Goal: Task Accomplishment & Management: Use online tool/utility

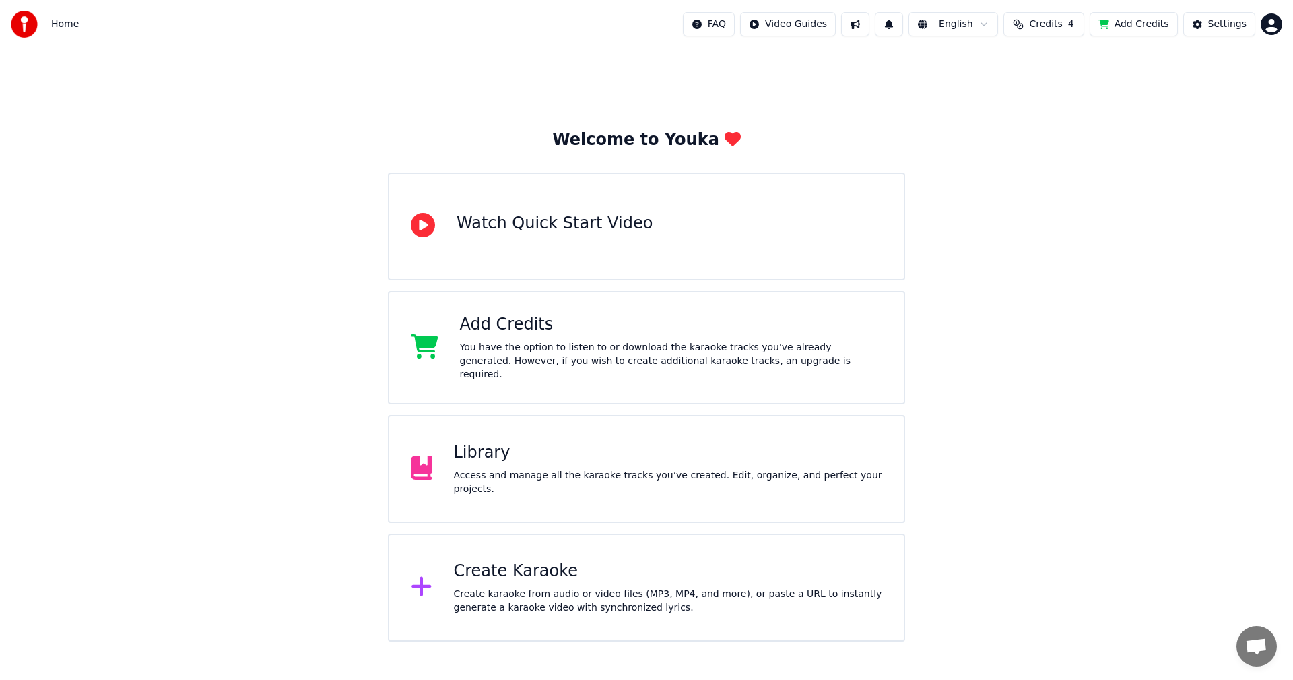
click at [646, 560] on div "Create Karaoke" at bounding box center [668, 571] width 429 height 22
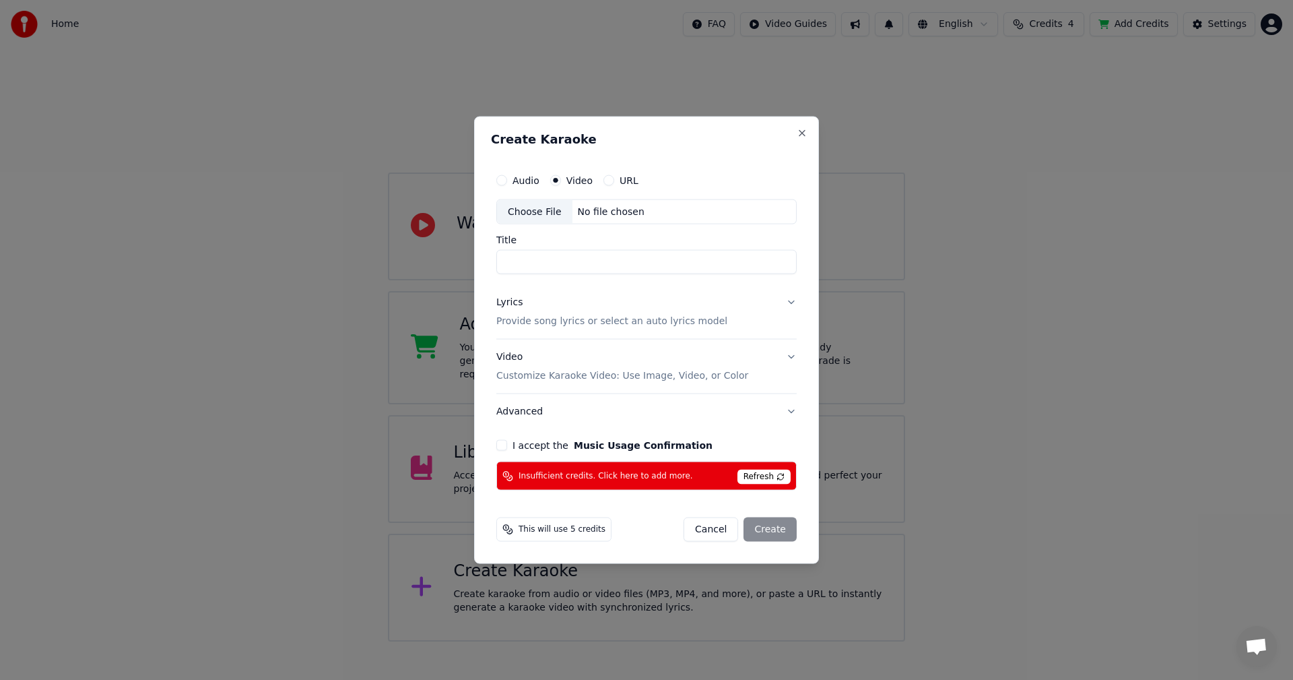
click at [601, 218] on div "No file chosen" at bounding box center [611, 211] width 77 height 13
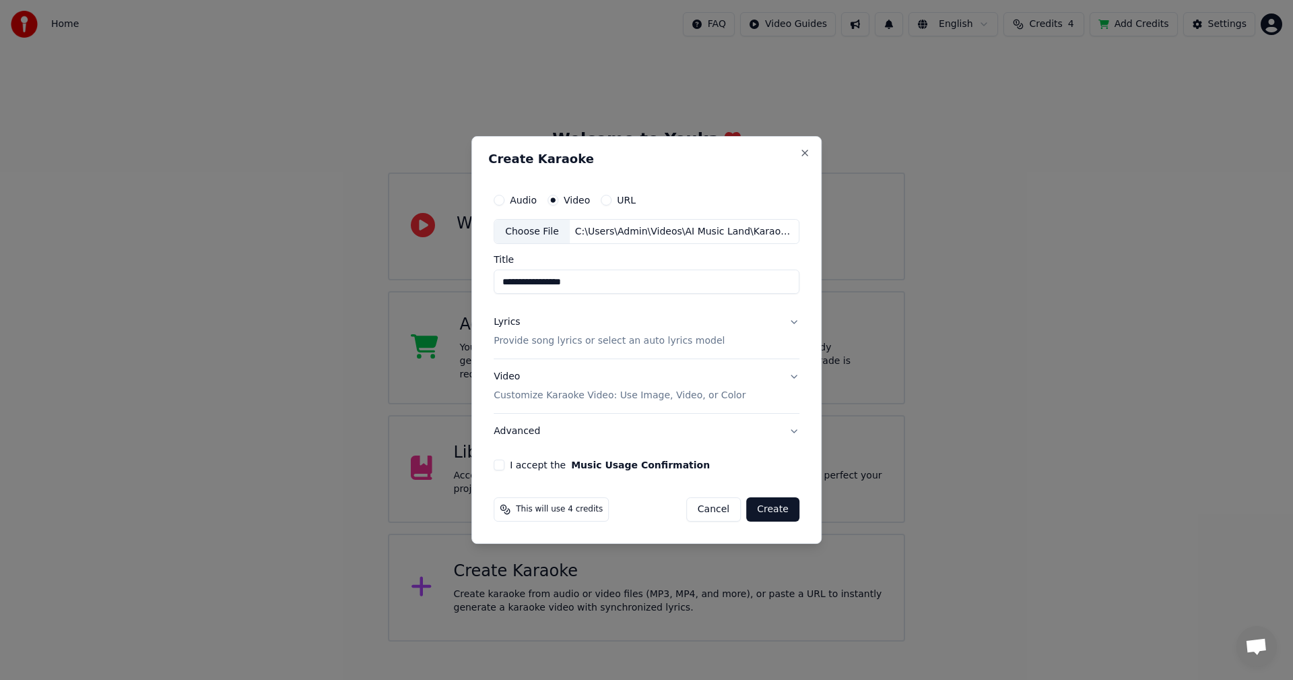
click at [606, 228] on div "C:\Users\Admin\Videos\AI Music Land\Karaoke\Anh Chon Em\AnhChonEm-Karaoke.mp4" at bounding box center [684, 231] width 229 height 13
type input "*********"
click at [777, 390] on button "Video Customize Karaoke Video: Use Image, Video, or Color" at bounding box center [647, 387] width 306 height 54
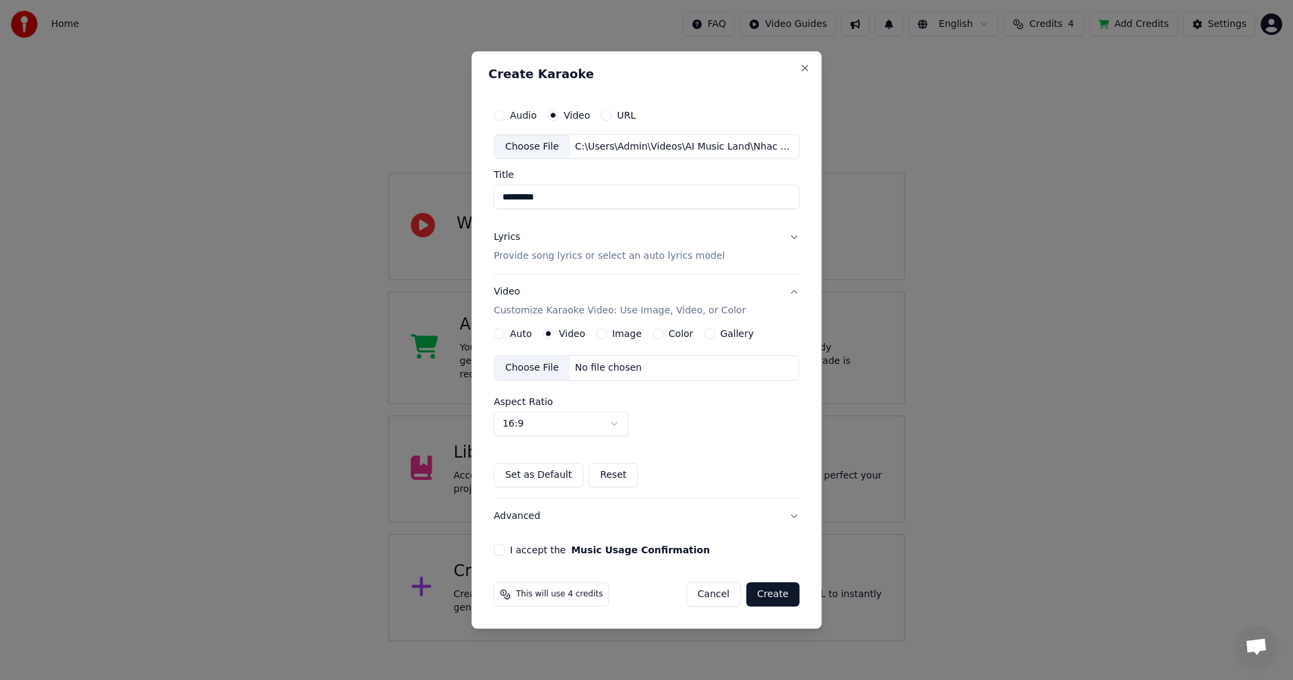
click at [645, 378] on div "Choose File No file chosen" at bounding box center [647, 368] width 306 height 26
click at [794, 239] on button "Lyrics Provide song lyrics or select an auto lyrics model" at bounding box center [647, 247] width 306 height 54
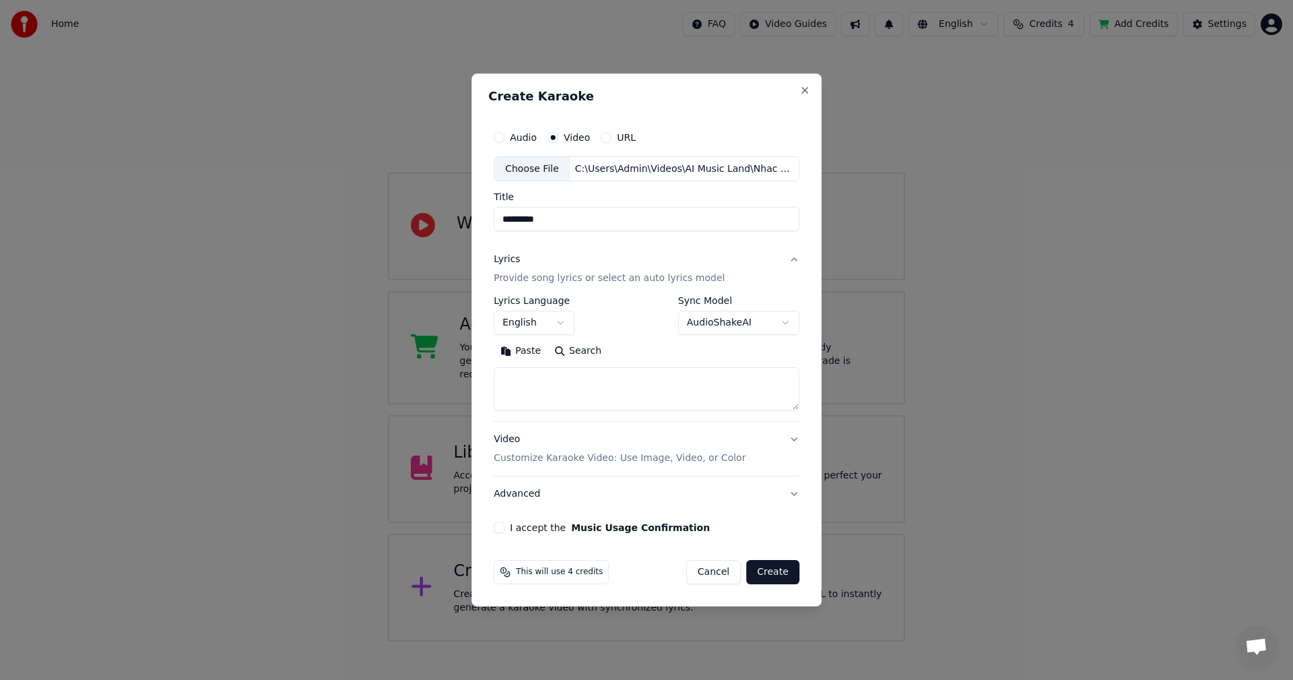
click at [605, 382] on textarea at bounding box center [647, 389] width 306 height 43
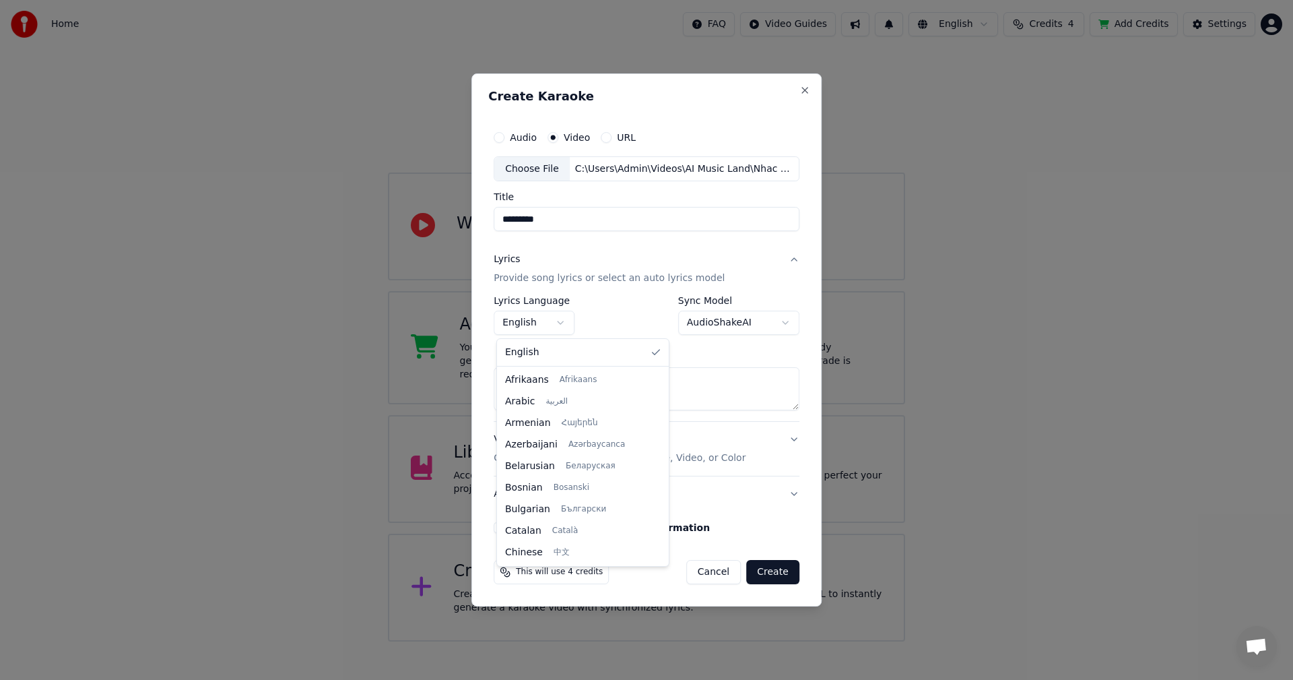
click at [558, 323] on body "**********" at bounding box center [646, 320] width 1293 height 641
select select "**"
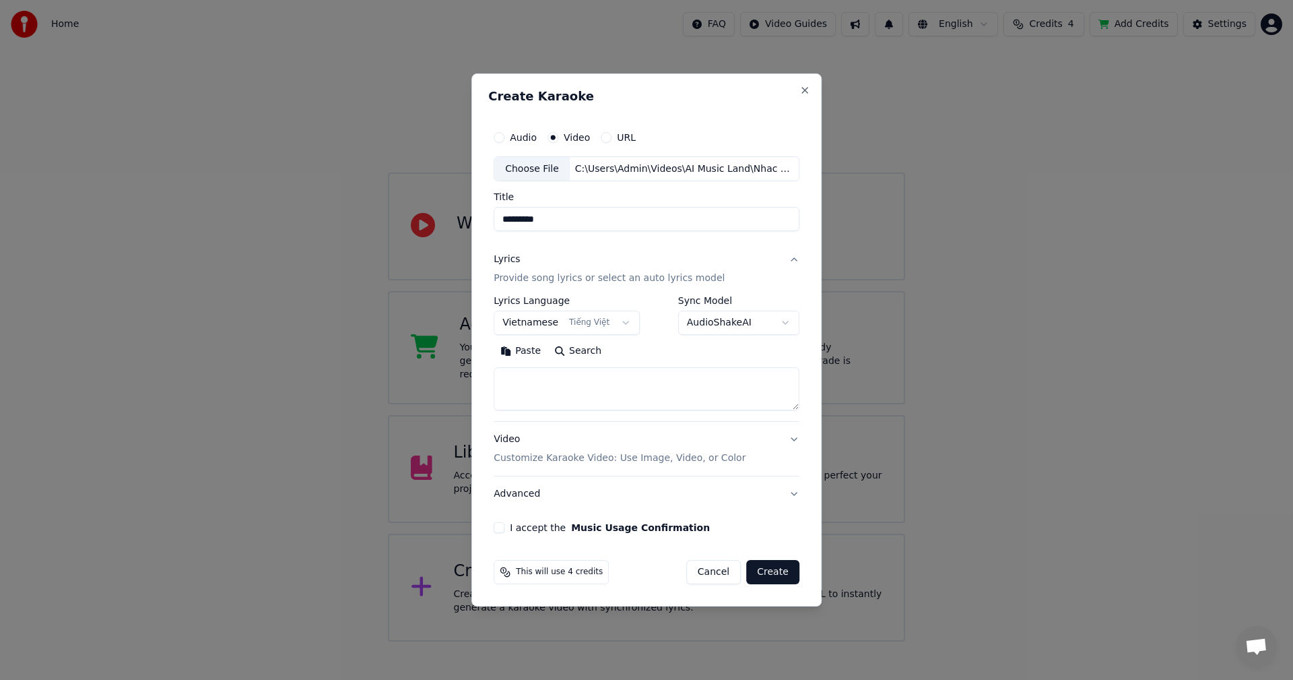
click at [533, 389] on textarea at bounding box center [647, 389] width 306 height 43
paste textarea "**********"
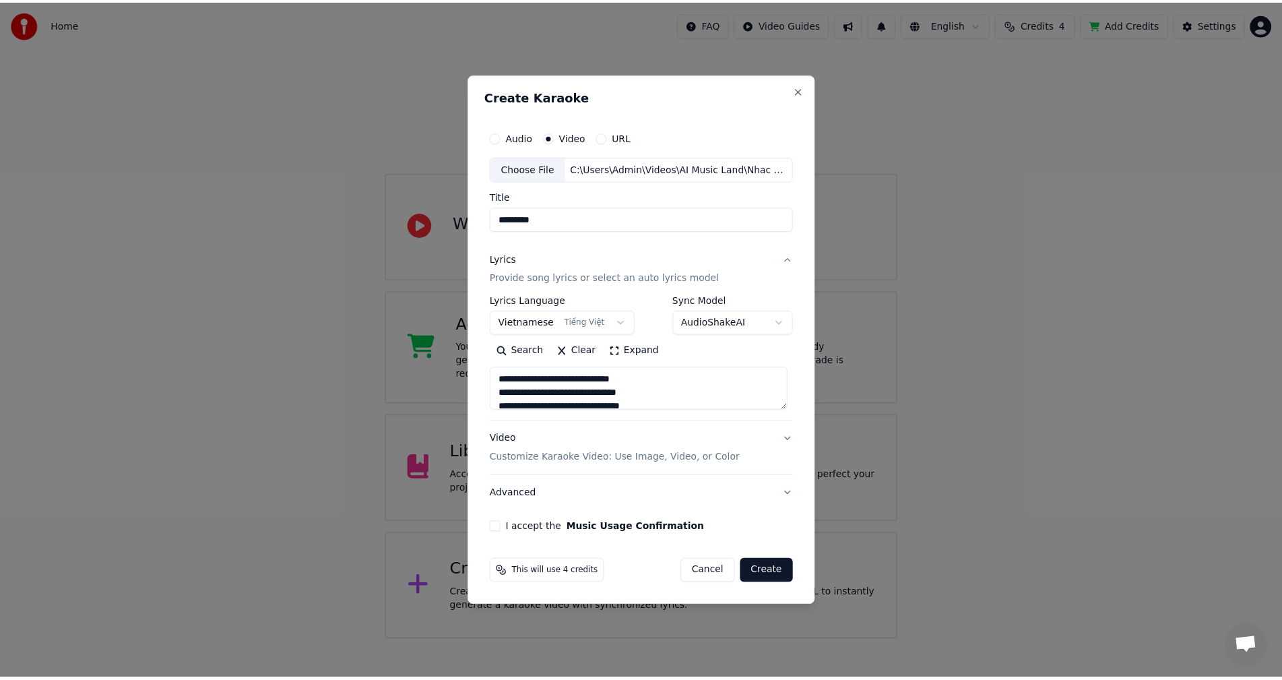
scroll to position [461, 0]
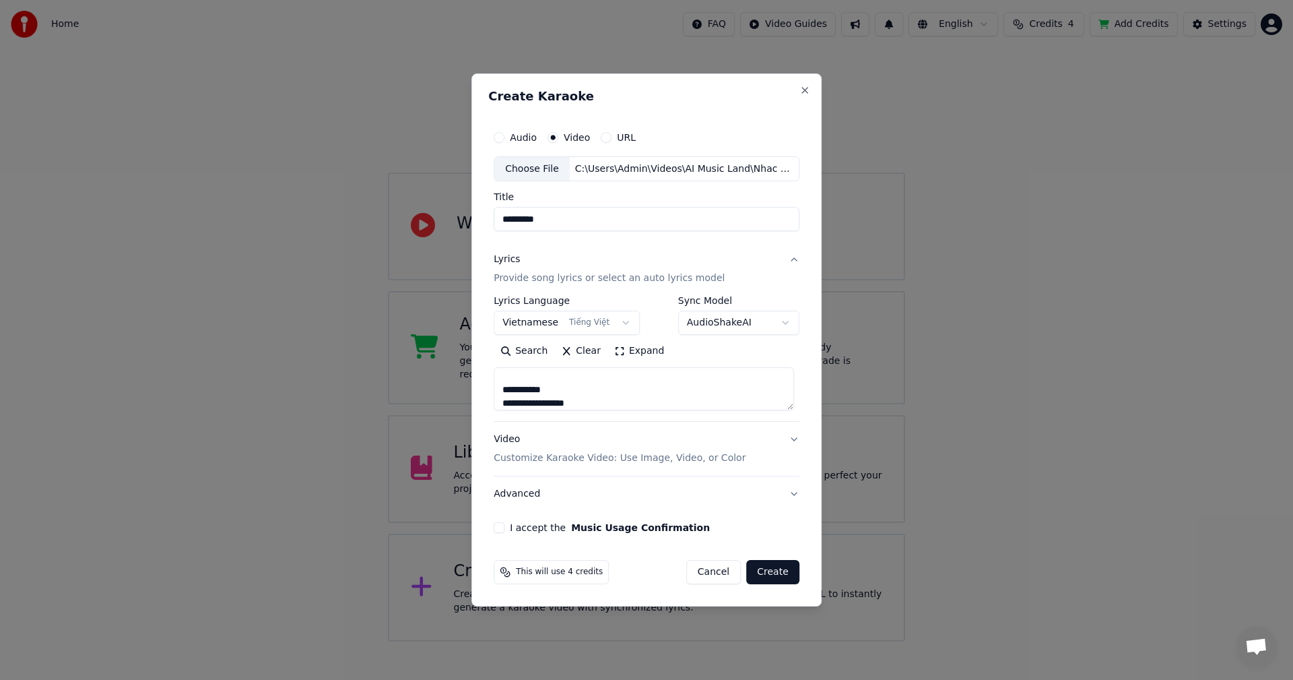
type textarea "**********"
click at [746, 445] on button "Video Customize Karaoke Video: Use Image, Video, or Color" at bounding box center [647, 449] width 306 height 54
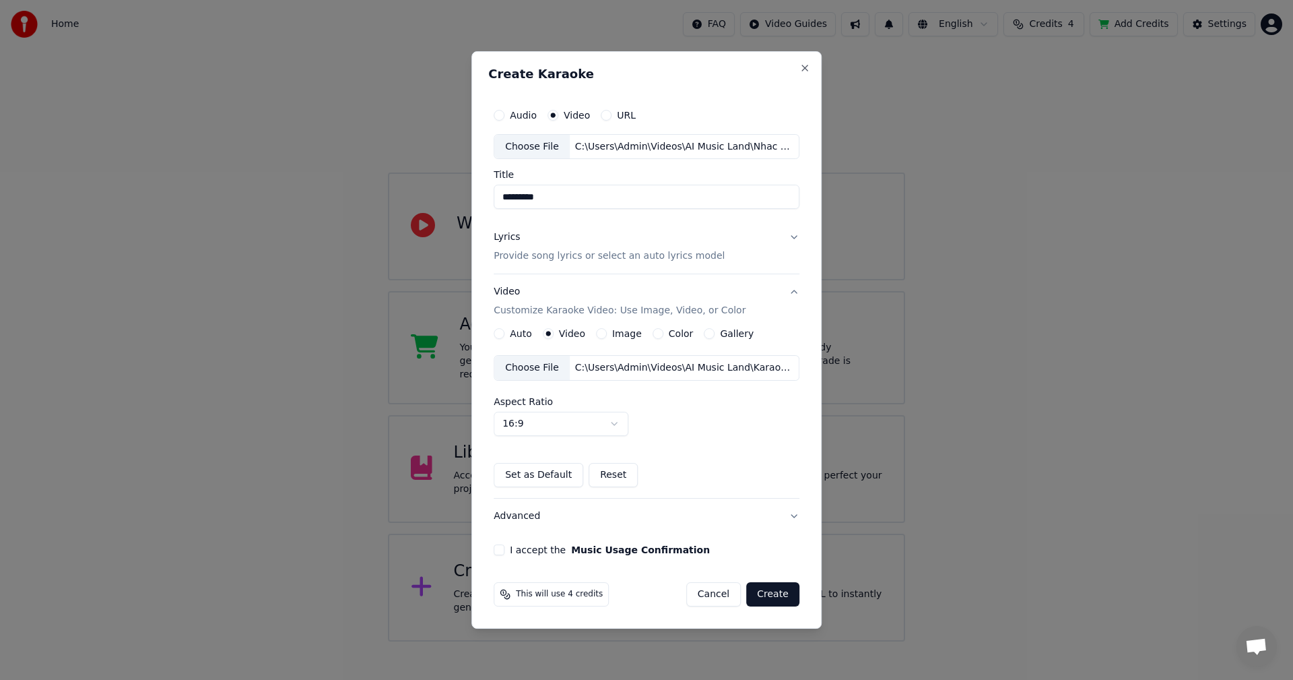
click at [777, 511] on button "Advanced" at bounding box center [647, 515] width 306 height 35
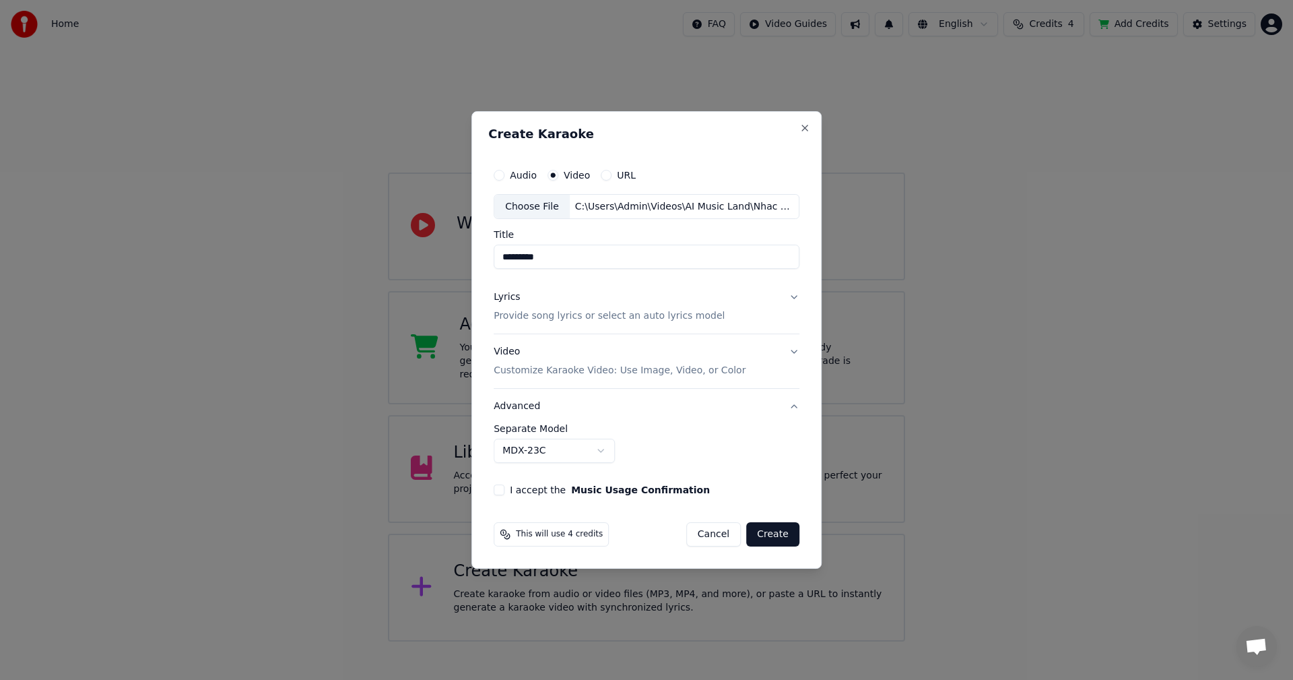
click at [610, 450] on body "**********" at bounding box center [646, 320] width 1293 height 641
click at [657, 449] on body "**********" at bounding box center [646, 320] width 1293 height 641
click at [502, 486] on button "I accept the Music Usage Confirmation" at bounding box center [499, 489] width 11 height 11
drag, startPoint x: 658, startPoint y: 259, endPoint x: 440, endPoint y: 257, distance: 218.2
click at [440, 257] on body "**********" at bounding box center [646, 320] width 1293 height 641
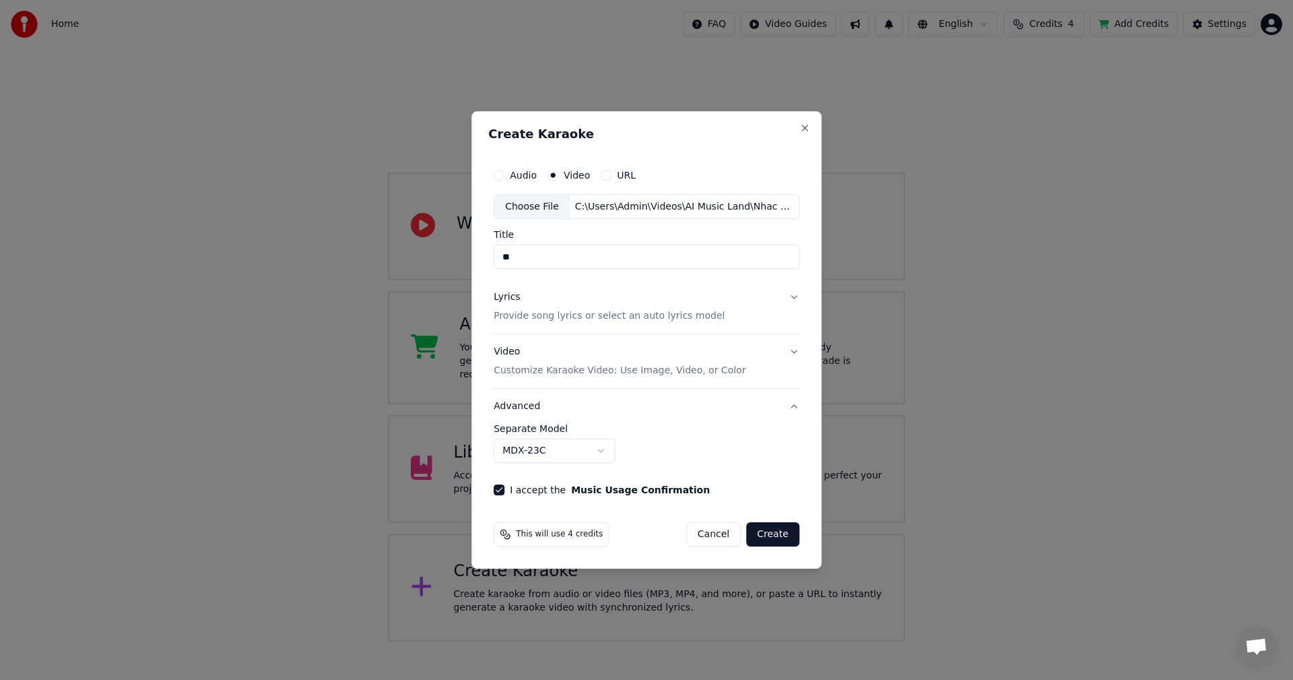
click at [777, 535] on button "Create" at bounding box center [772, 534] width 53 height 24
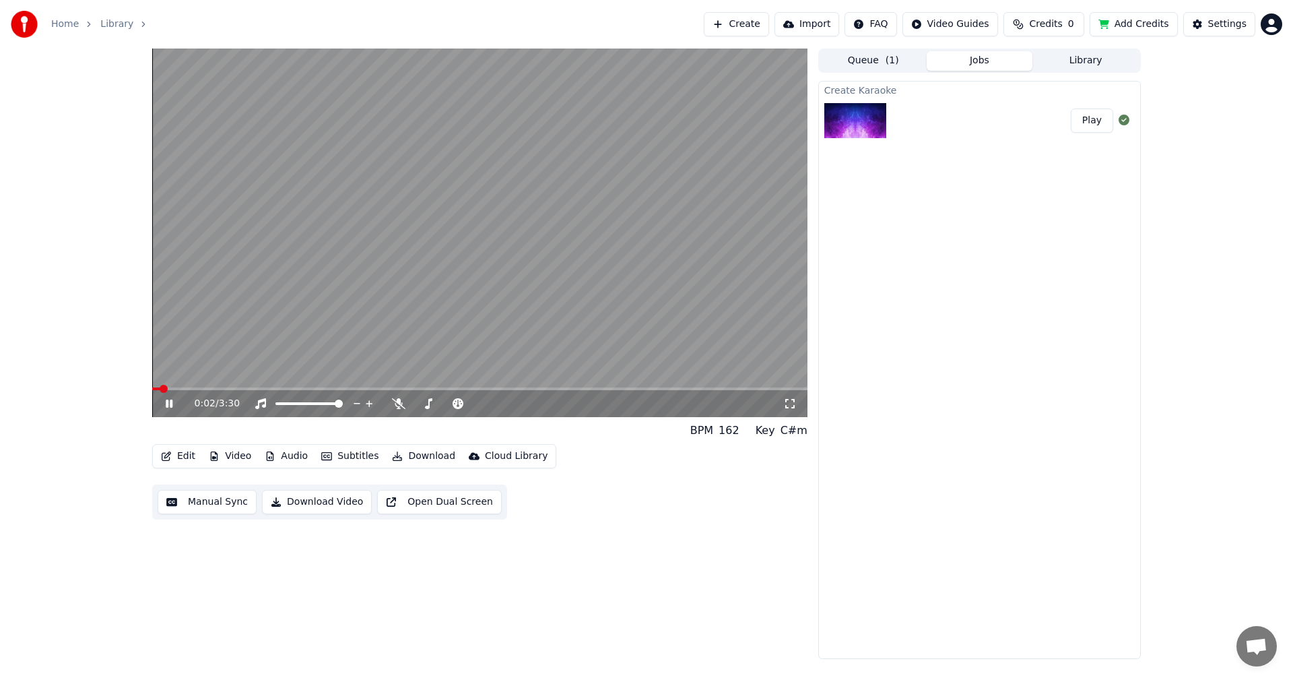
click at [170, 403] on icon at bounding box center [169, 403] width 7 height 8
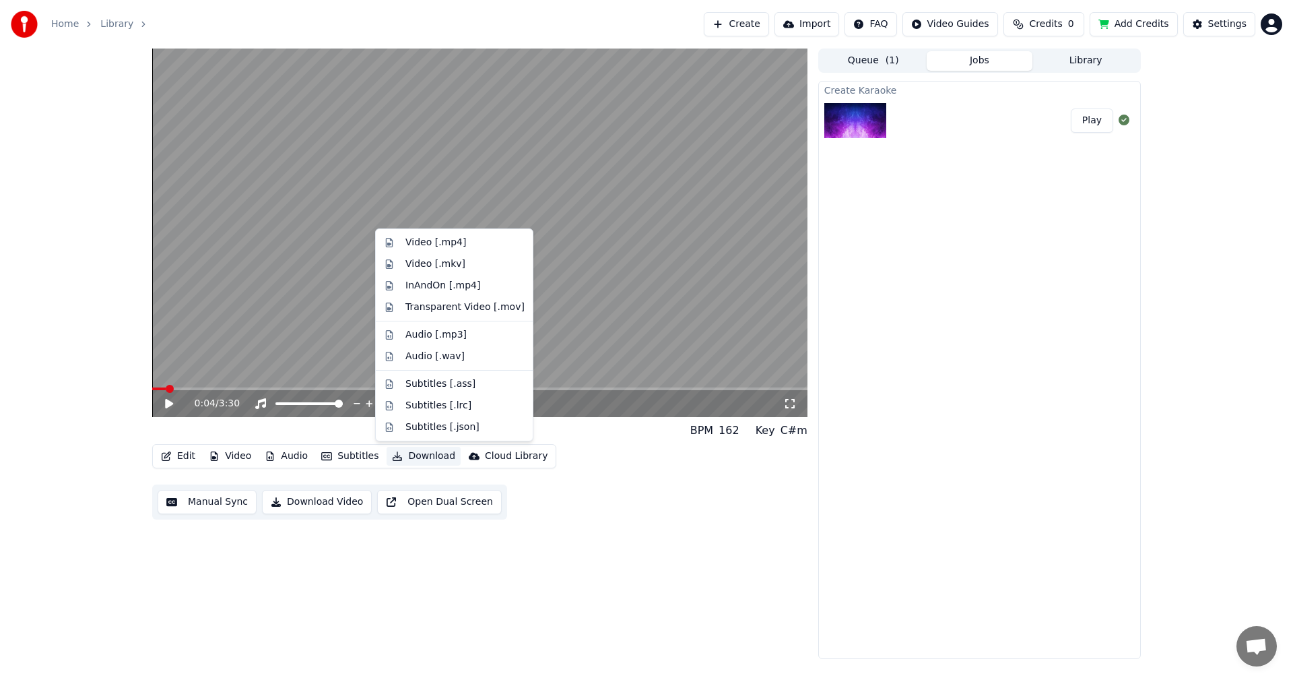
click at [401, 456] on button "Download" at bounding box center [424, 456] width 74 height 19
click at [420, 244] on div "Video [.mp4]" at bounding box center [435, 242] width 61 height 13
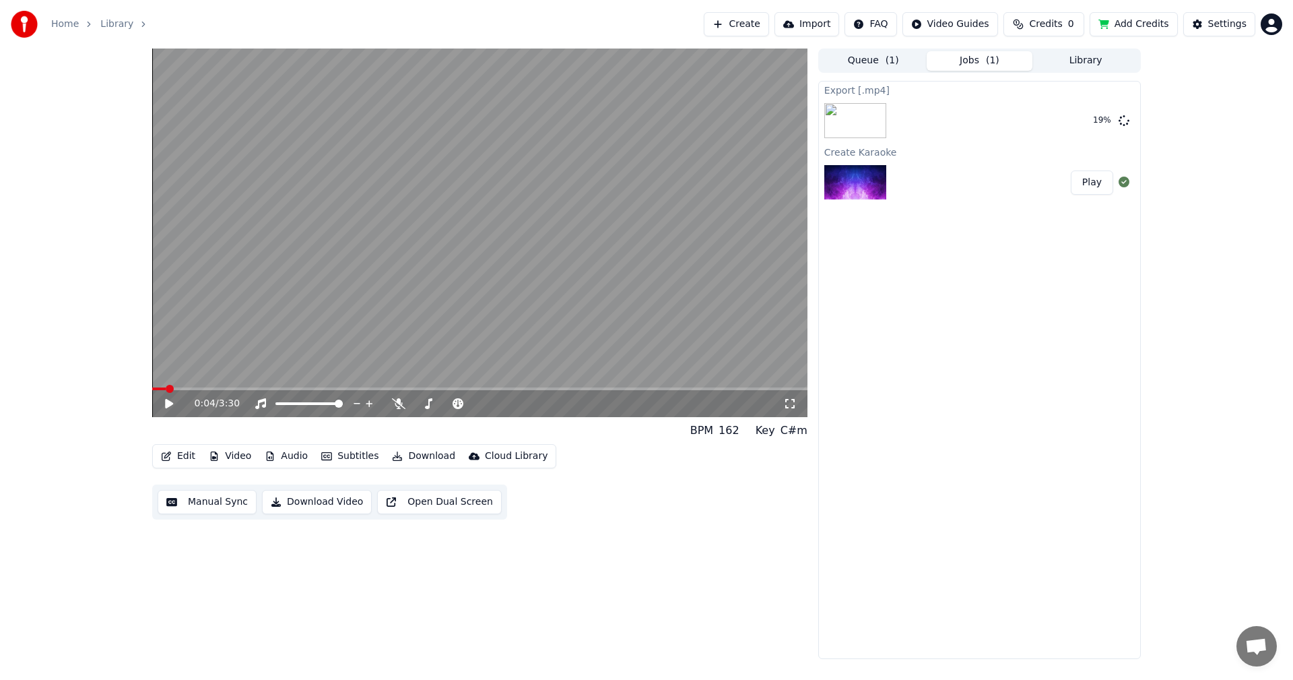
click at [922, 443] on div "Export [.mp4] 19 % Create Karaoke Play" at bounding box center [979, 370] width 323 height 578
click at [899, 28] on html "Home Library Create Import FAQ Video Guides Credits 0 Add Credits Settings 0:04…" at bounding box center [646, 340] width 1293 height 680
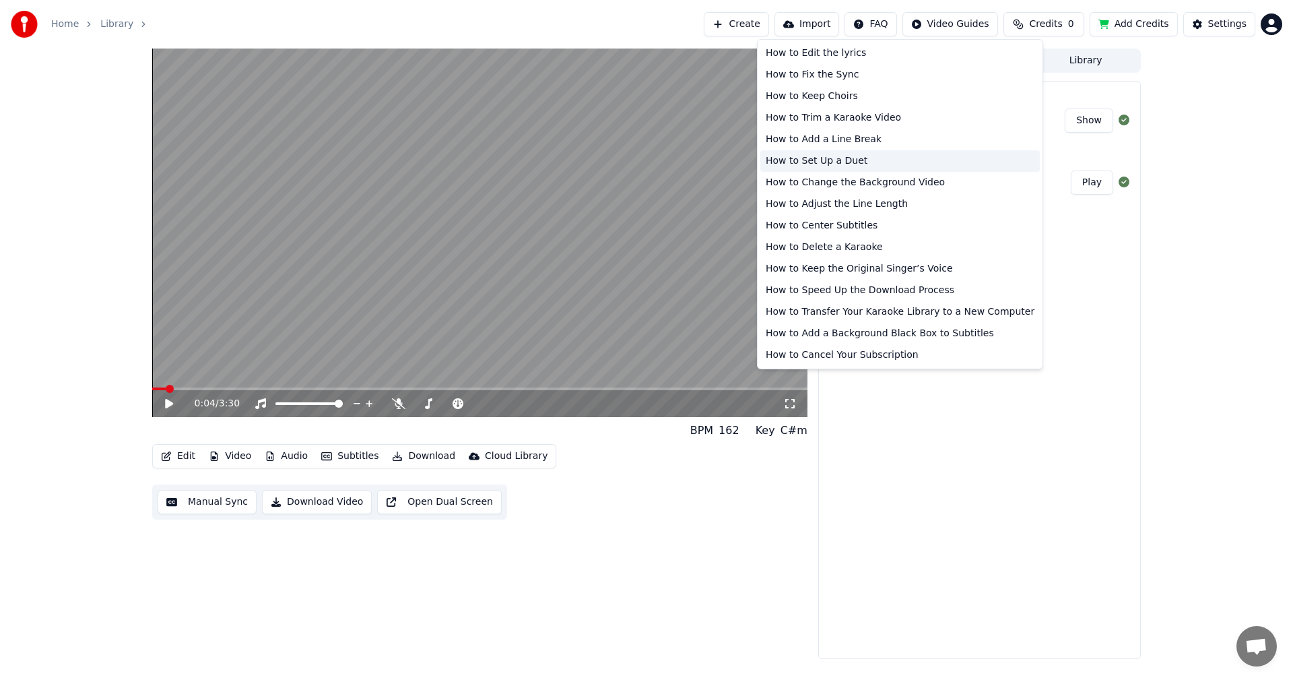
click at [863, 166] on div "How to Set Up a Duet" at bounding box center [900, 161] width 280 height 22
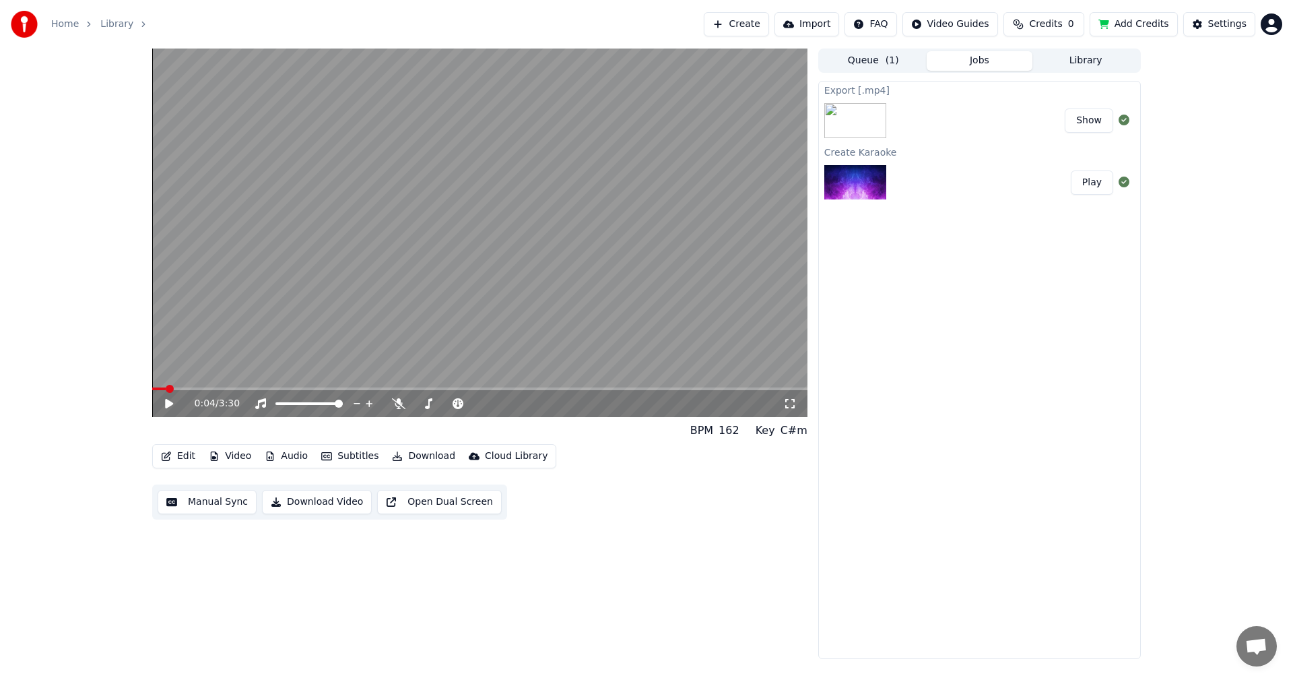
click at [189, 456] on button "Edit" at bounding box center [178, 456] width 45 height 19
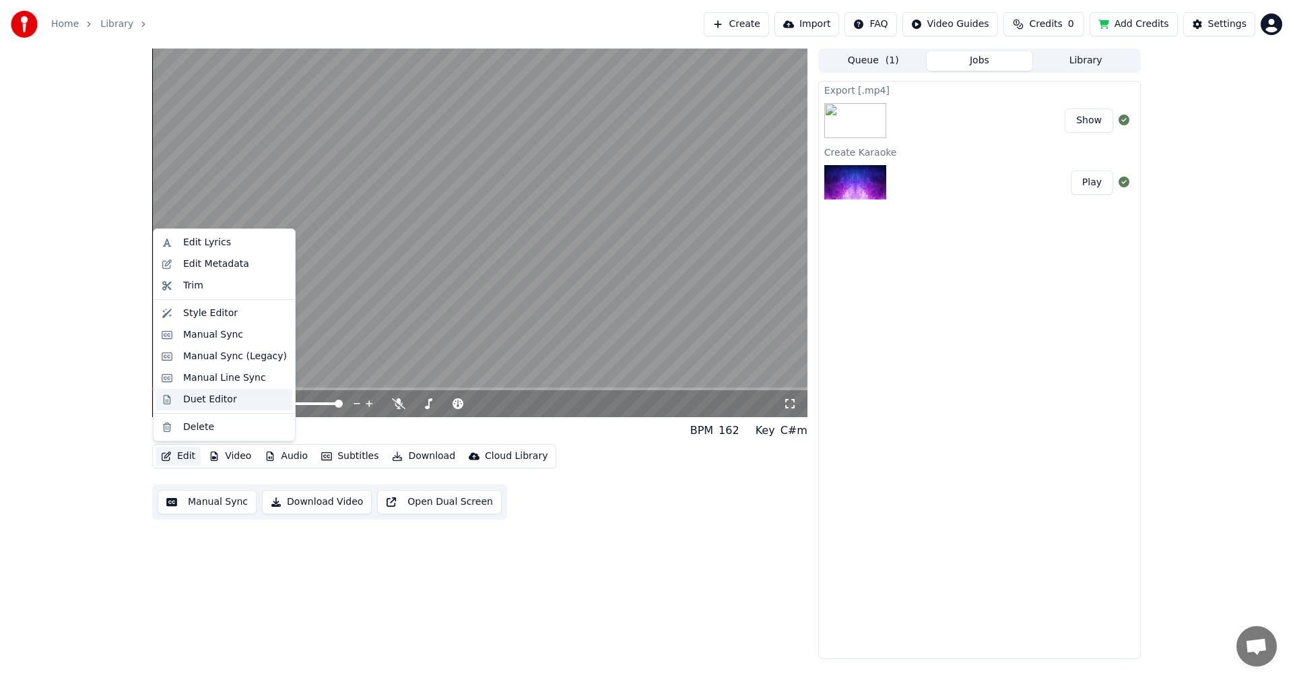
click at [197, 405] on div "Duet Editor" at bounding box center [210, 399] width 54 height 13
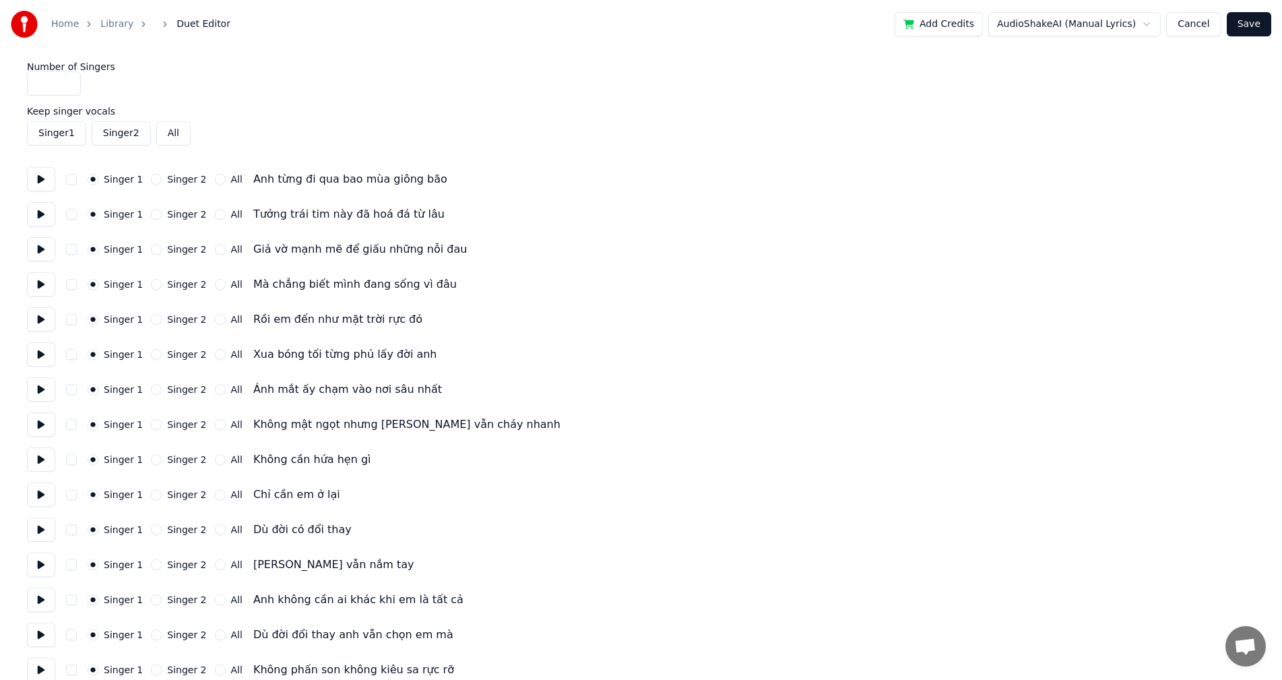
click at [44, 216] on button at bounding box center [41, 214] width 28 height 24
click at [45, 249] on button at bounding box center [41, 249] width 28 height 24
click at [46, 286] on button at bounding box center [41, 284] width 28 height 24
click at [39, 321] on button at bounding box center [41, 319] width 28 height 24
click at [151, 319] on button "Singer 2" at bounding box center [156, 319] width 11 height 11
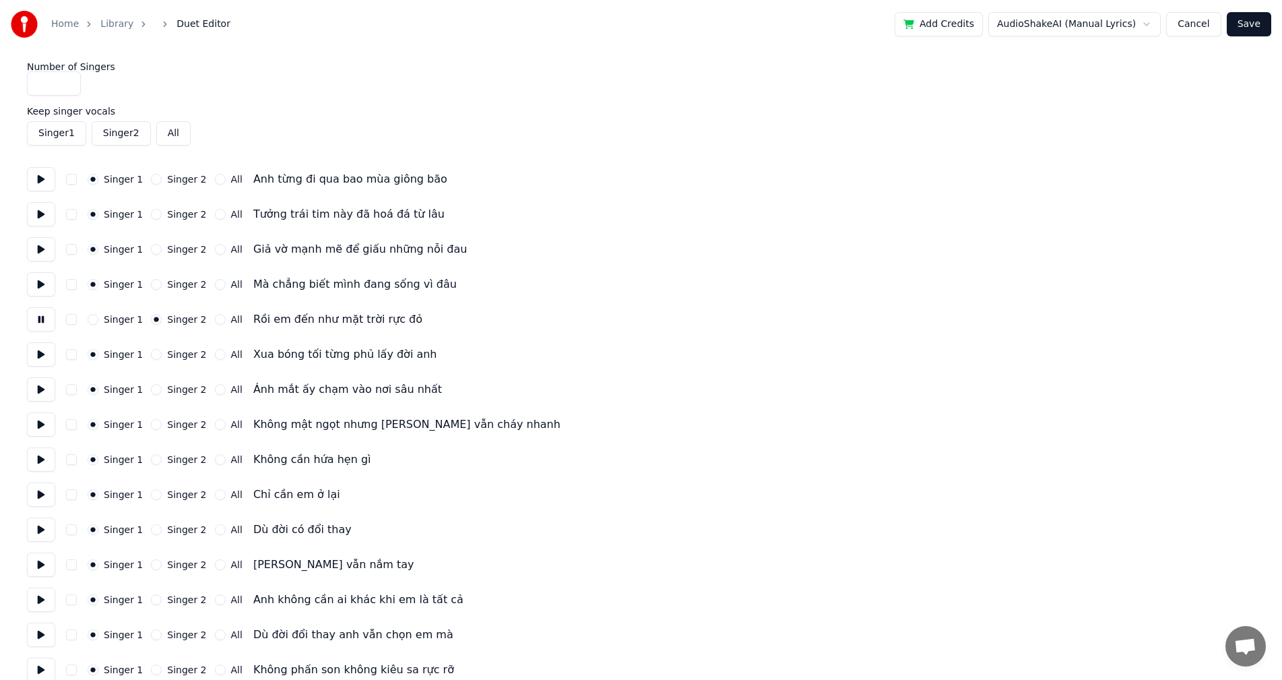
click at [37, 356] on button at bounding box center [41, 354] width 28 height 24
click at [151, 355] on button "Singer 2" at bounding box center [156, 354] width 11 height 11
click at [37, 395] on button at bounding box center [41, 389] width 28 height 24
click at [151, 392] on button "Singer 2" at bounding box center [156, 389] width 11 height 11
click at [38, 426] on button at bounding box center [41, 424] width 28 height 24
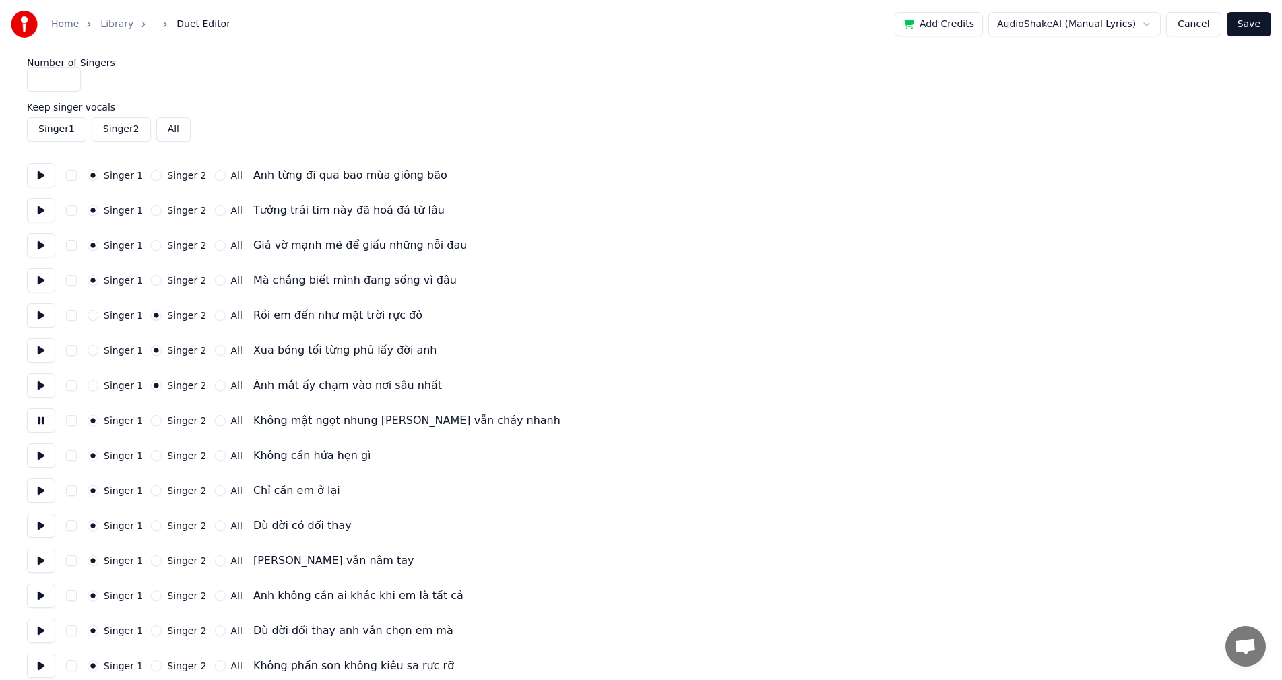
scroll to position [135, 0]
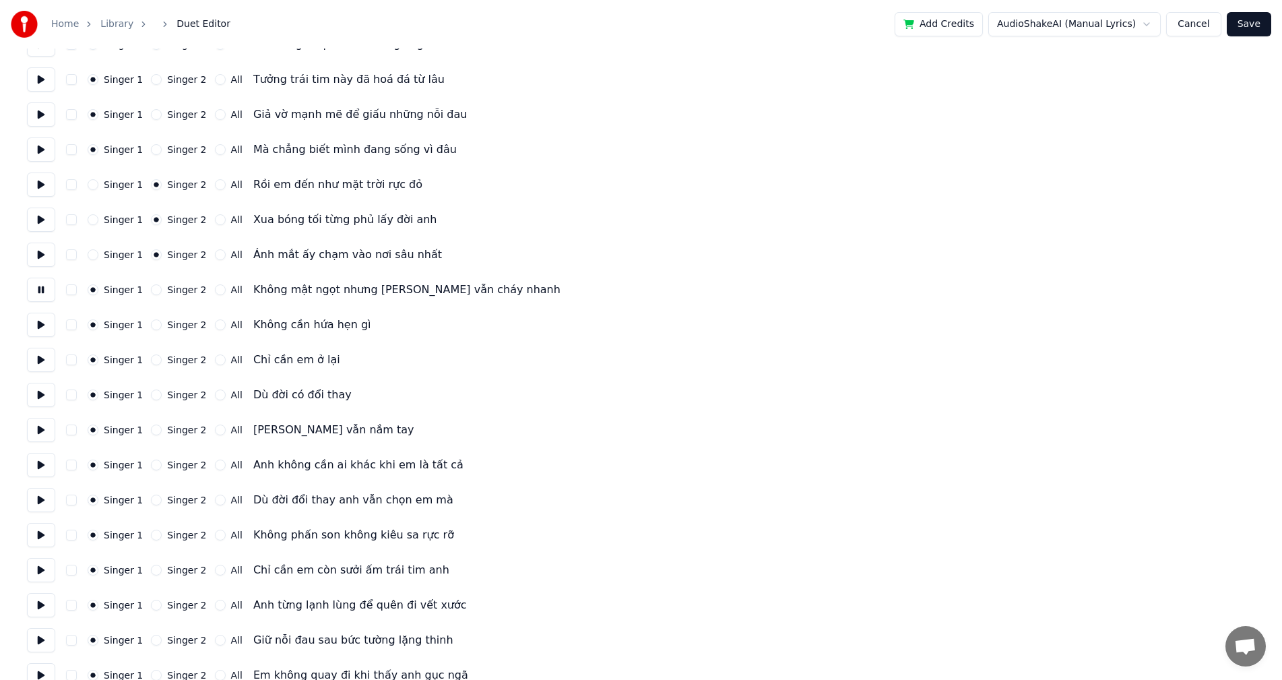
click at [154, 291] on button "Singer 2" at bounding box center [156, 289] width 11 height 11
click at [40, 327] on button at bounding box center [41, 325] width 28 height 24
click at [40, 360] on button at bounding box center [41, 360] width 28 height 24
click at [44, 389] on button at bounding box center [41, 395] width 28 height 24
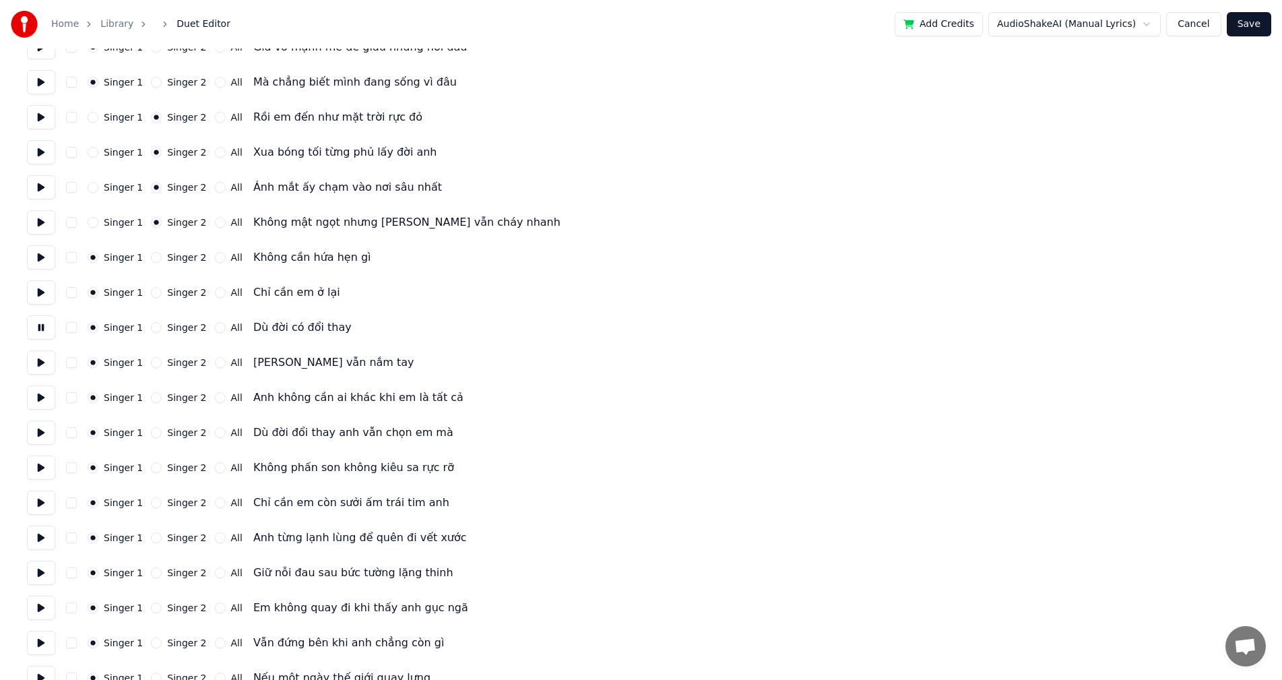
click at [46, 362] on button at bounding box center [41, 362] width 28 height 24
click at [42, 397] on button at bounding box center [41, 397] width 28 height 24
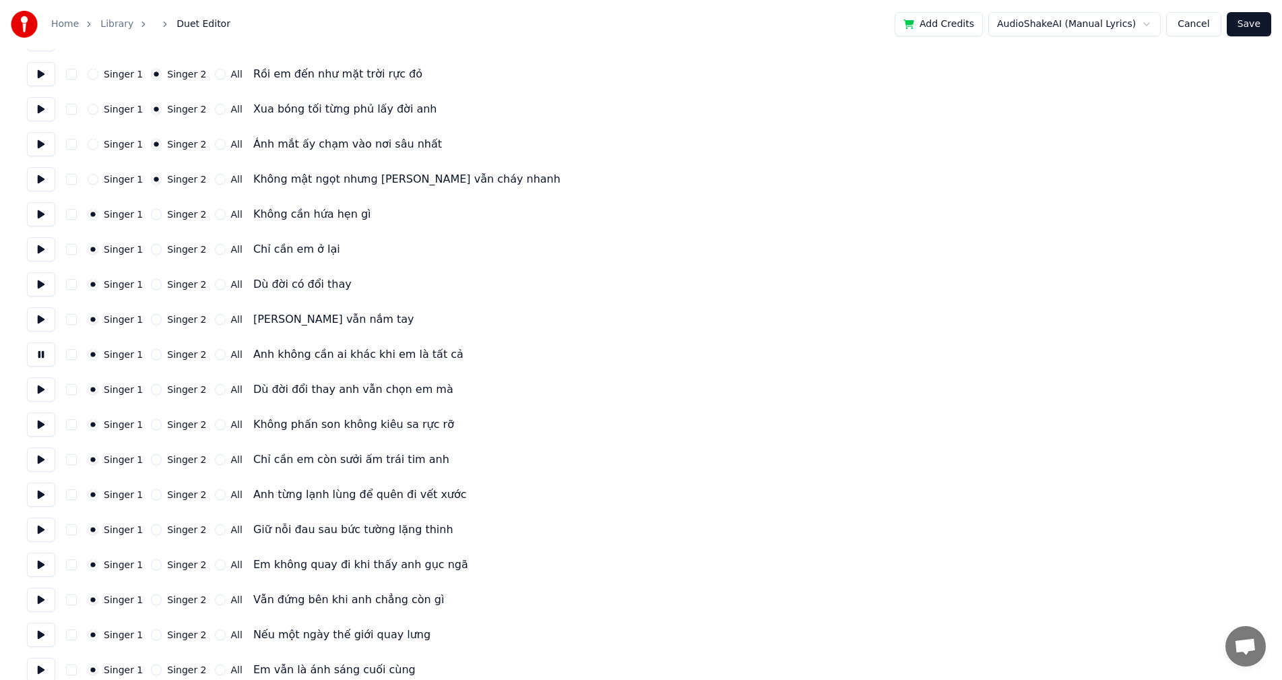
scroll to position [337, 0]
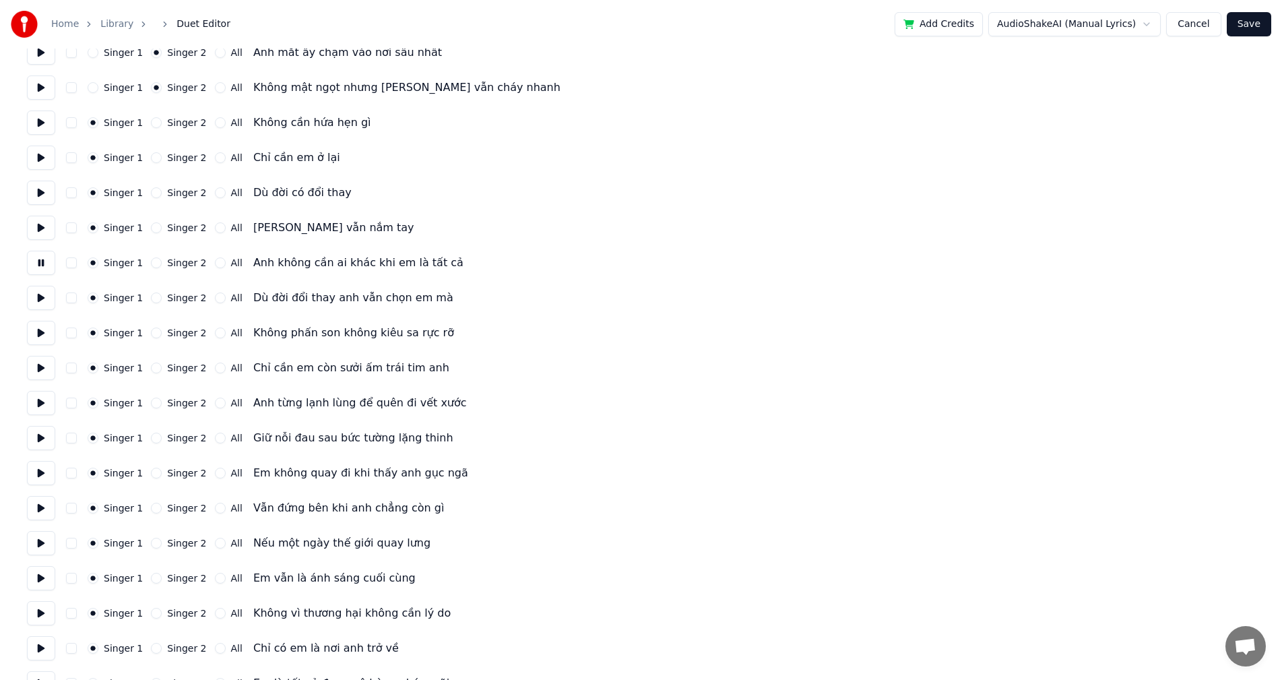
click at [40, 298] on button at bounding box center [41, 298] width 28 height 24
click at [40, 333] on button at bounding box center [41, 333] width 28 height 24
click at [40, 370] on button at bounding box center [41, 368] width 28 height 24
click at [40, 397] on button at bounding box center [41, 403] width 28 height 24
click at [40, 373] on button at bounding box center [41, 368] width 28 height 24
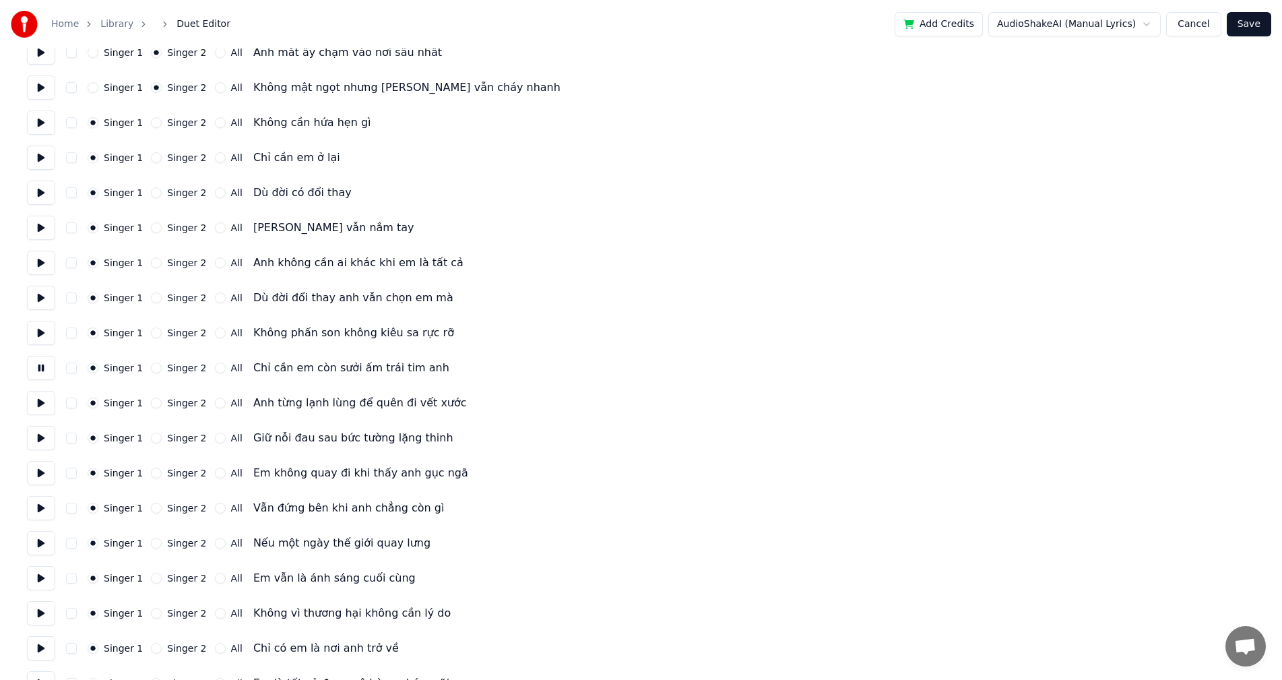
click at [38, 402] on button at bounding box center [41, 403] width 28 height 24
click at [40, 436] on button at bounding box center [41, 438] width 28 height 24
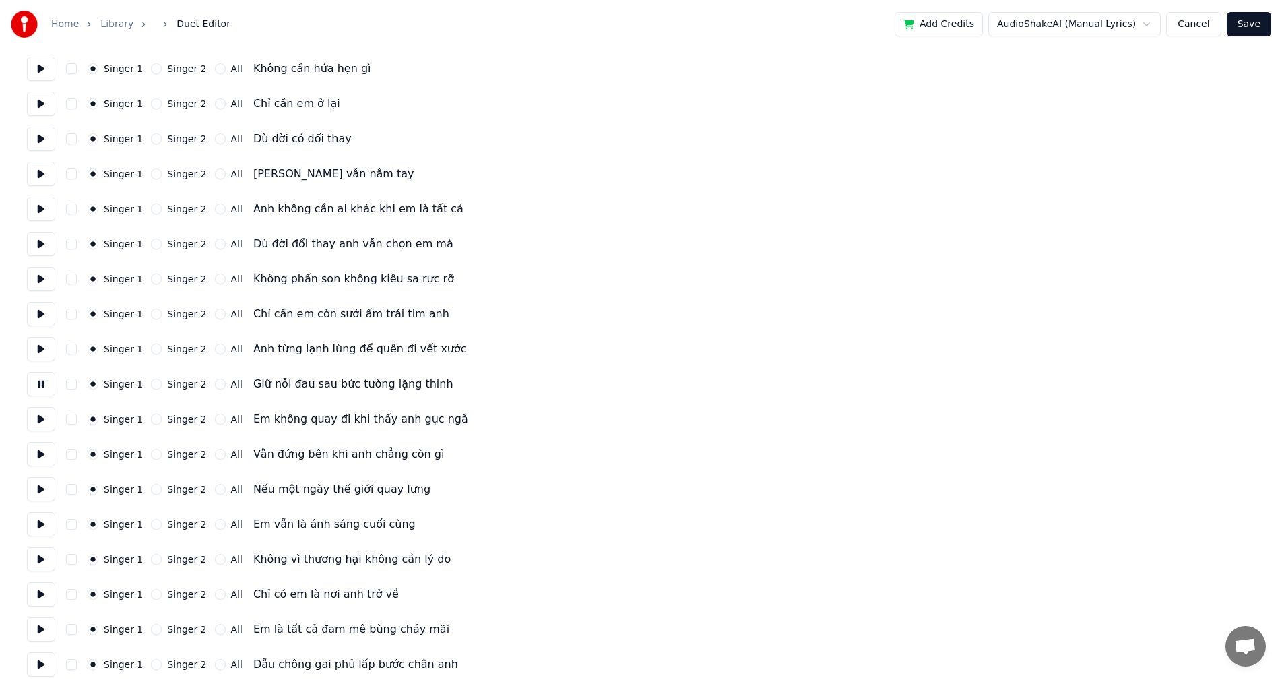
scroll to position [471, 0]
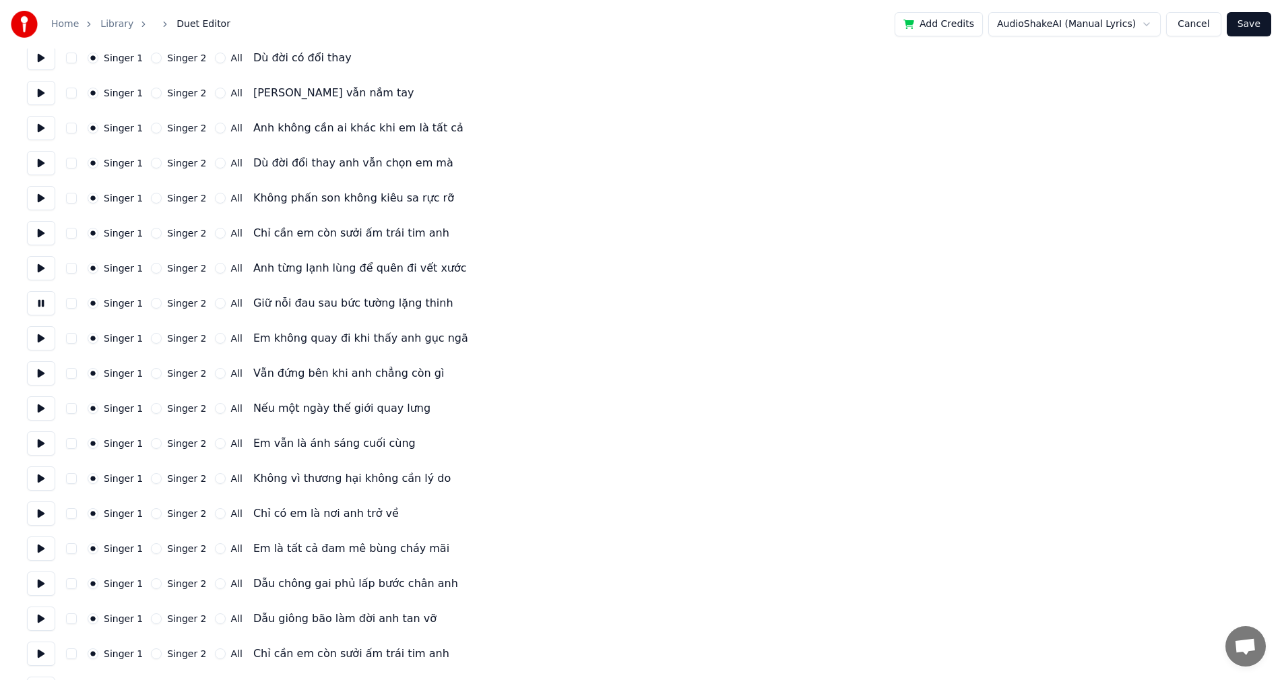
click at [44, 345] on button at bounding box center [41, 338] width 28 height 24
click at [152, 343] on button "Singer 2" at bounding box center [156, 338] width 11 height 11
click at [45, 376] on button at bounding box center [41, 373] width 28 height 24
click at [154, 375] on button "Singer 2" at bounding box center [156, 373] width 11 height 11
click at [42, 405] on button at bounding box center [41, 408] width 28 height 24
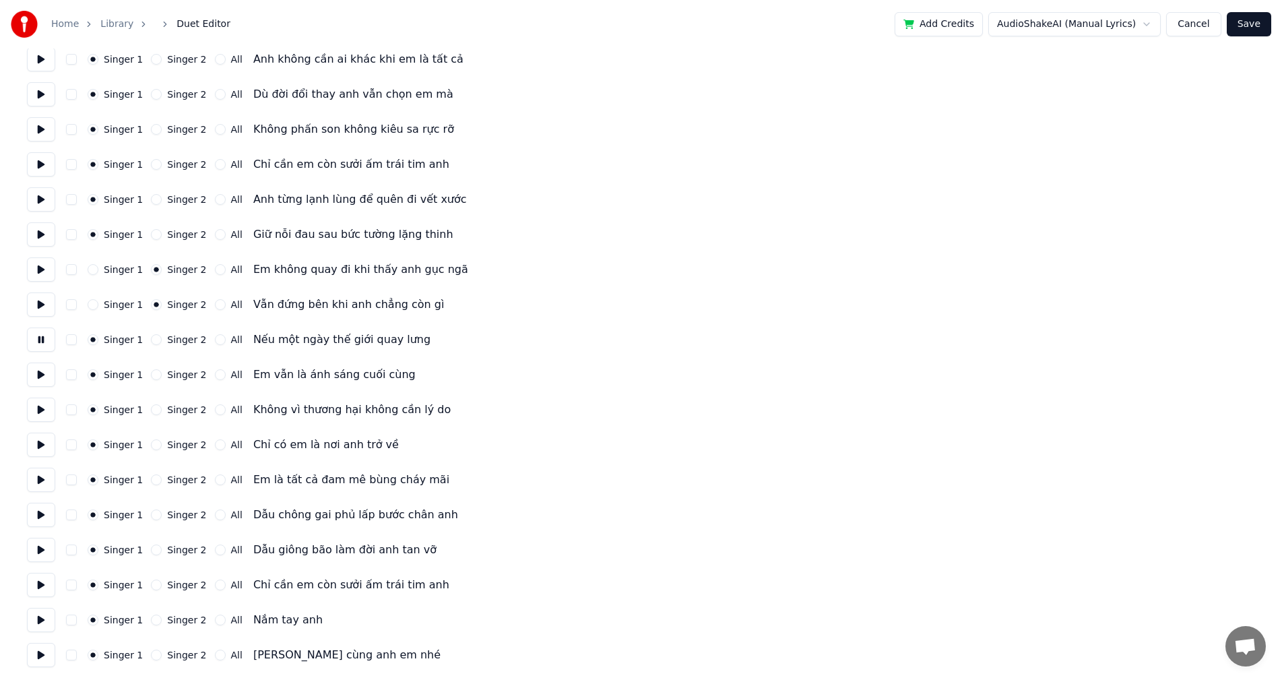
scroll to position [541, 0]
click at [43, 379] on button at bounding box center [41, 374] width 28 height 24
click at [39, 410] on button at bounding box center [41, 409] width 28 height 24
click at [35, 439] on button at bounding box center [41, 444] width 28 height 24
click at [38, 476] on button at bounding box center [41, 479] width 28 height 24
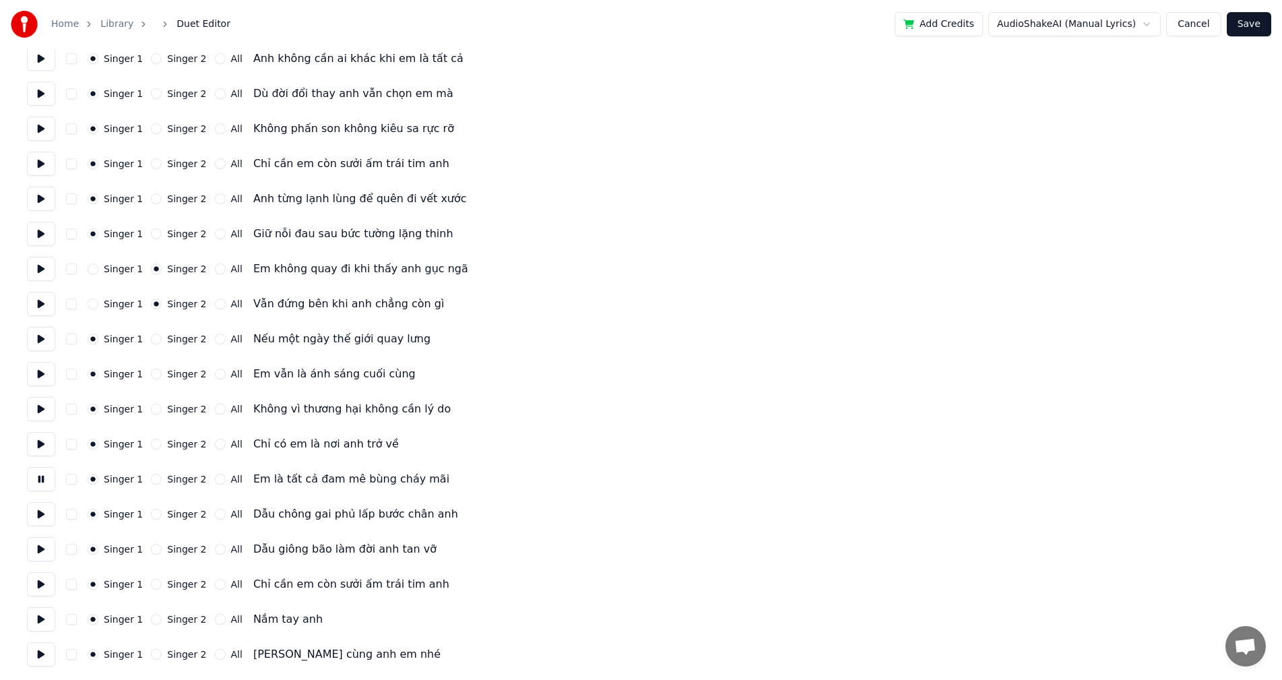
click at [154, 480] on button "Singer 2" at bounding box center [156, 479] width 11 height 11
click at [44, 514] on button at bounding box center [41, 514] width 28 height 24
click at [154, 518] on button "Singer 2" at bounding box center [156, 514] width 11 height 11
click at [44, 549] on button at bounding box center [41, 549] width 28 height 24
click at [154, 548] on button "Singer 2" at bounding box center [156, 549] width 11 height 11
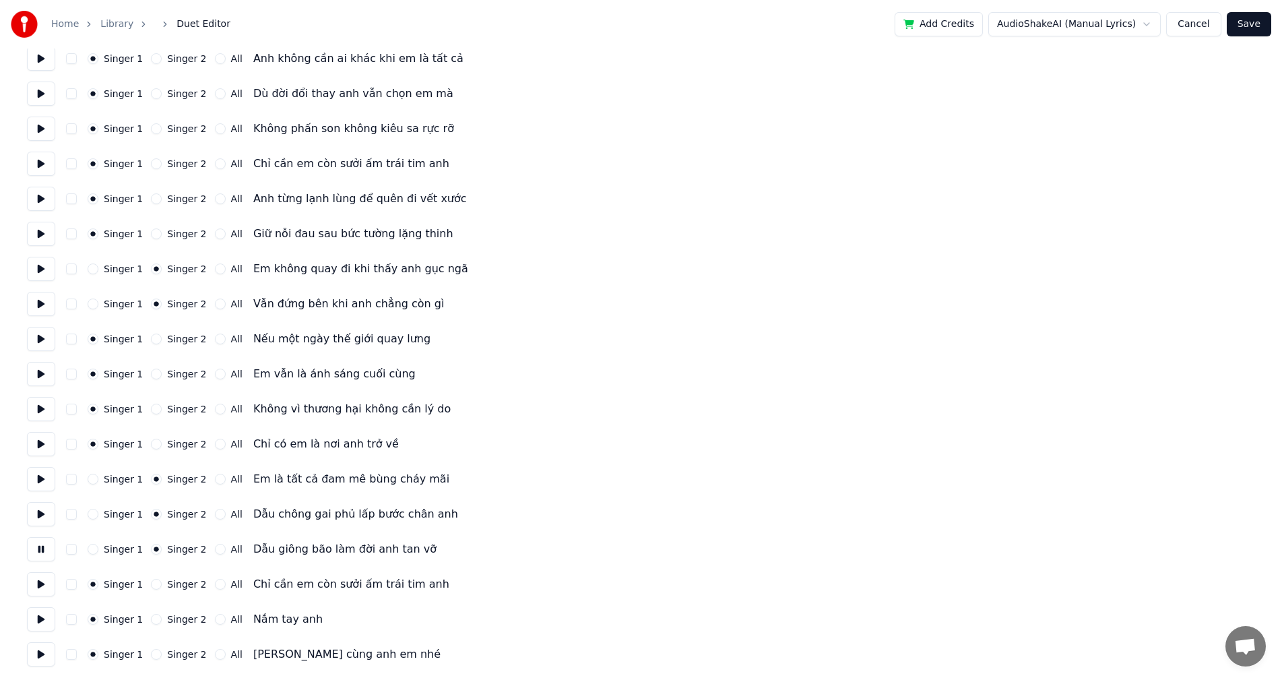
click at [43, 583] on button at bounding box center [41, 584] width 28 height 24
click at [152, 585] on button "Singer 2" at bounding box center [156, 584] width 11 height 11
click at [46, 620] on button at bounding box center [41, 619] width 28 height 24
click at [151, 619] on button "Singer 2" at bounding box center [156, 619] width 11 height 11
click at [34, 653] on button at bounding box center [41, 654] width 28 height 24
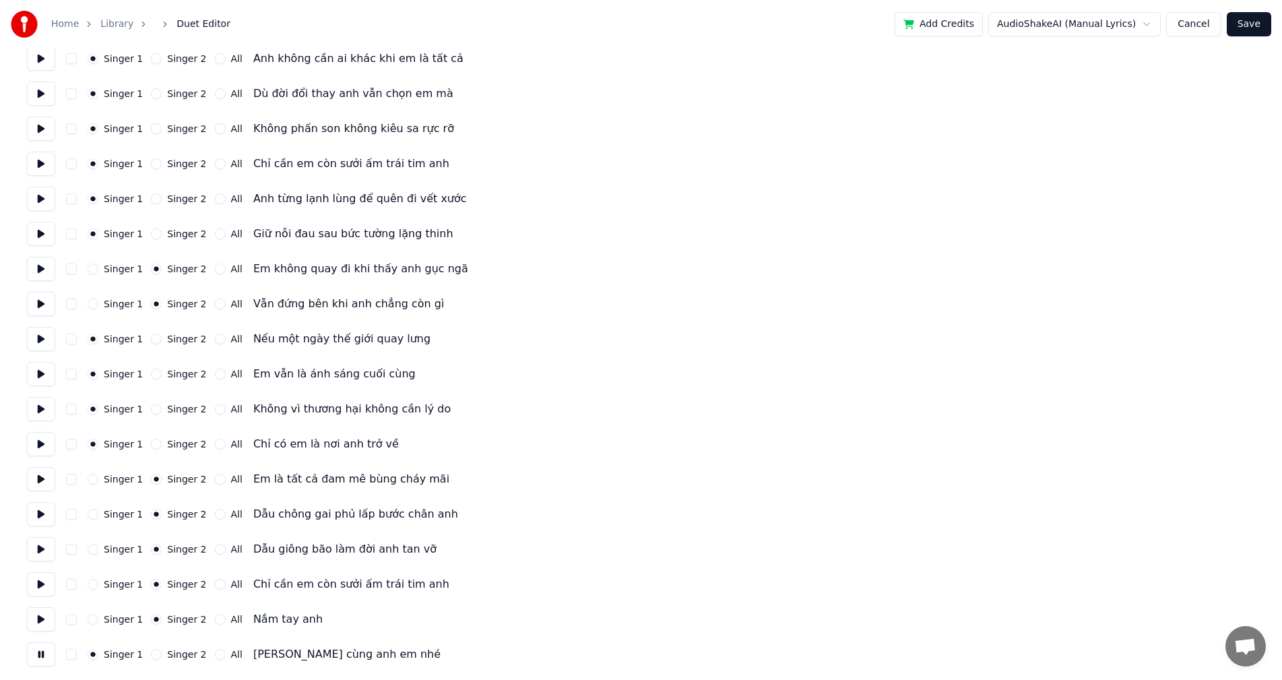
click at [151, 649] on button "Singer 2" at bounding box center [156, 654] width 11 height 11
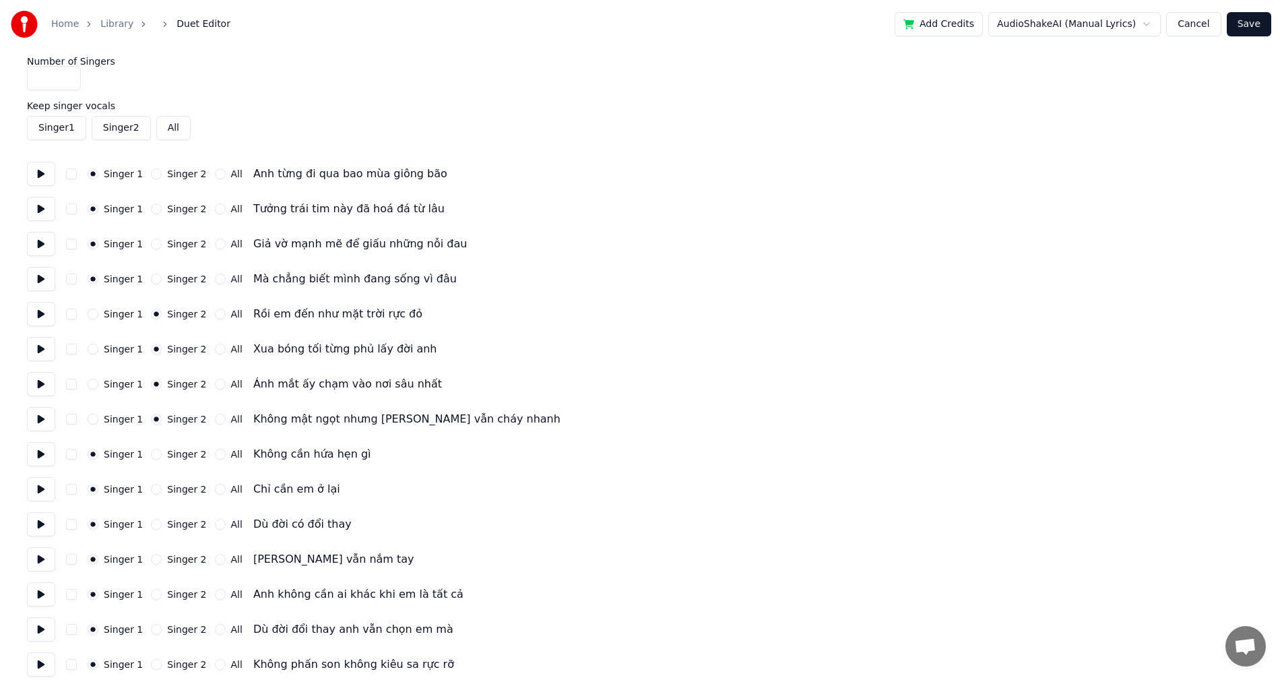
scroll to position [0, 0]
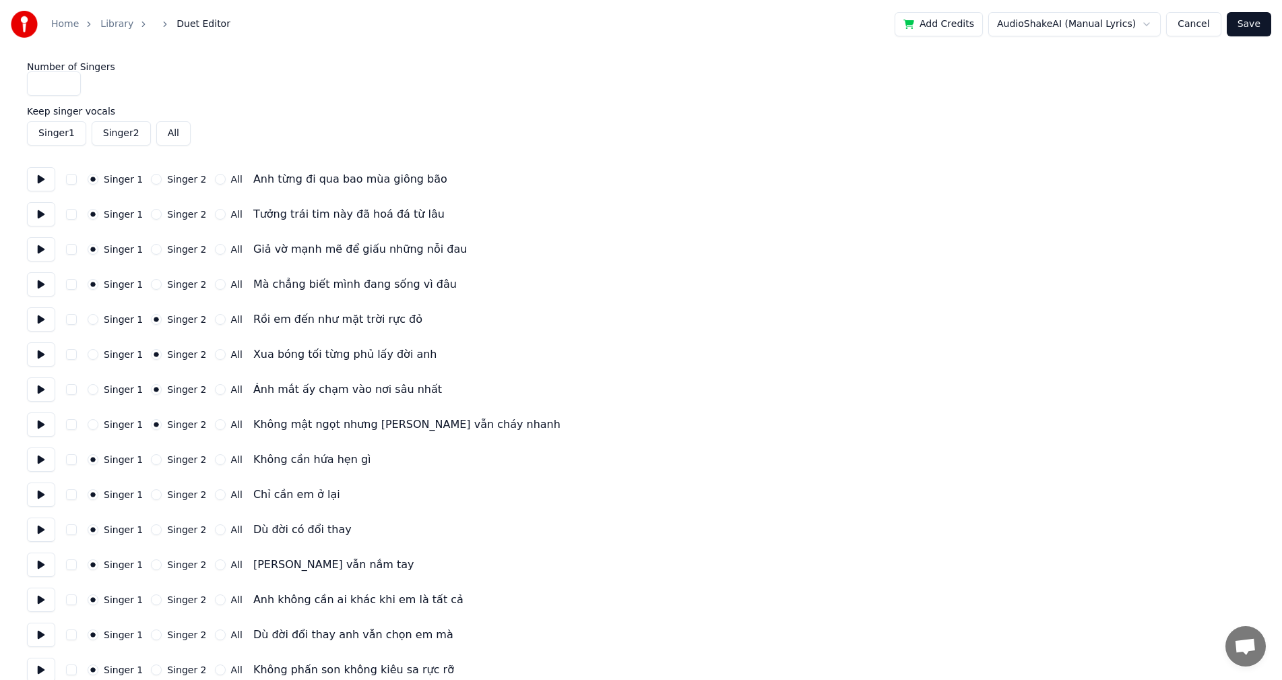
click at [1247, 32] on button "Save" at bounding box center [1249, 24] width 44 height 24
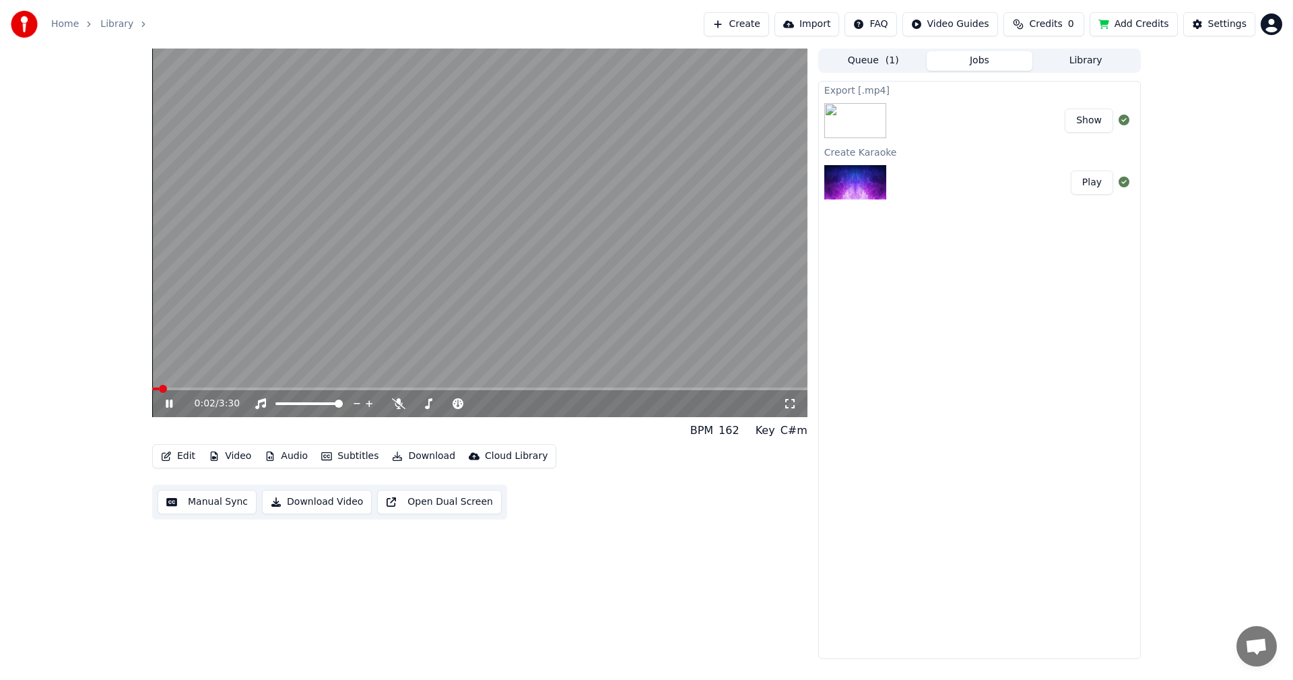
click at [220, 387] on span at bounding box center [479, 388] width 655 height 3
click at [264, 387] on span at bounding box center [479, 388] width 655 height 3
click at [337, 388] on span at bounding box center [479, 388] width 655 height 3
click at [1216, 30] on div "Settings" at bounding box center [1227, 24] width 38 height 13
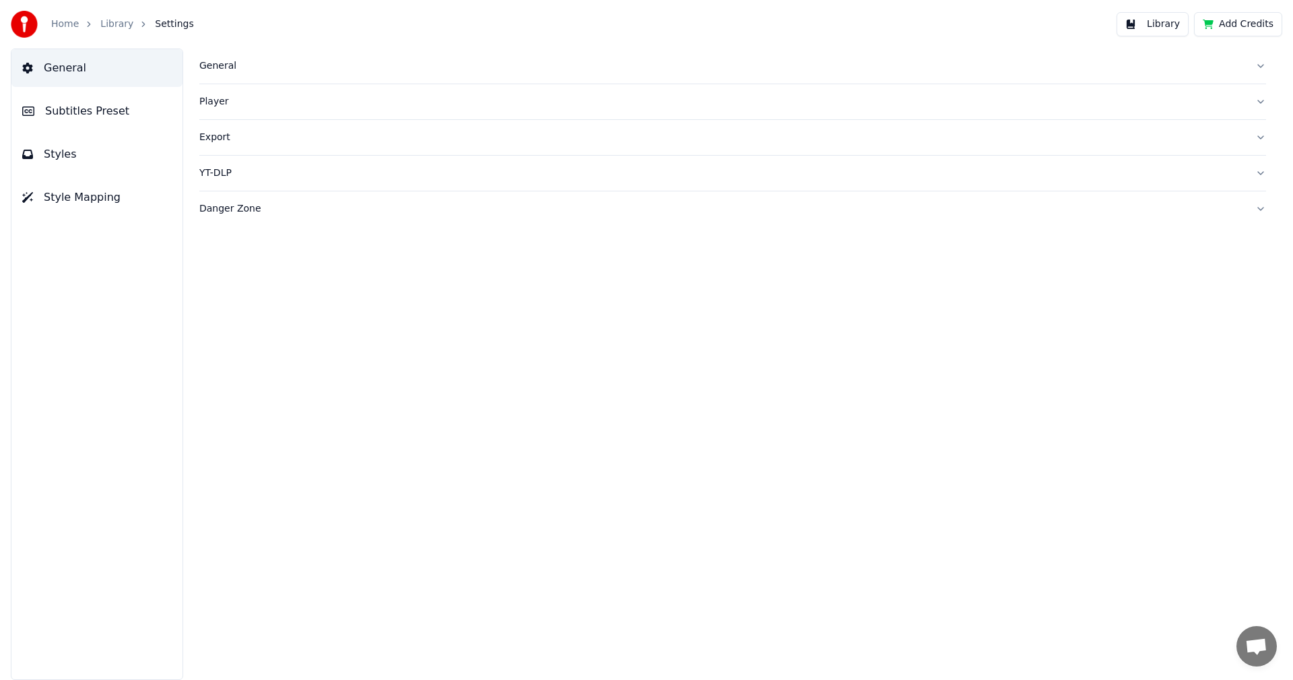
click at [69, 202] on span "Style Mapping" at bounding box center [82, 197] width 77 height 16
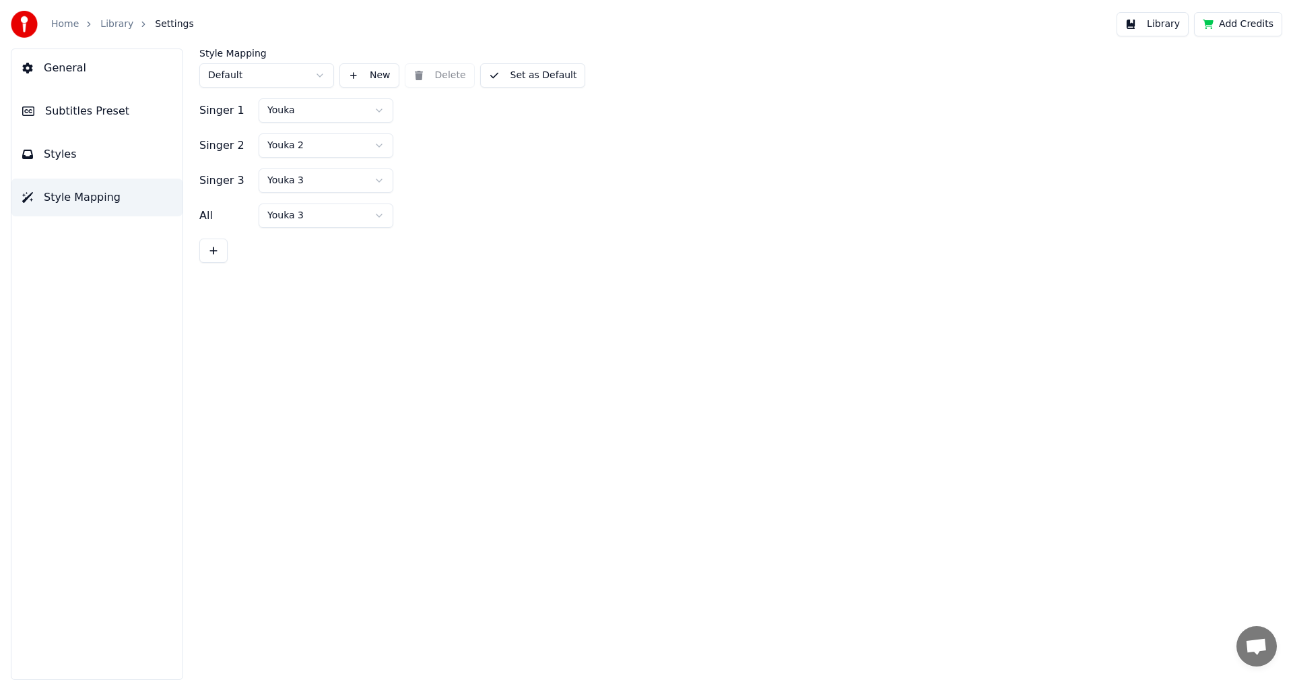
click at [96, 109] on span "Subtitles Preset" at bounding box center [87, 111] width 84 height 16
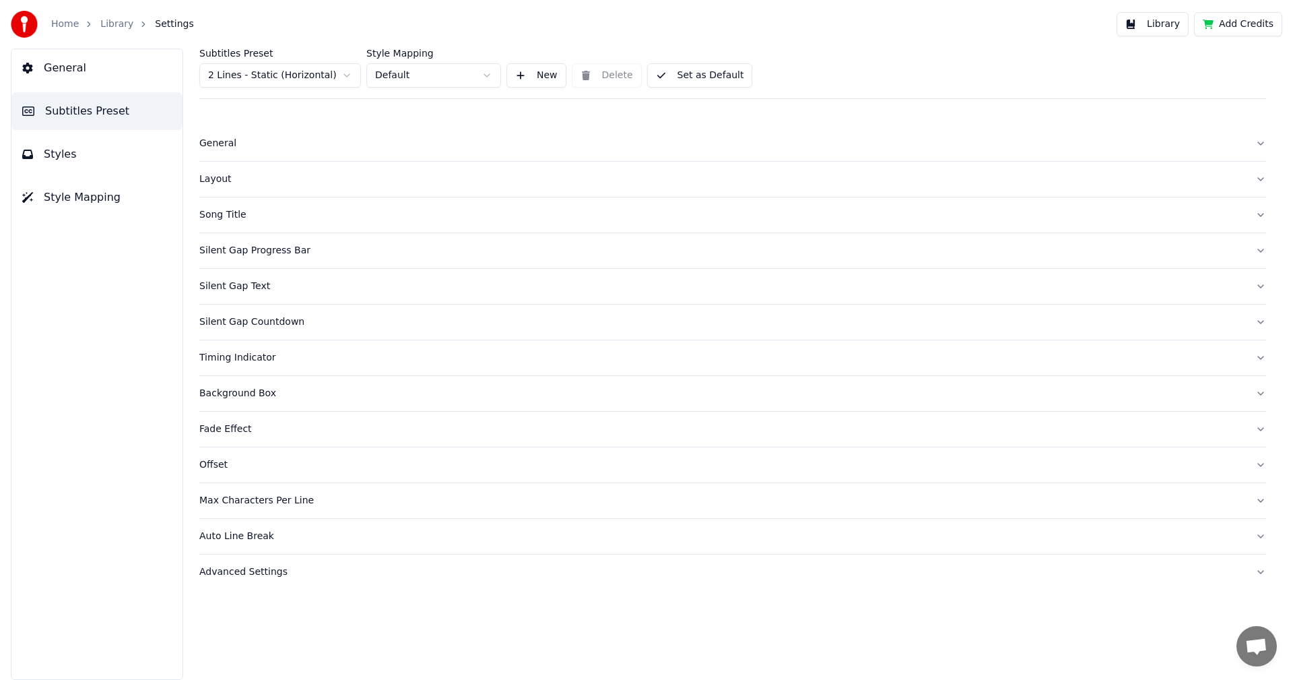
click at [71, 25] on link "Home" at bounding box center [65, 24] width 28 height 13
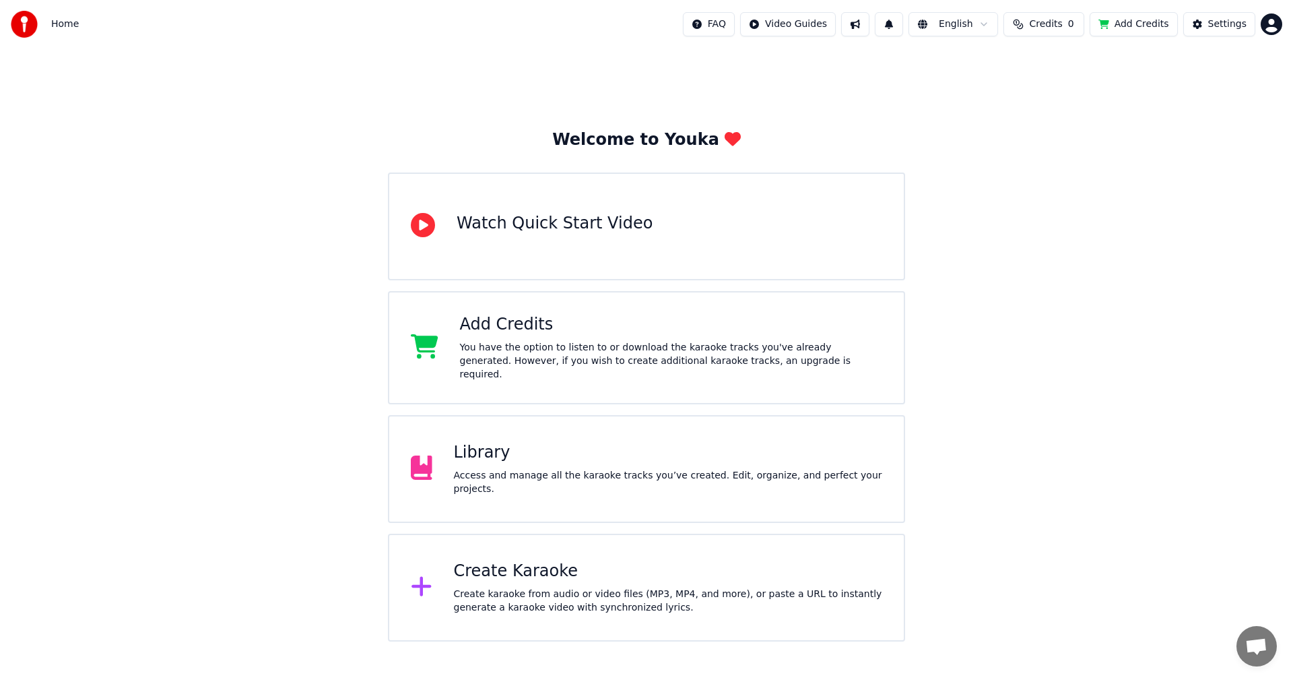
click at [604, 457] on div "Library" at bounding box center [668, 453] width 429 height 22
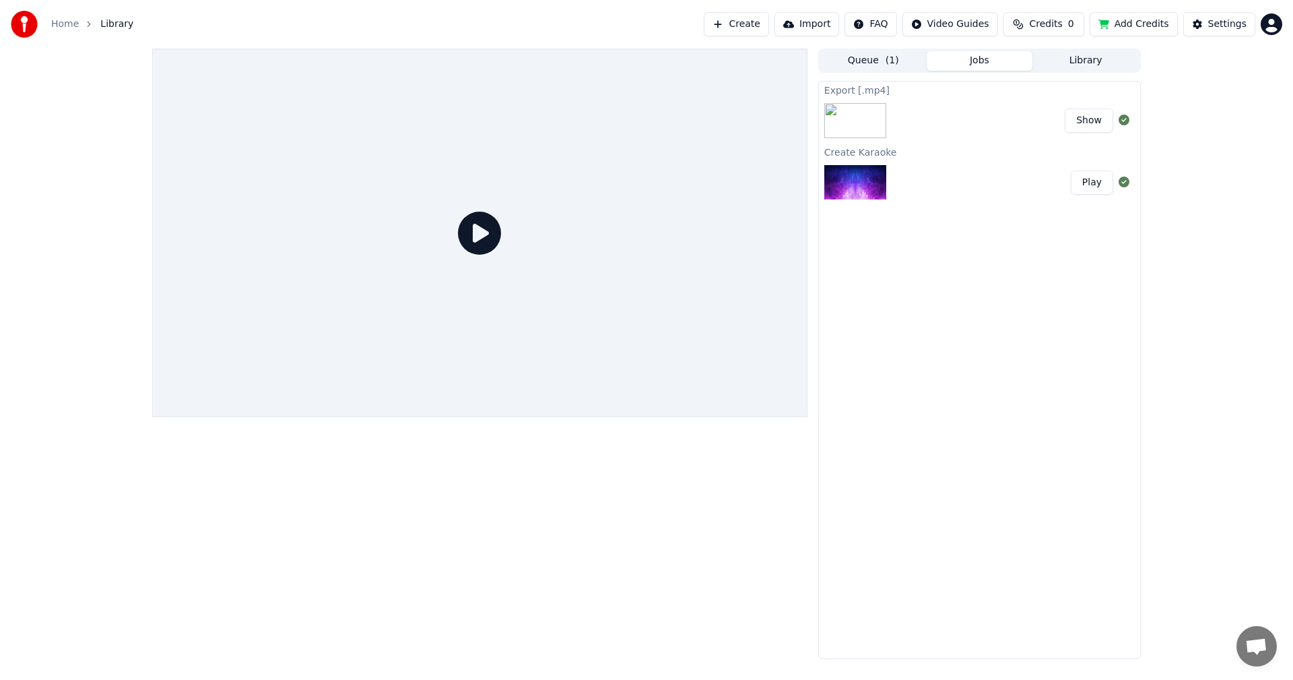
click at [925, 121] on div "Show" at bounding box center [979, 121] width 321 height 46
click at [1086, 122] on button "Show" at bounding box center [1089, 120] width 48 height 24
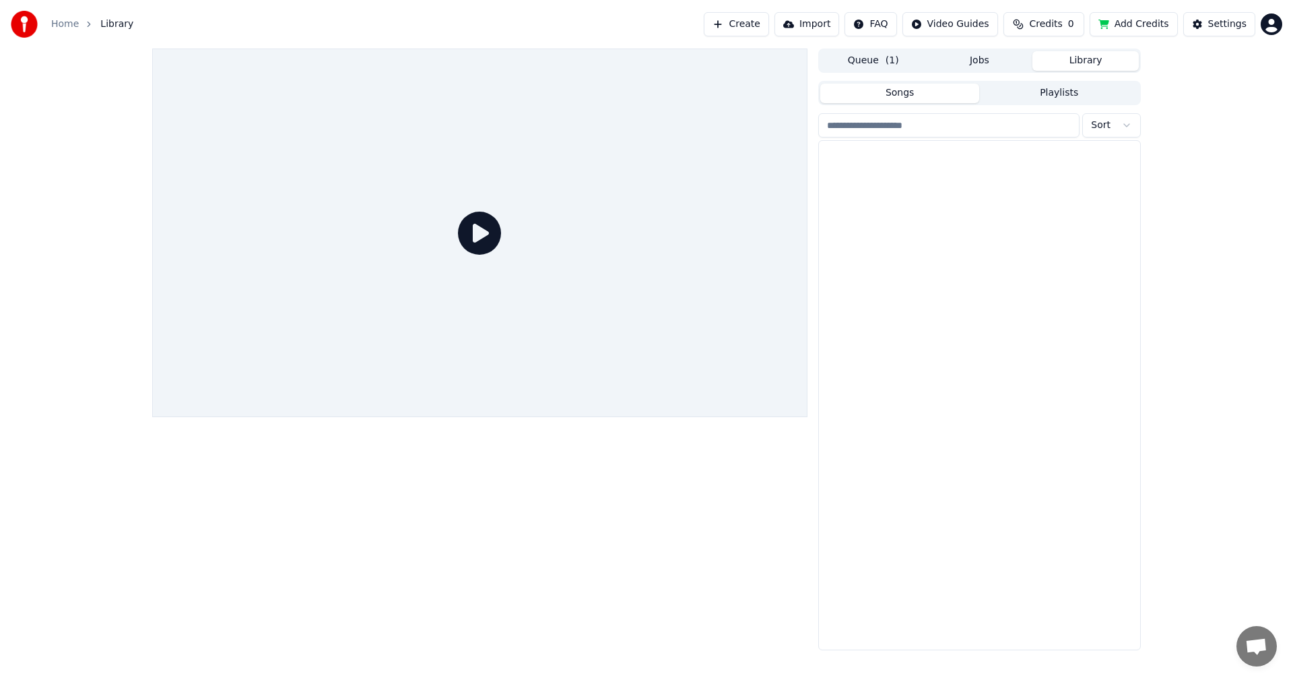
click at [1073, 69] on button "Library" at bounding box center [1086, 61] width 106 height 20
click at [905, 156] on div at bounding box center [979, 164] width 321 height 46
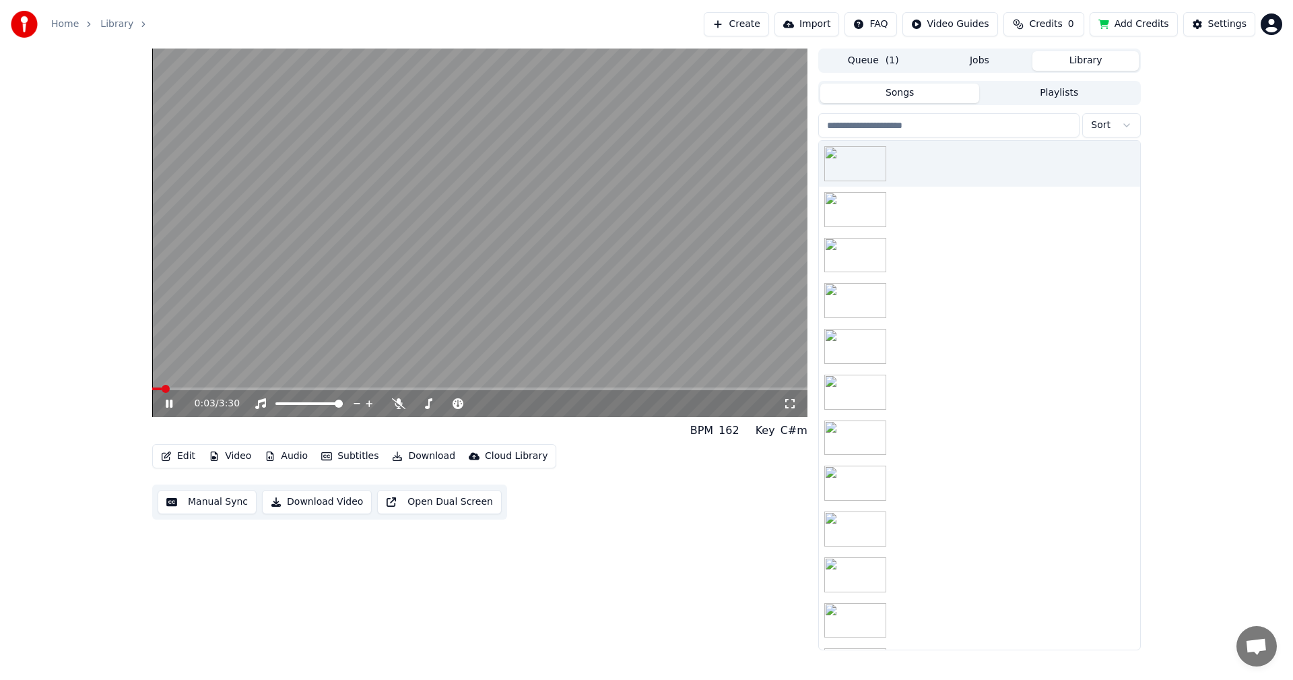
click at [303, 389] on span at bounding box center [479, 388] width 655 height 3
click at [170, 405] on icon at bounding box center [169, 403] width 7 height 8
click at [186, 452] on button "Edit" at bounding box center [178, 456] width 45 height 19
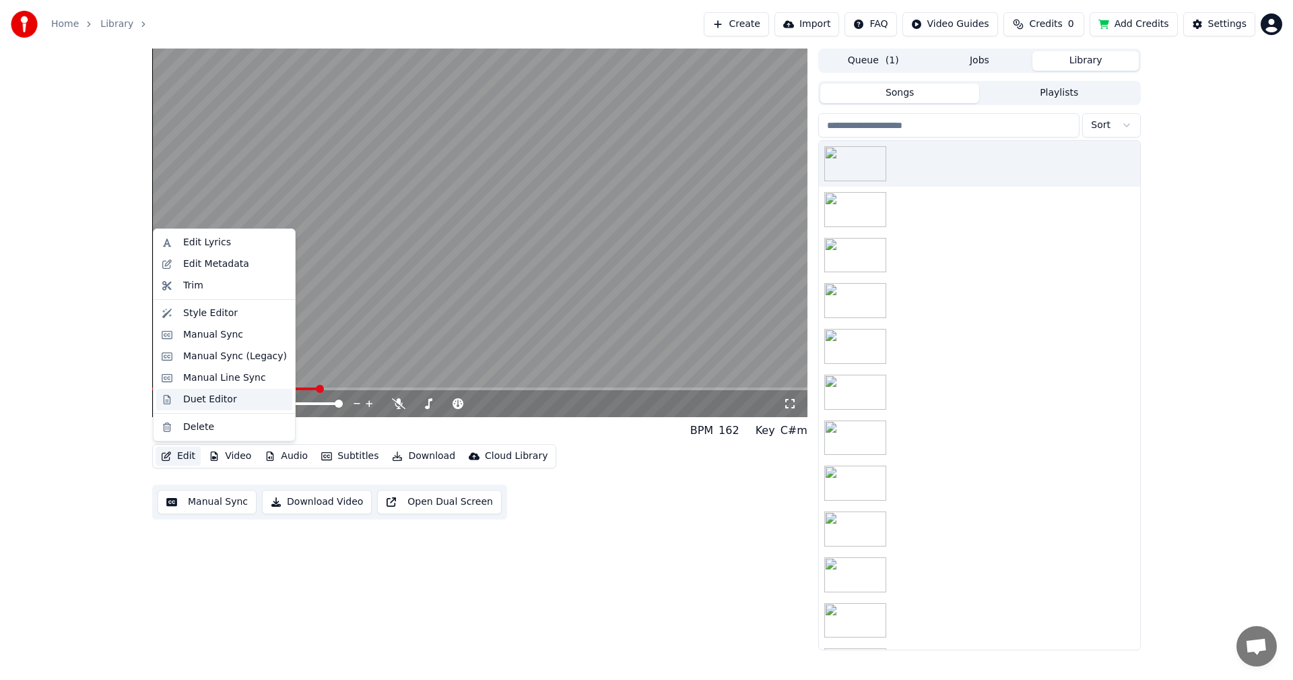
click at [199, 402] on div "Duet Editor" at bounding box center [210, 399] width 54 height 13
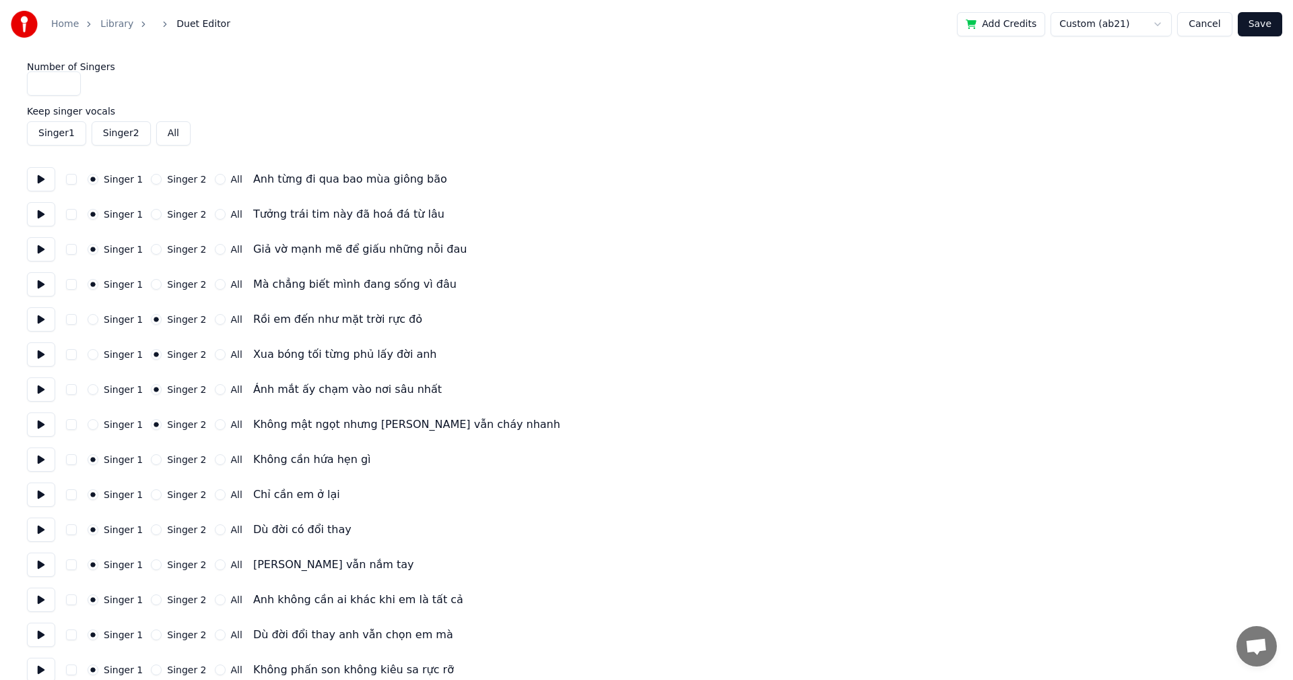
click at [1135, 30] on html "Home Library Duet Editor Add Credits Custom (ab21) Cancel Save Number of Singer…" at bounding box center [646, 610] width 1293 height 1220
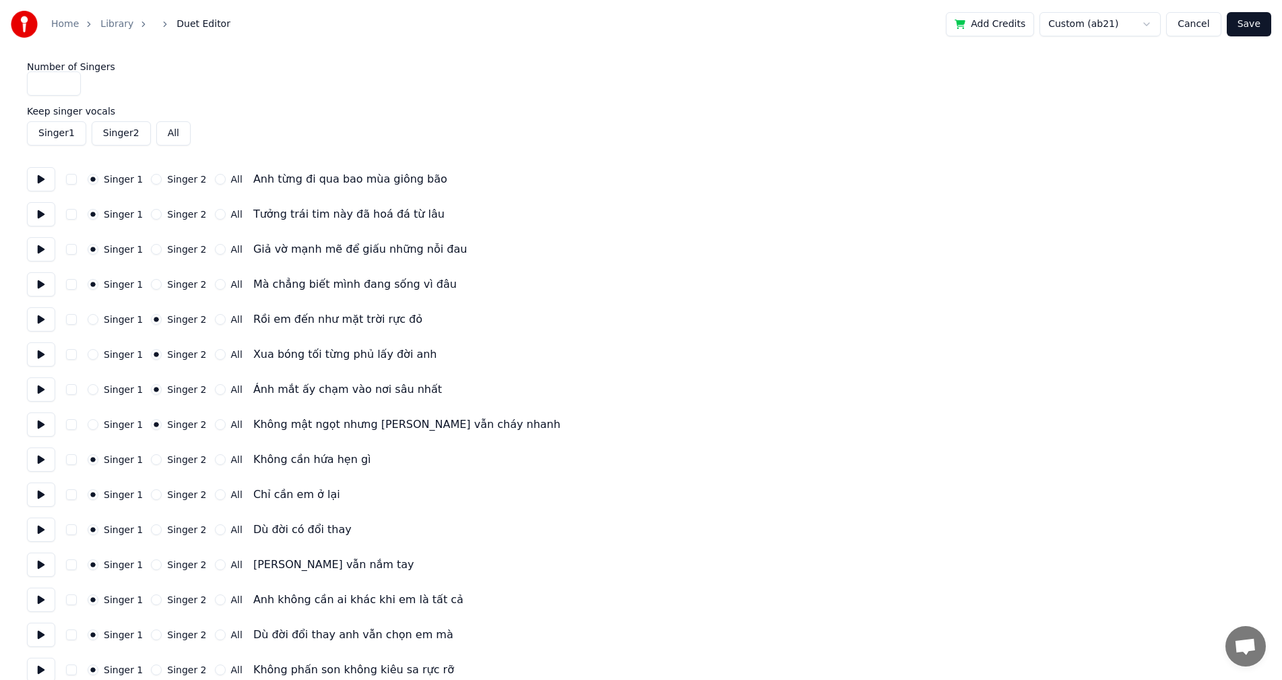
click at [758, 28] on html "Home Library Duet Editor Add Credits Custom (ab21) Cancel Save Number of Singer…" at bounding box center [641, 610] width 1282 height 1220
click at [1147, 26] on html "Home Library Duet Editor Add Credits Custom (ab21) Cancel Save Number of Singer…" at bounding box center [641, 610] width 1282 height 1220
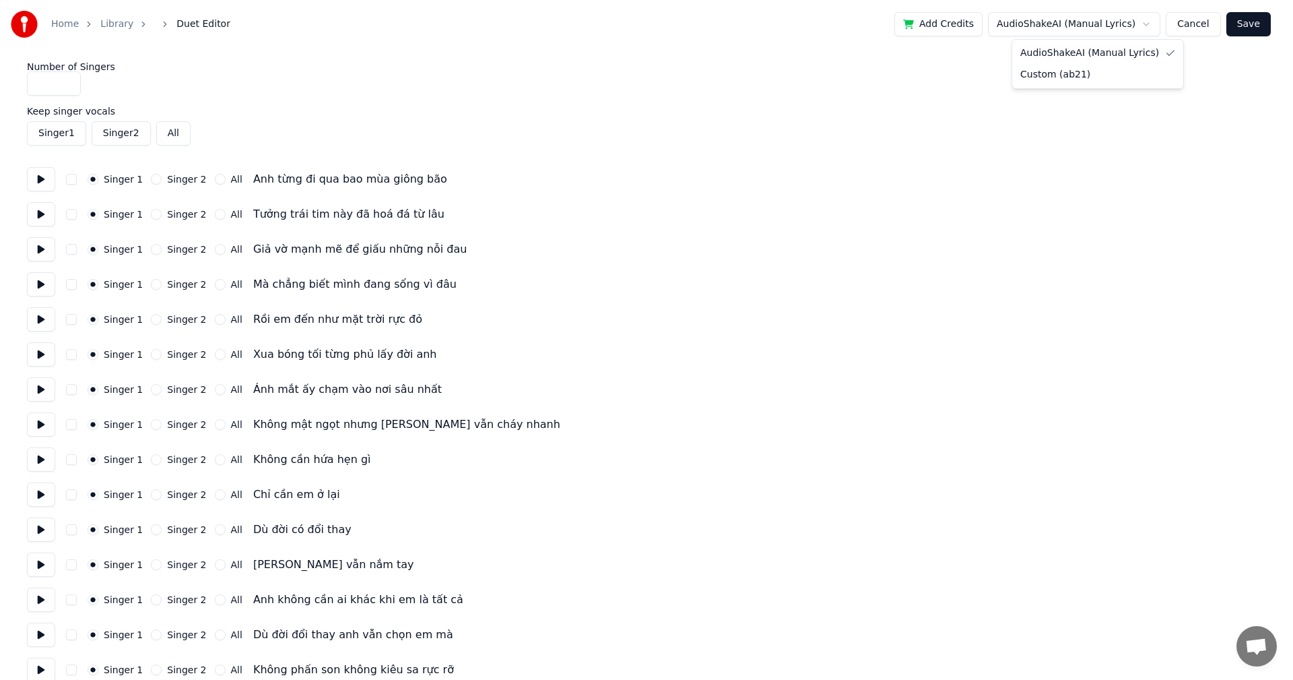
click at [1144, 26] on html "Home Library Duet Editor Add Credits AudioShakeAI (Manual Lyrics) Cancel Save N…" at bounding box center [646, 610] width 1293 height 1220
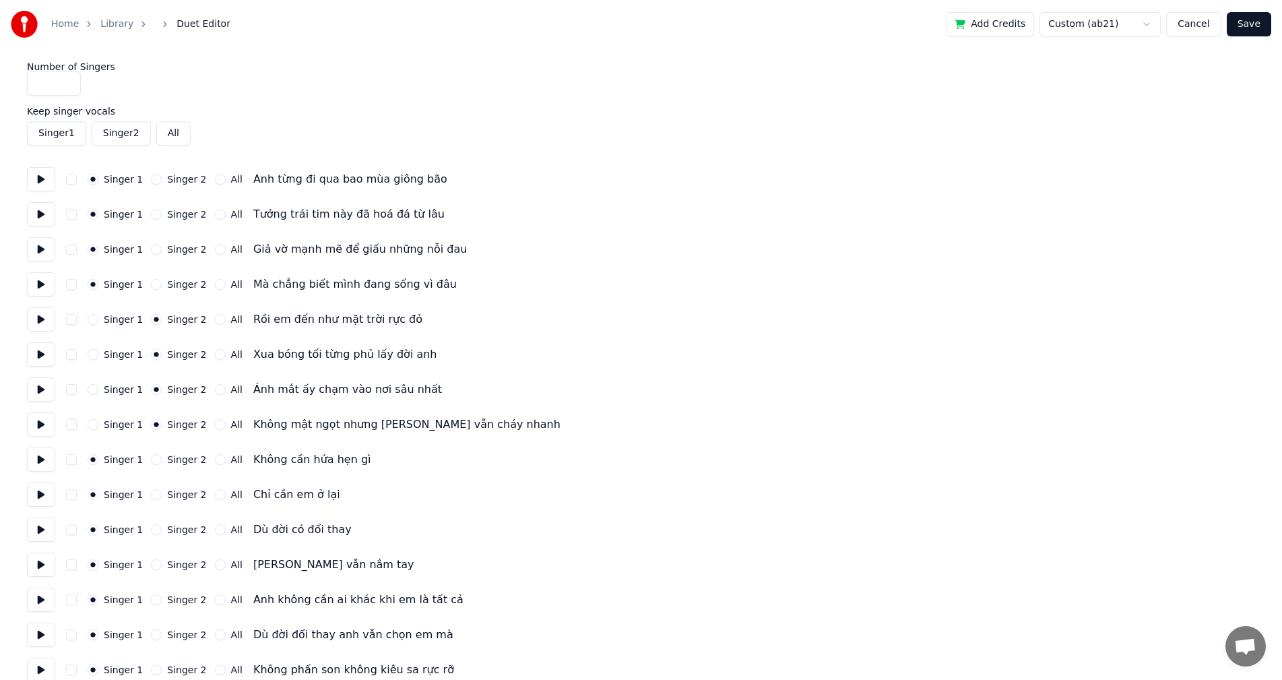
click at [1200, 28] on button "Cancel" at bounding box center [1193, 24] width 55 height 24
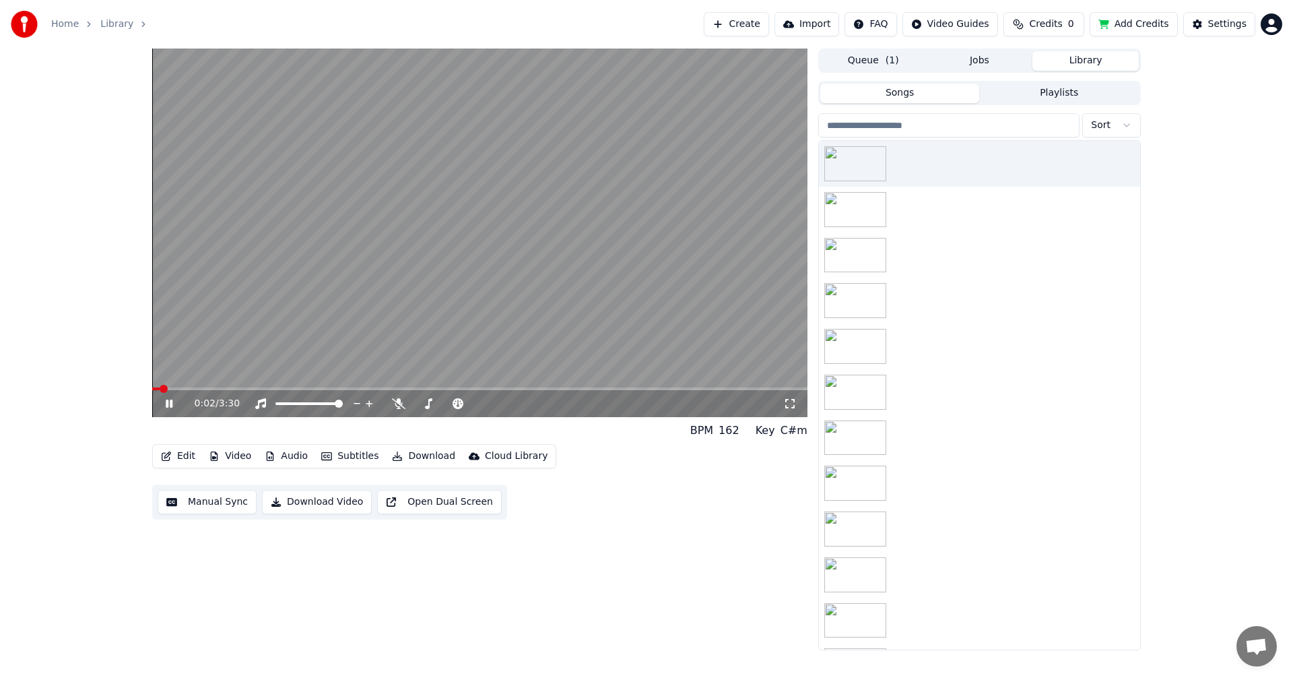
click at [166, 406] on icon at bounding box center [169, 403] width 7 height 8
click at [1225, 24] on div "Settings" at bounding box center [1227, 24] width 38 height 13
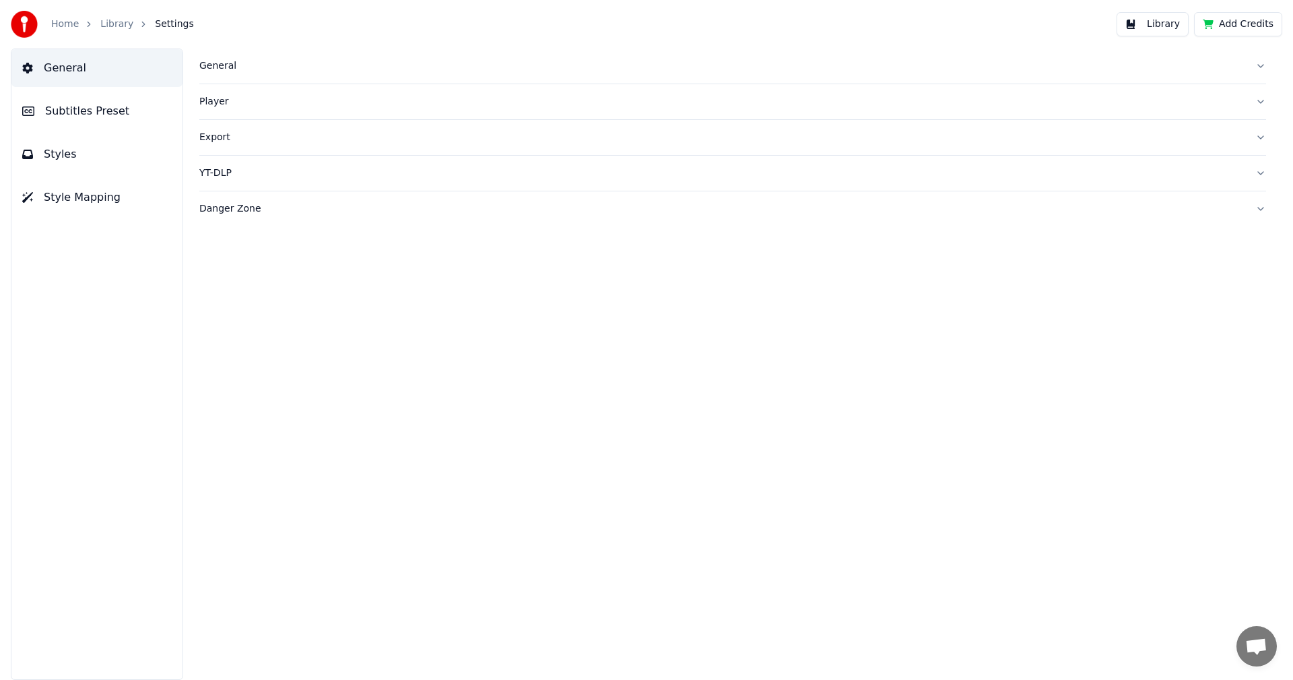
click at [105, 119] on button "Subtitles Preset" at bounding box center [96, 111] width 171 height 38
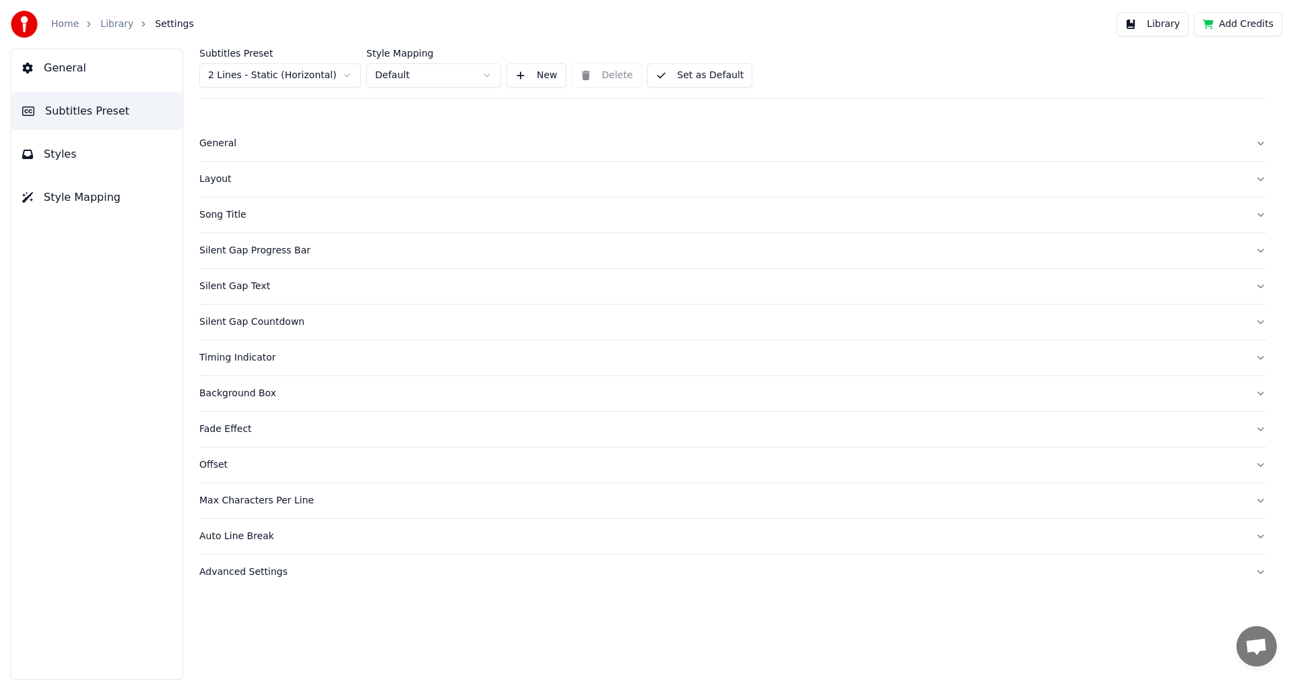
click at [224, 174] on div "Layout" at bounding box center [721, 178] width 1045 height 13
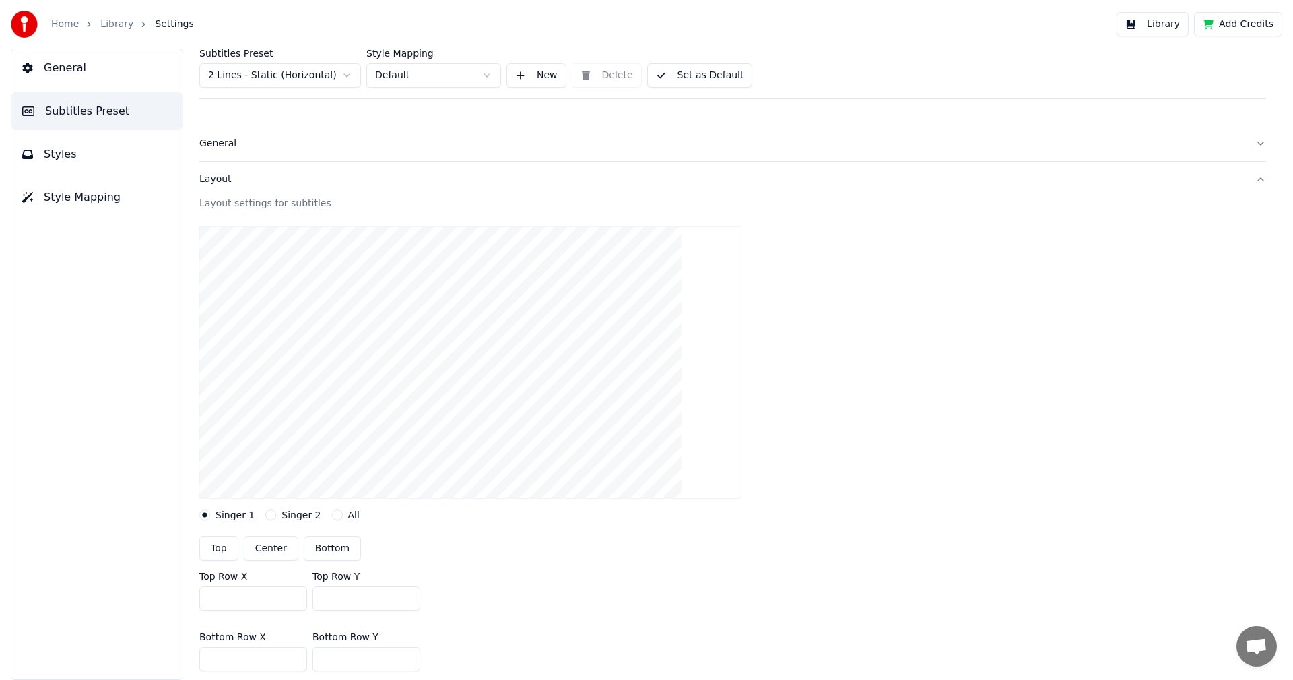
click at [229, 147] on div "General" at bounding box center [721, 143] width 1045 height 13
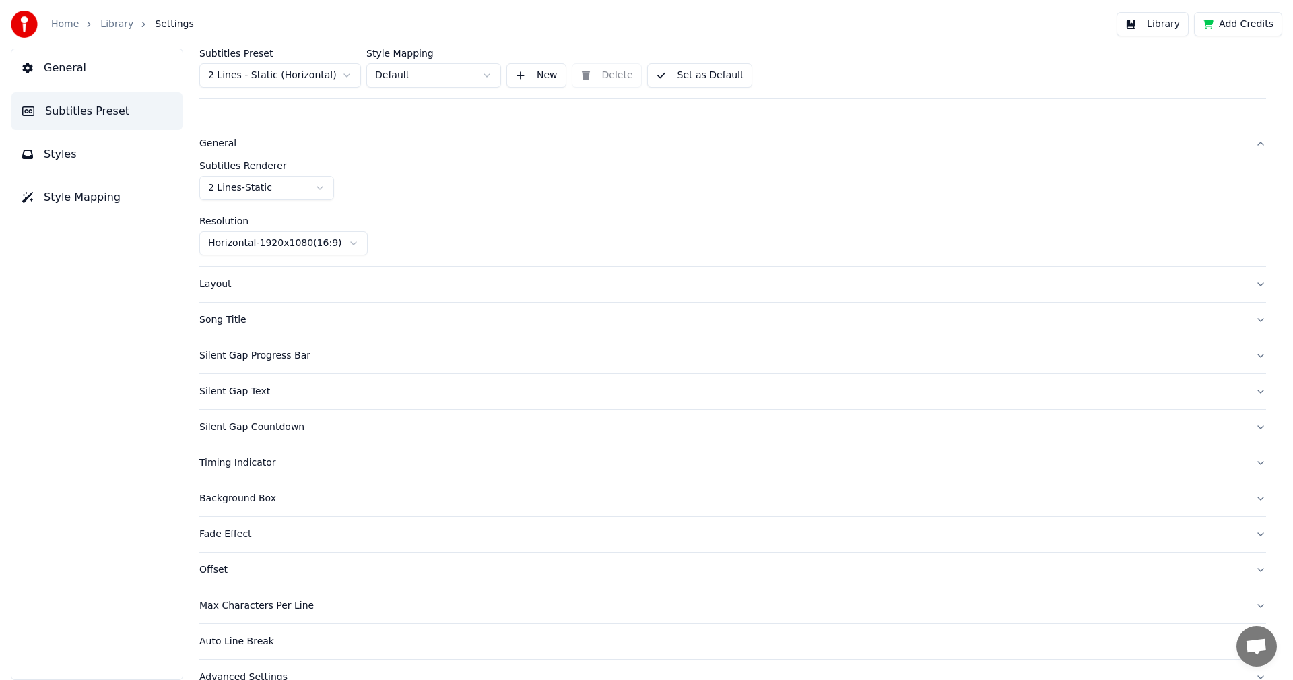
click at [234, 319] on div "Song Title" at bounding box center [721, 319] width 1045 height 13
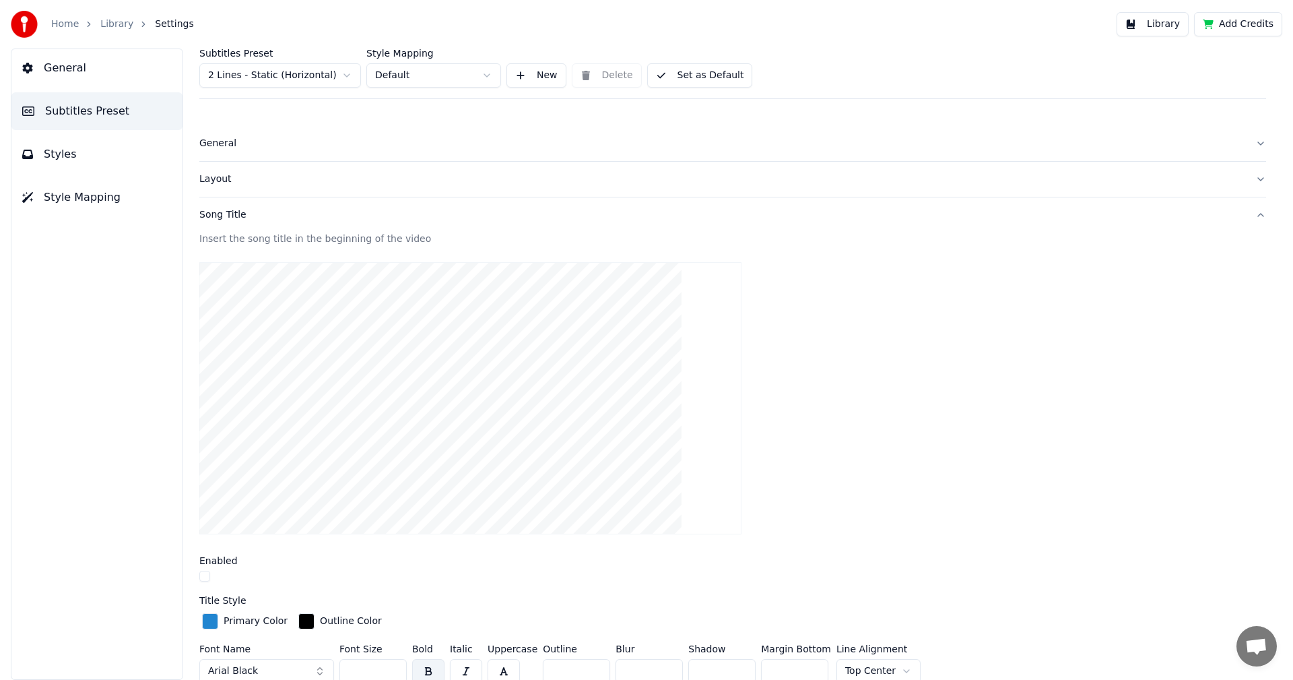
click at [223, 206] on button "Song Title" at bounding box center [732, 214] width 1067 height 35
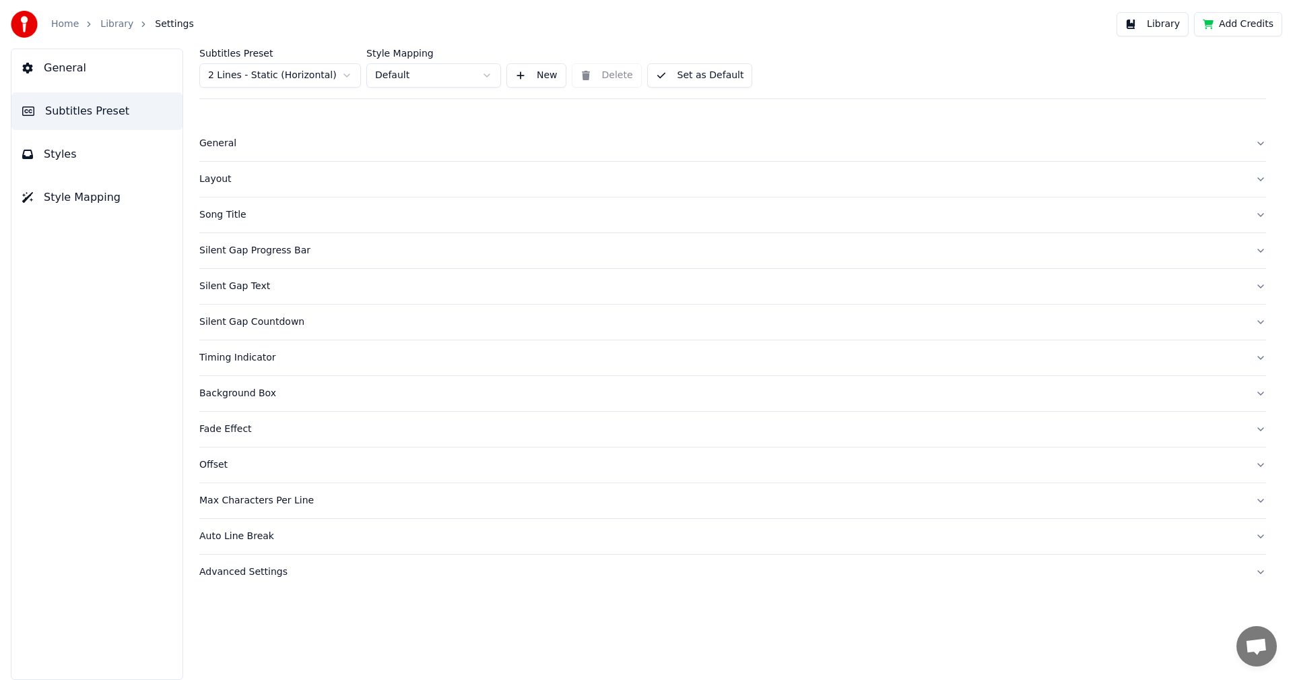
click at [272, 257] on button "Silent Gap Progress Bar" at bounding box center [732, 250] width 1067 height 35
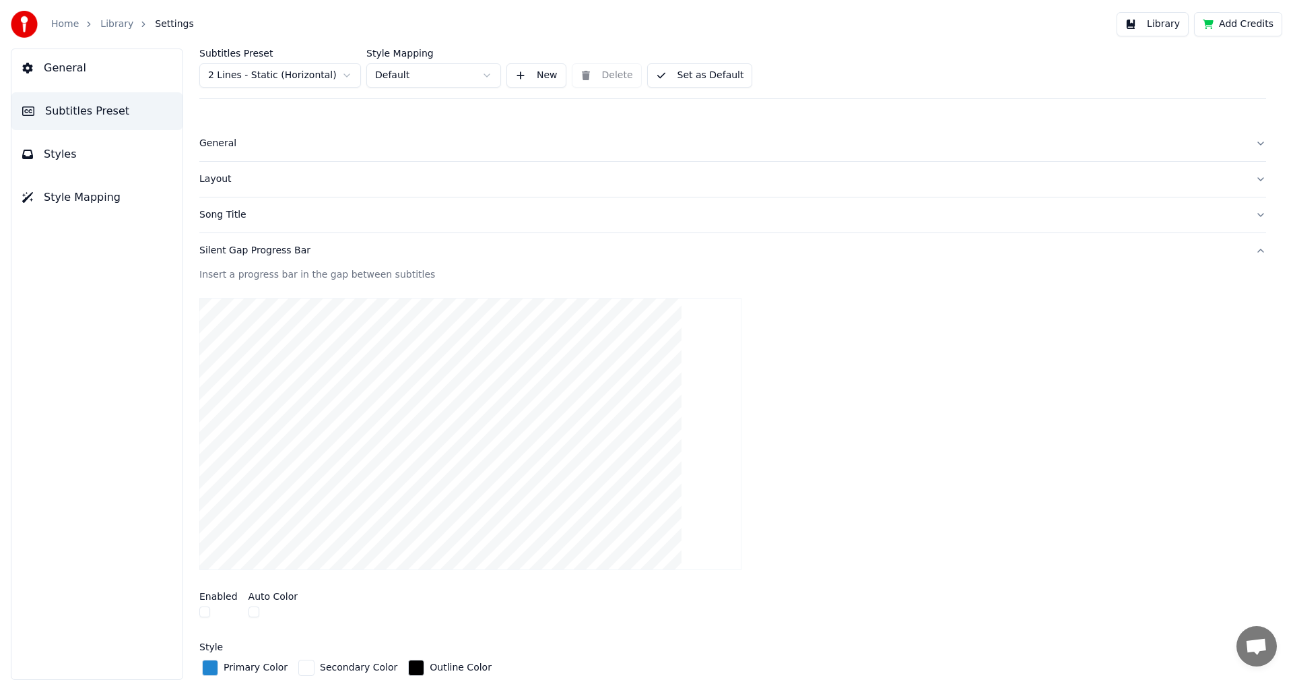
click at [272, 257] on button "Silent Gap Progress Bar" at bounding box center [732, 250] width 1067 height 35
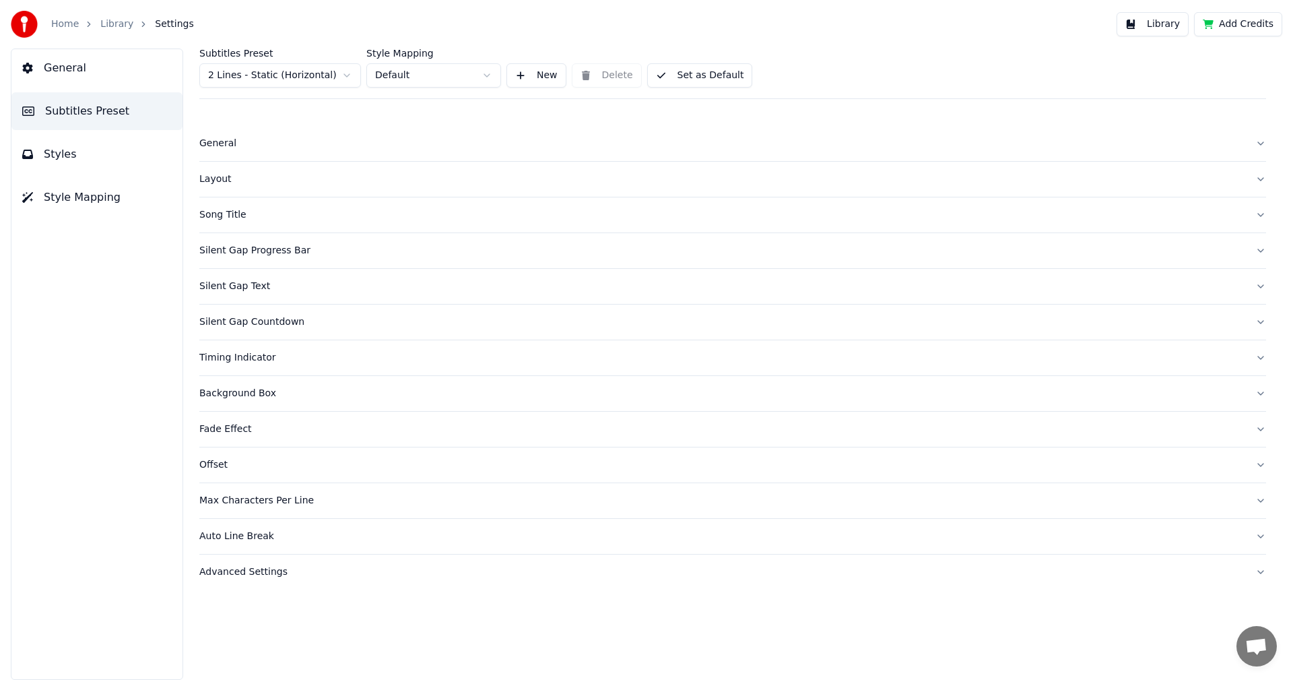
click at [245, 286] on div "Silent Gap Text" at bounding box center [721, 286] width 1045 height 13
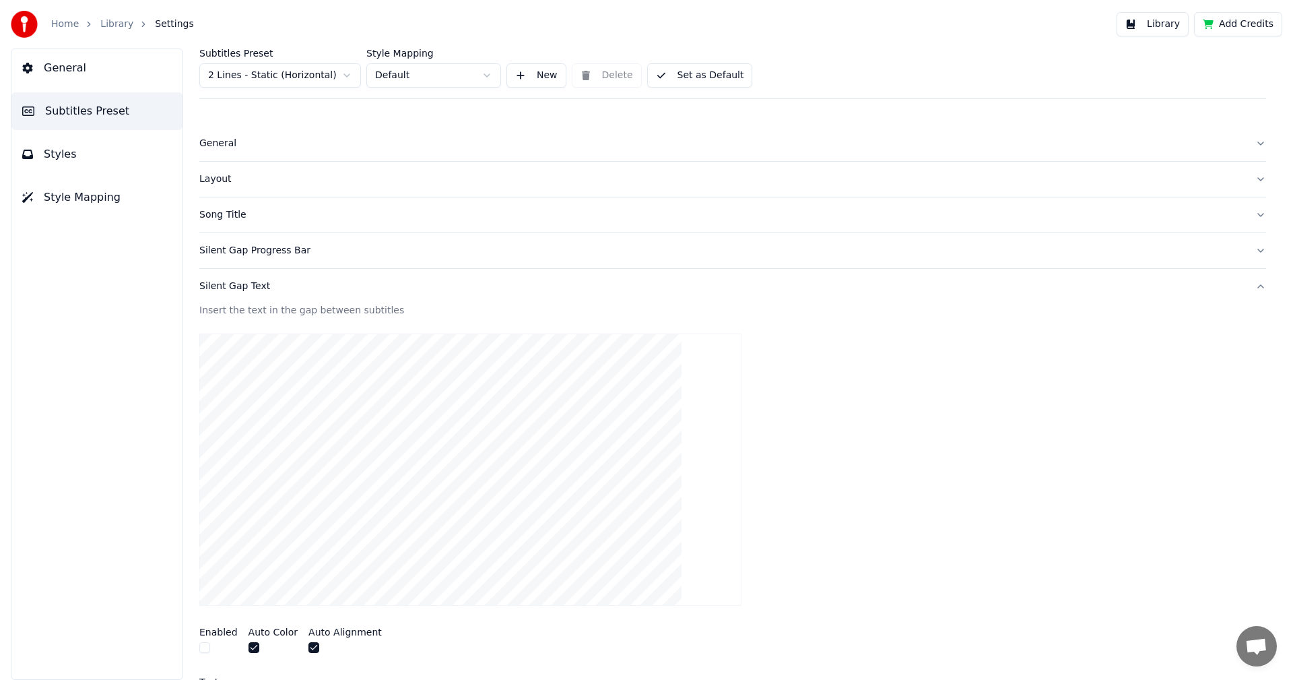
click at [245, 286] on div "Silent Gap Text" at bounding box center [721, 286] width 1045 height 13
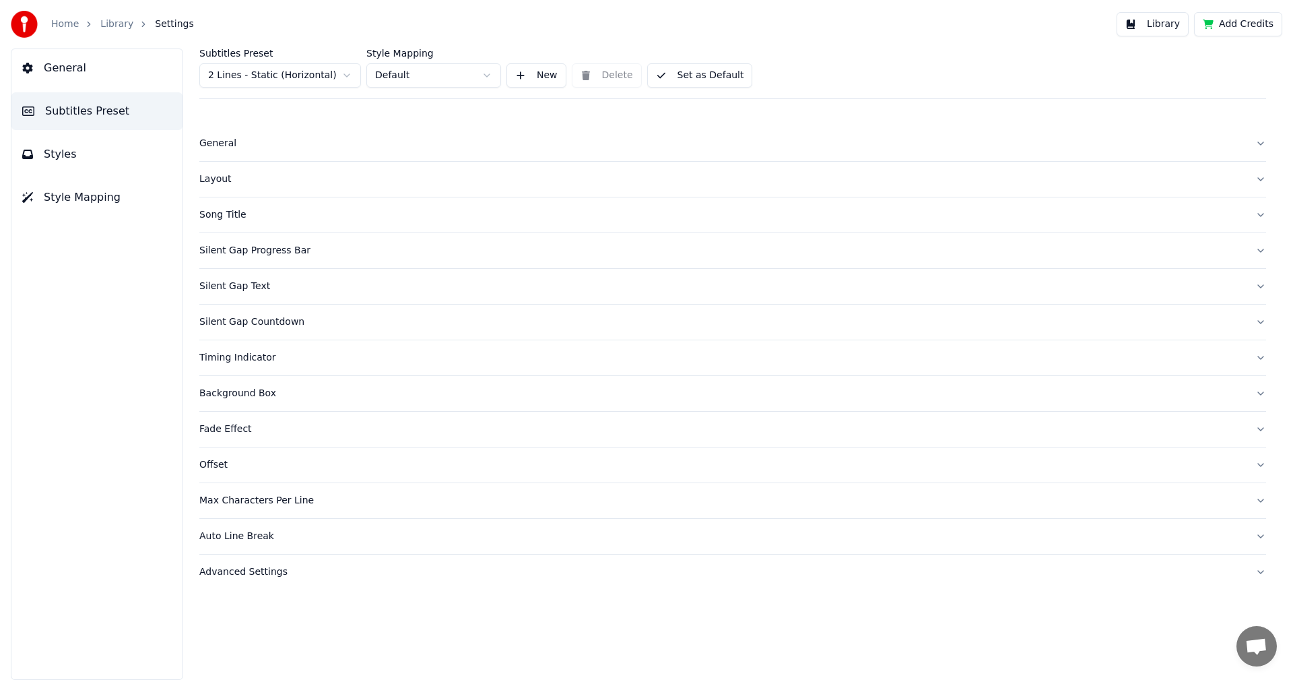
click at [239, 360] on div "Timing Indicator" at bounding box center [721, 357] width 1045 height 13
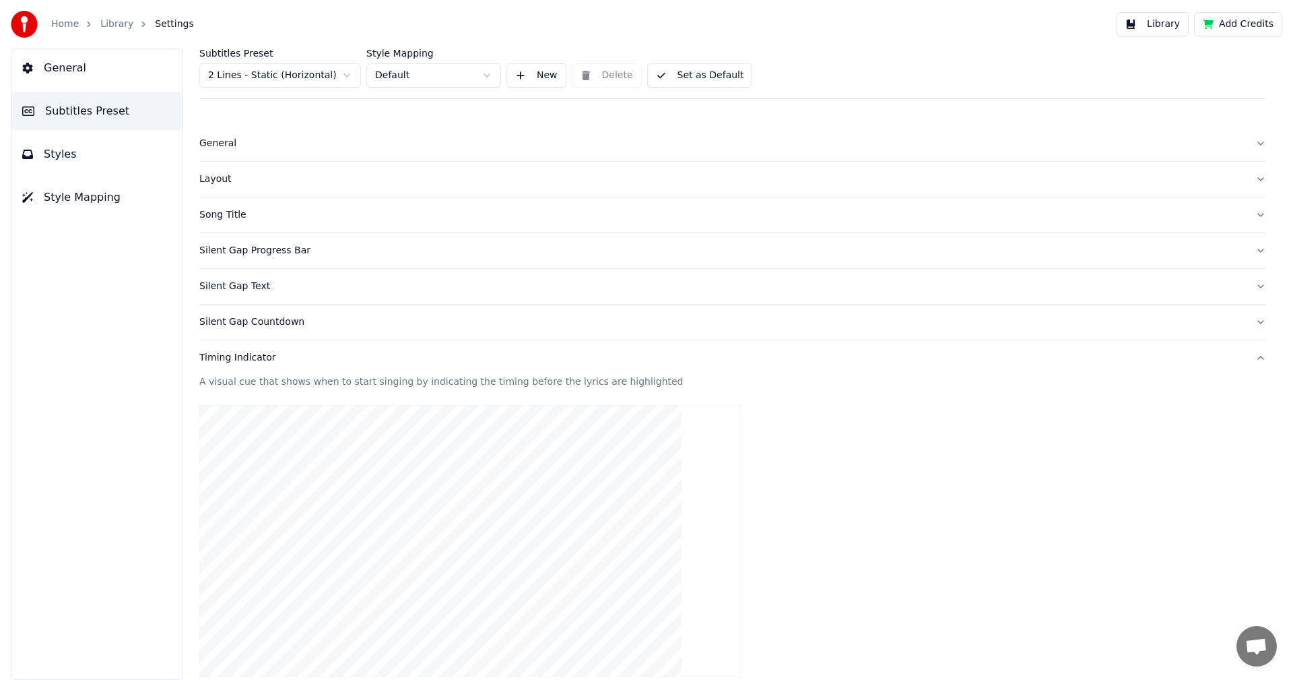
click at [239, 360] on div "Timing Indicator" at bounding box center [721, 357] width 1045 height 13
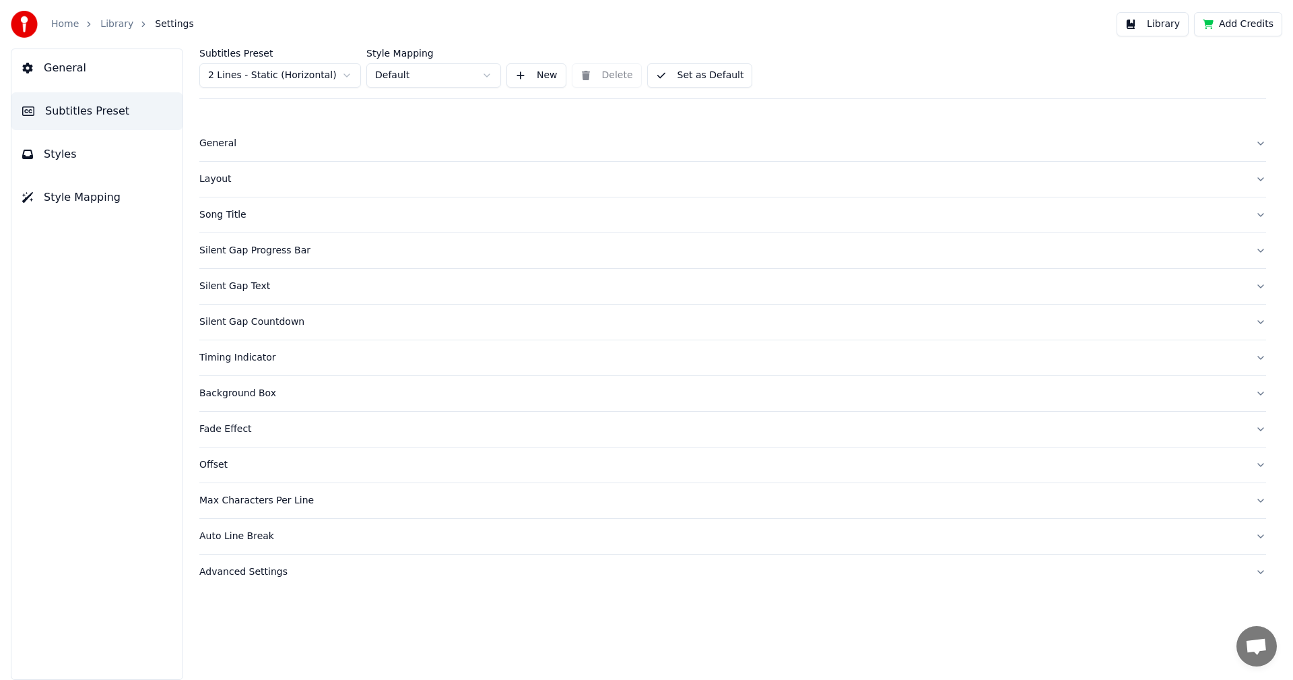
click at [233, 430] on div "Fade Effect" at bounding box center [721, 428] width 1045 height 13
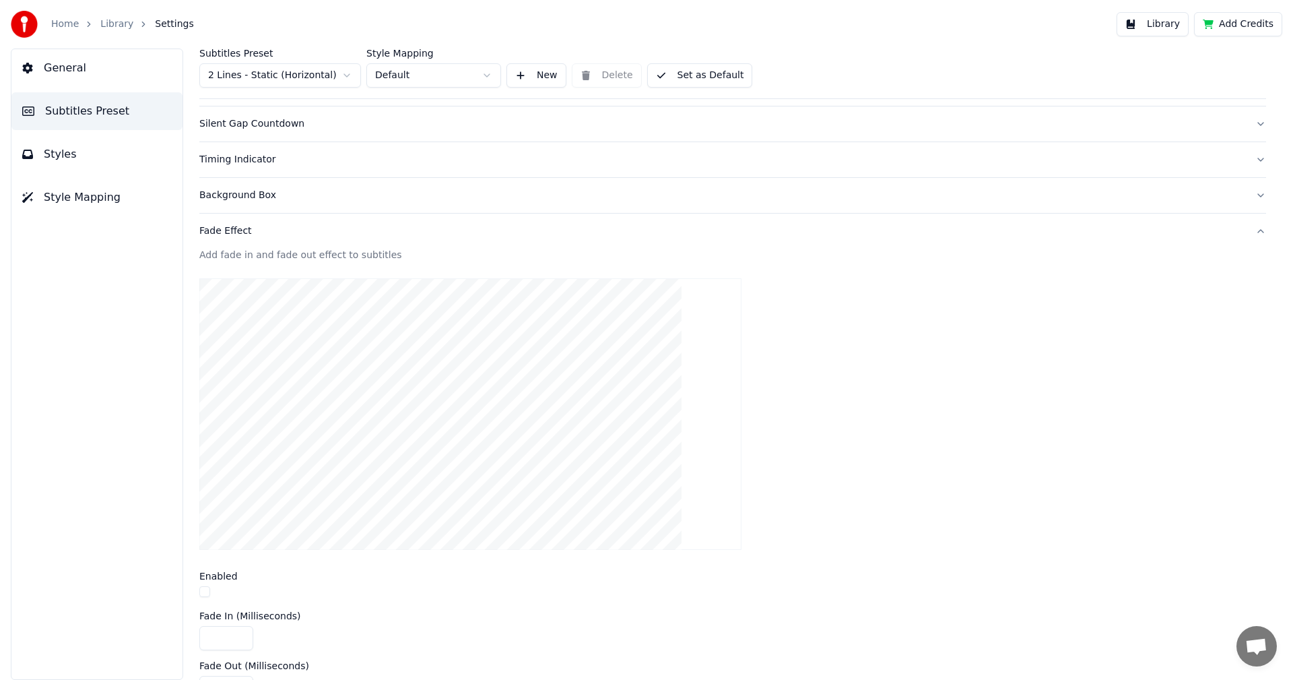
scroll to position [202, 0]
click at [225, 216] on button "Fade Effect" at bounding box center [732, 226] width 1067 height 35
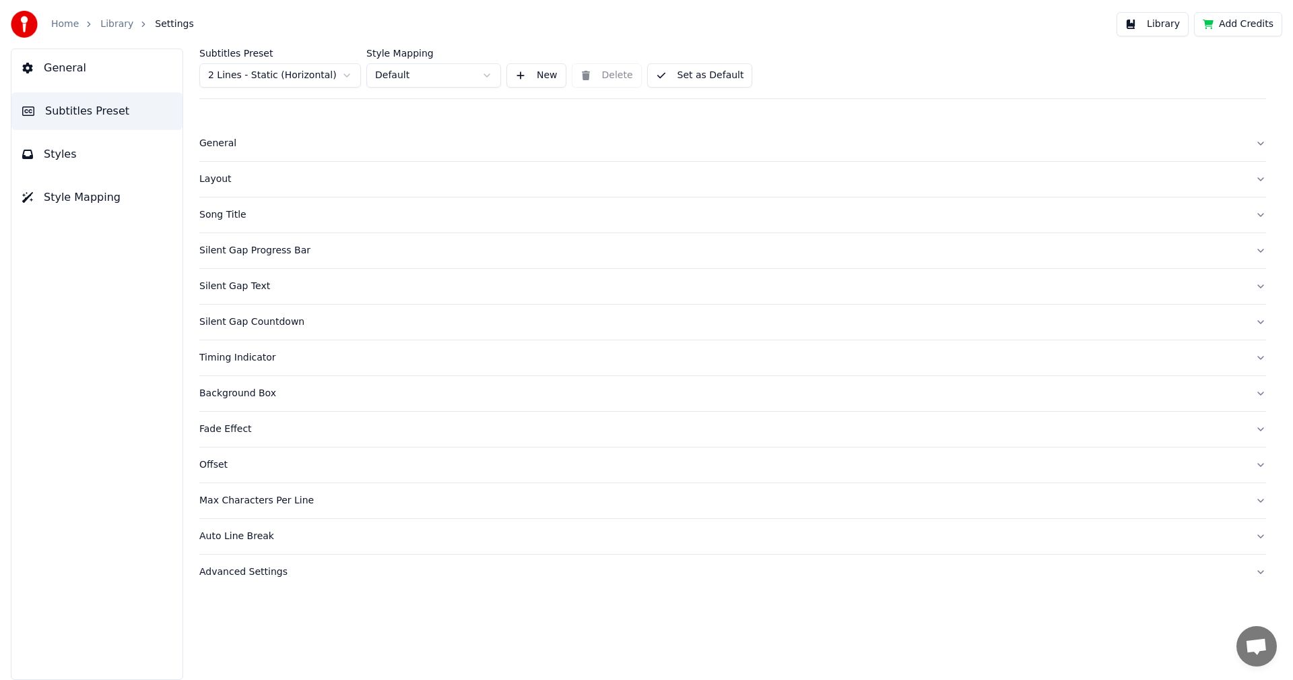
click at [217, 461] on div "Offset" at bounding box center [721, 464] width 1045 height 13
click at [206, 465] on div "Offset" at bounding box center [721, 464] width 1045 height 13
click at [264, 503] on div "Max Characters Per Line" at bounding box center [721, 500] width 1045 height 13
click at [272, 500] on div "Max Characters Per Line" at bounding box center [721, 500] width 1045 height 13
click at [129, 210] on button "Style Mapping" at bounding box center [96, 197] width 171 height 38
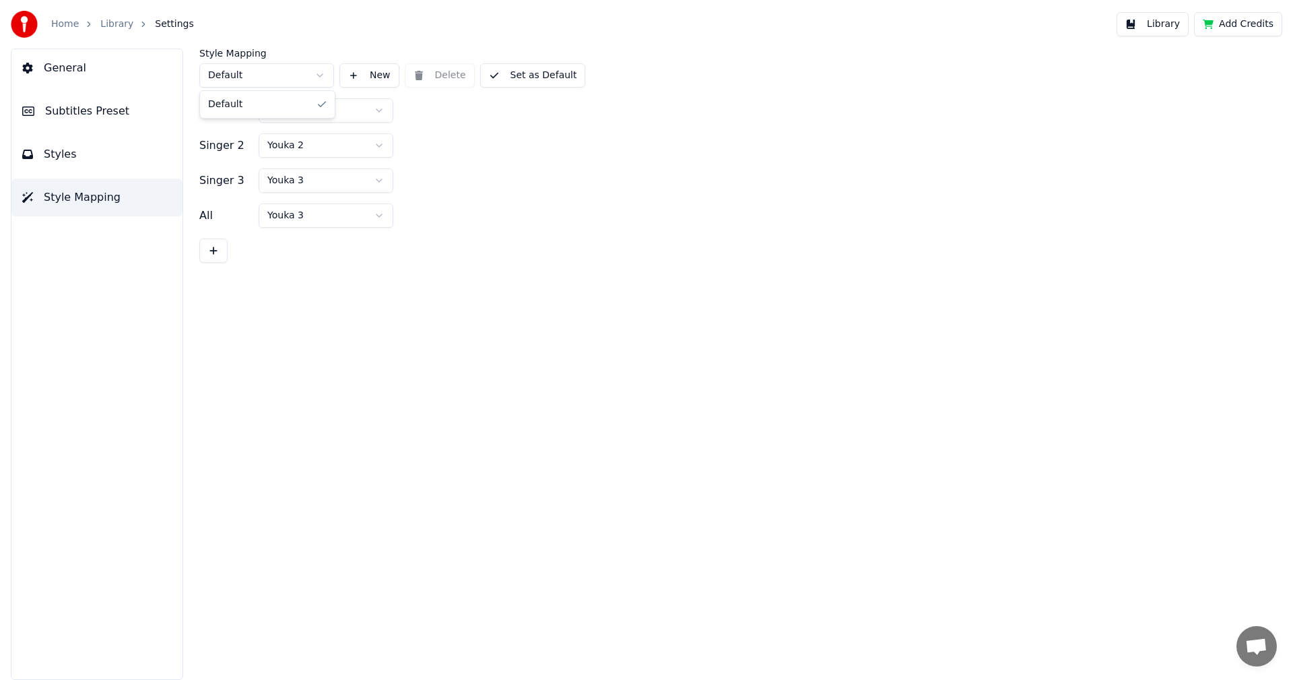
click at [291, 83] on html "Home Library Settings Library Add Credits General Subtitles Preset Styles Style…" at bounding box center [646, 340] width 1293 height 680
click at [470, 131] on html "Home Library Settings Library Add Credits General Subtitles Preset Styles Style…" at bounding box center [646, 340] width 1293 height 680
click at [368, 119] on html "Home Library Settings Library Add Credits General Subtitles Preset Styles Style…" at bounding box center [646, 340] width 1293 height 680
click at [79, 160] on button "Styles" at bounding box center [96, 154] width 171 height 38
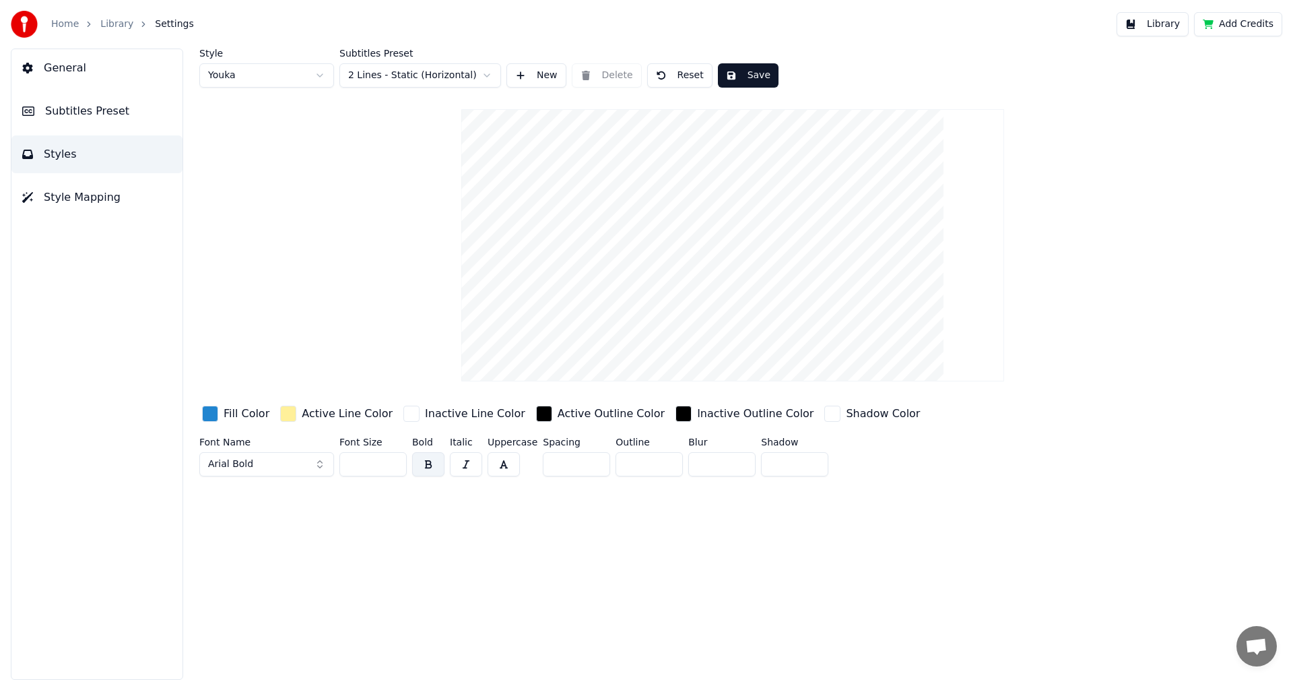
click at [306, 63] on html "Home Library Settings Library Add Credits General Subtitles Preset Styles Style…" at bounding box center [646, 340] width 1293 height 680
click at [298, 80] on html "Home Library Settings Library Add Credits General Subtitles Preset Styles Style…" at bounding box center [646, 340] width 1293 height 680
click at [273, 79] on html "Home Library Settings Library Add Credits General Subtitles Preset Styles Style…" at bounding box center [646, 340] width 1293 height 680
click at [302, 79] on html "Home Library Settings Library Add Credits General Subtitles Preset Styles Style…" at bounding box center [646, 340] width 1293 height 680
click at [112, 28] on link "Library" at bounding box center [116, 24] width 33 height 13
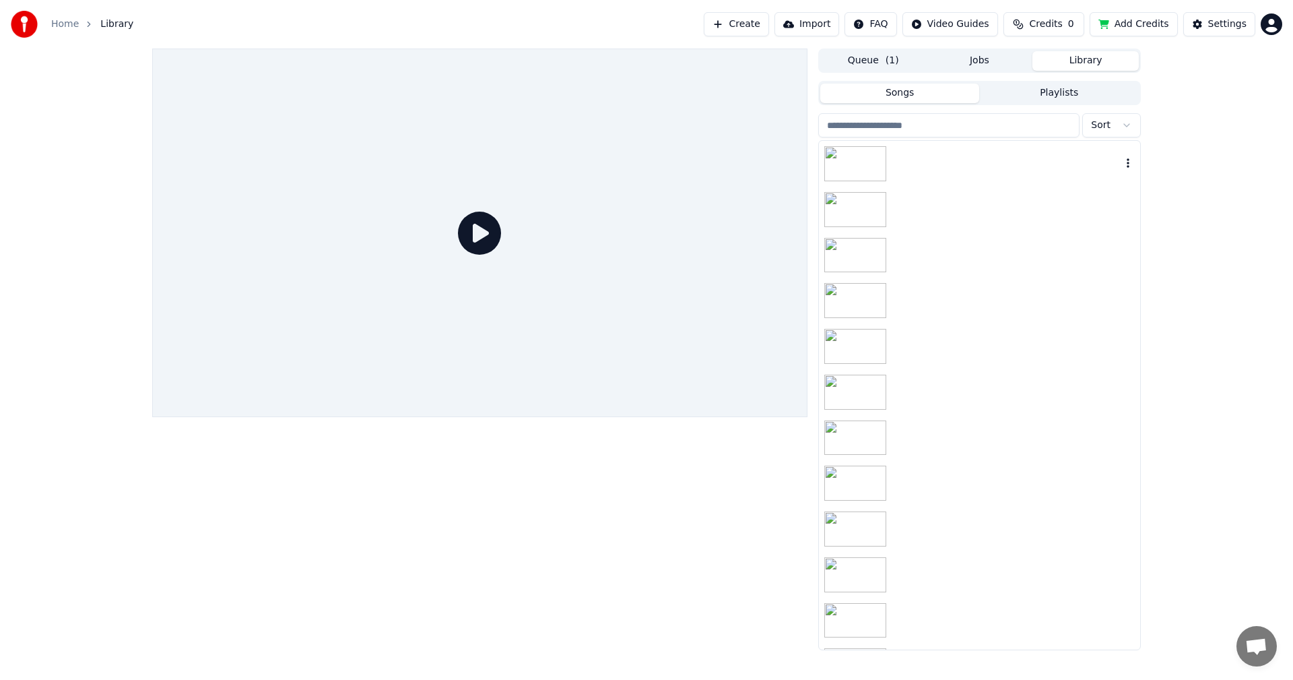
click at [916, 156] on div at bounding box center [979, 164] width 321 height 46
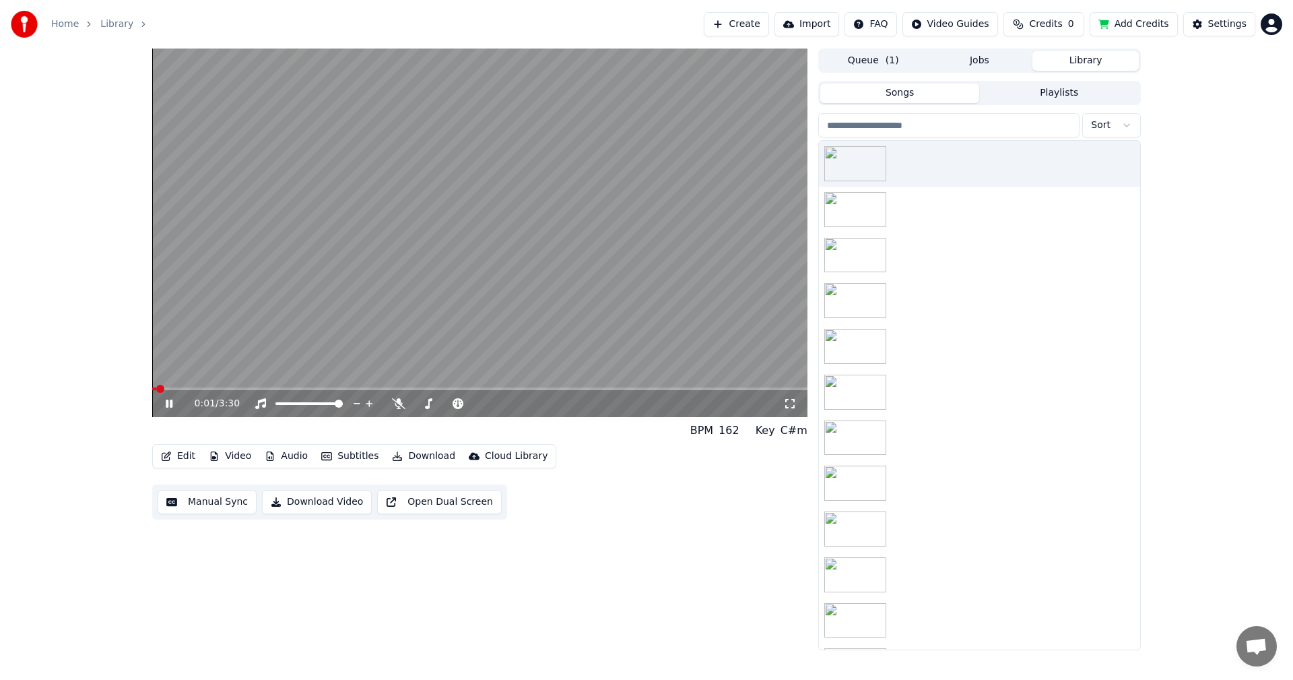
click at [377, 387] on video at bounding box center [479, 232] width 655 height 368
click at [377, 390] on span at bounding box center [479, 388] width 655 height 3
click at [170, 403] on icon at bounding box center [169, 403] width 8 height 9
click at [364, 388] on span at bounding box center [257, 388] width 211 height 3
click at [527, 387] on span at bounding box center [479, 388] width 655 height 3
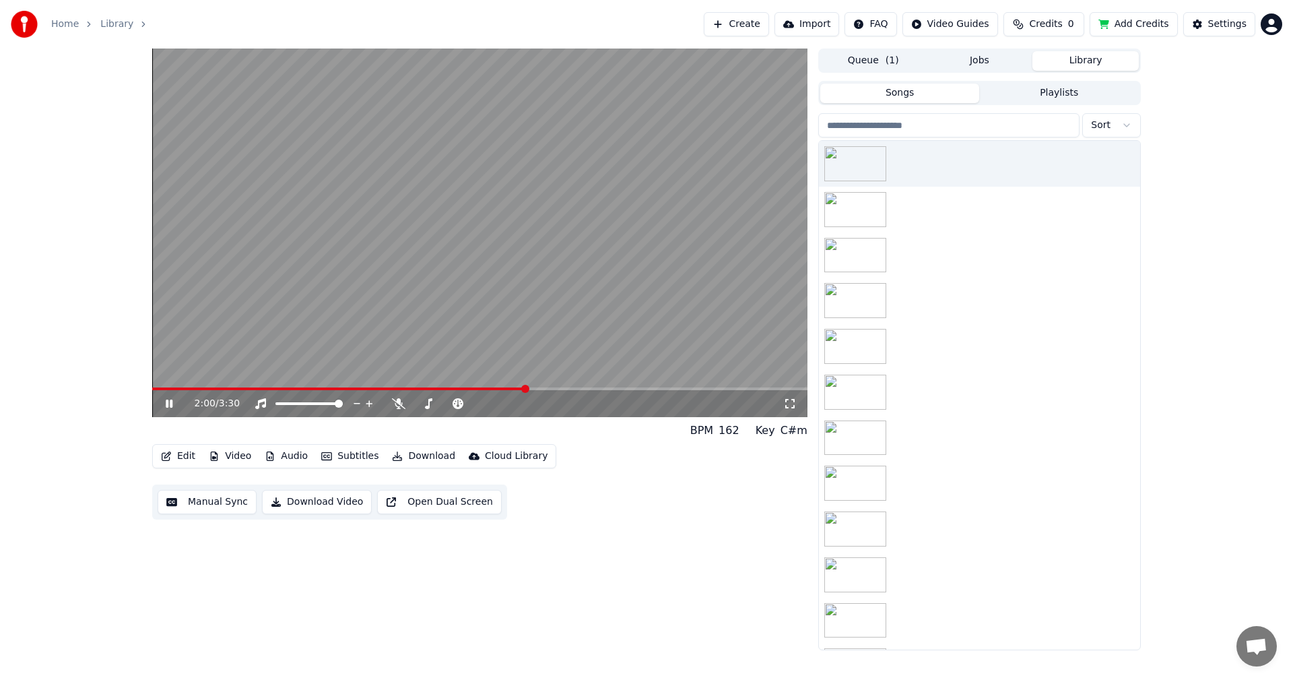
click at [549, 387] on span at bounding box center [479, 388] width 655 height 3
click at [569, 385] on video at bounding box center [479, 232] width 655 height 368
click at [572, 385] on video at bounding box center [479, 232] width 655 height 368
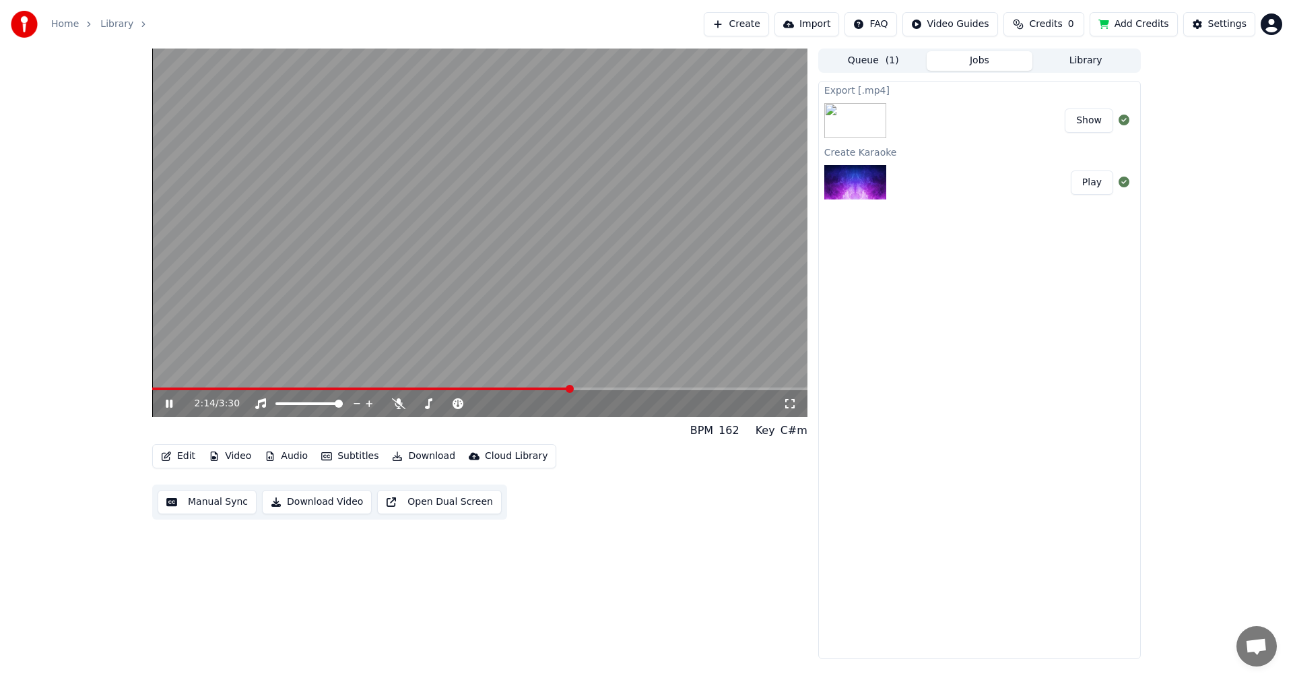
click at [965, 68] on button "Jobs" at bounding box center [980, 61] width 106 height 20
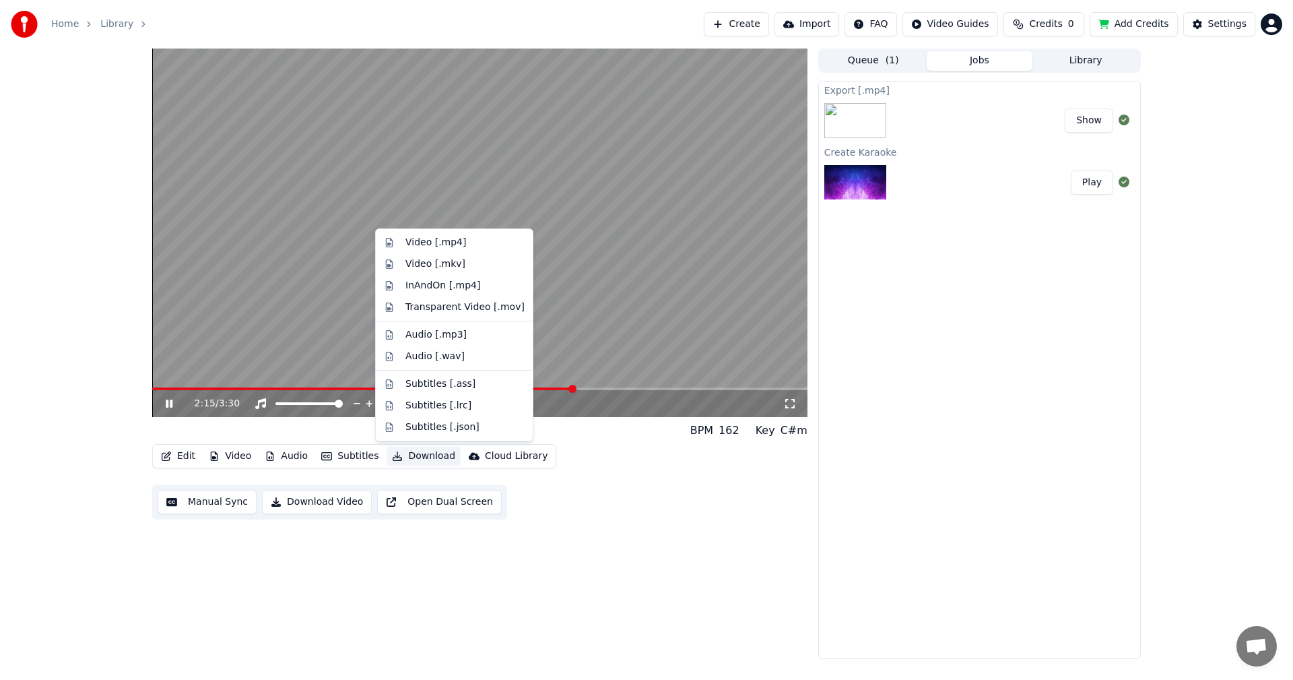
click at [406, 456] on button "Download" at bounding box center [424, 456] width 74 height 19
click at [435, 245] on div "Video [.mp4]" at bounding box center [435, 242] width 61 height 13
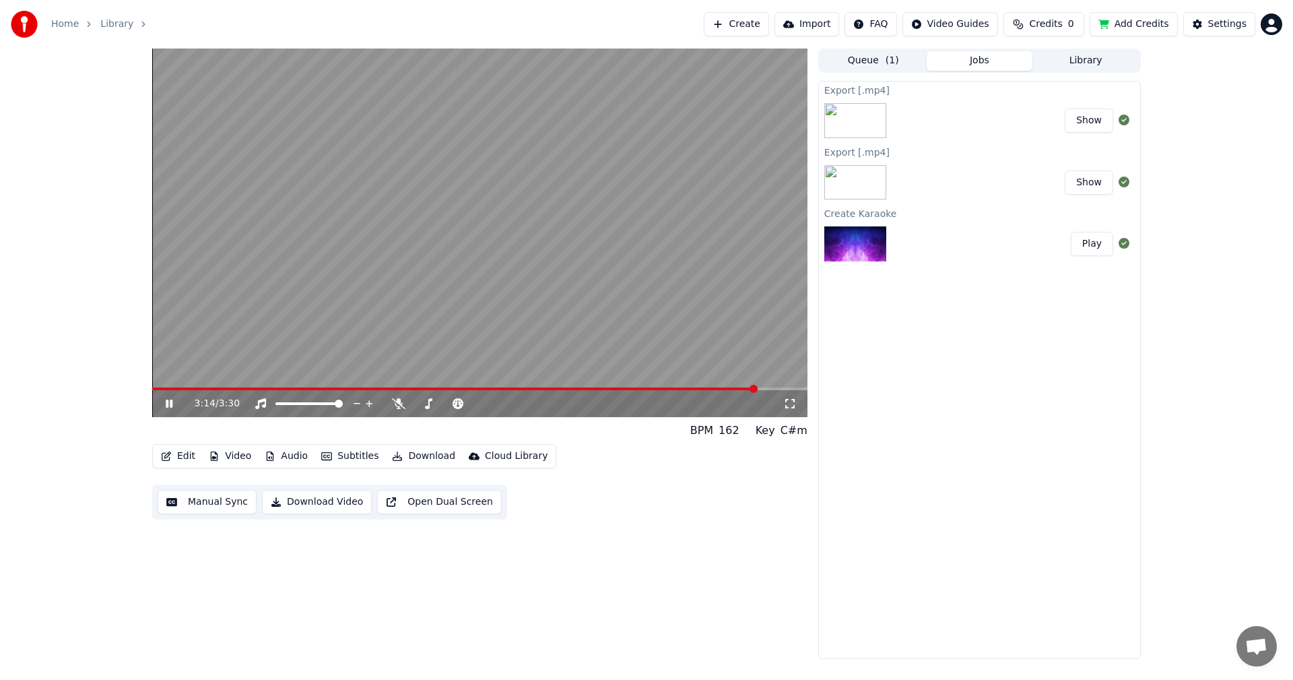
click at [175, 402] on icon at bounding box center [179, 403] width 32 height 11
click at [1204, 162] on div "3:14 / 3:30 BPM 162 Key C#m Edit Video Audio Subtitles Download Cloud Library M…" at bounding box center [646, 353] width 1293 height 610
click at [1209, 24] on button "Settings" at bounding box center [1219, 24] width 72 height 24
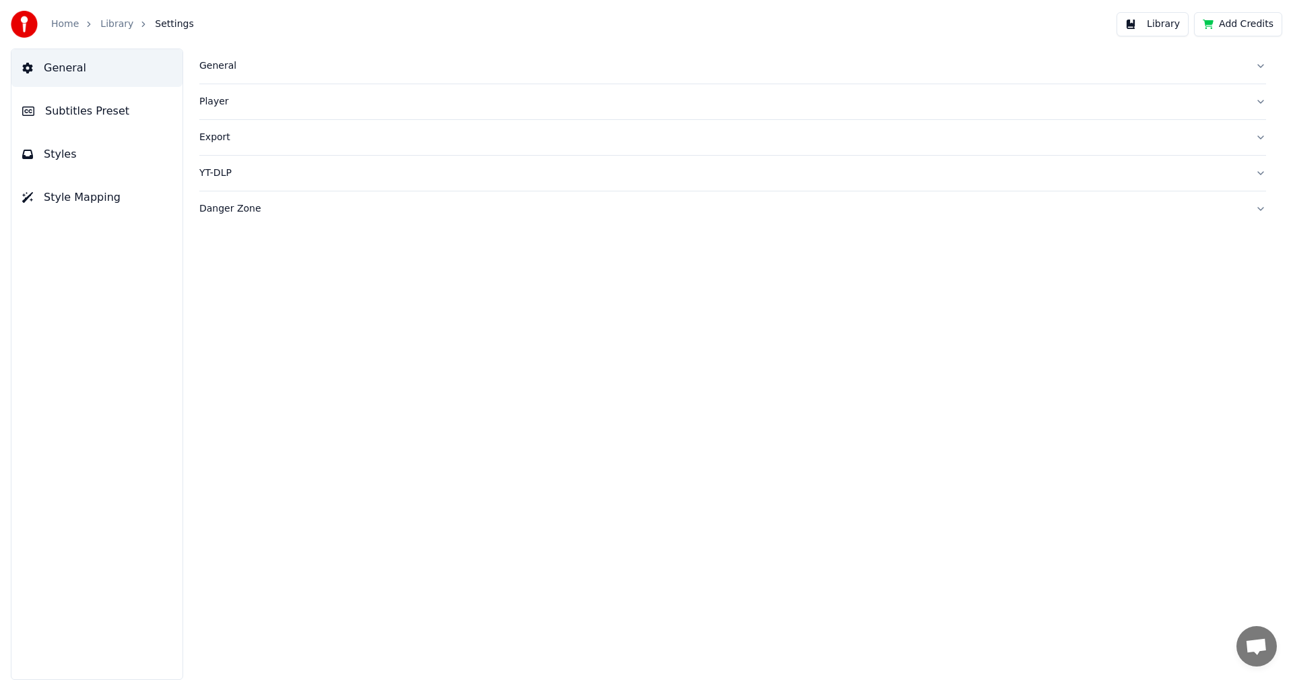
click at [108, 206] on button "Style Mapping" at bounding box center [96, 197] width 171 height 38
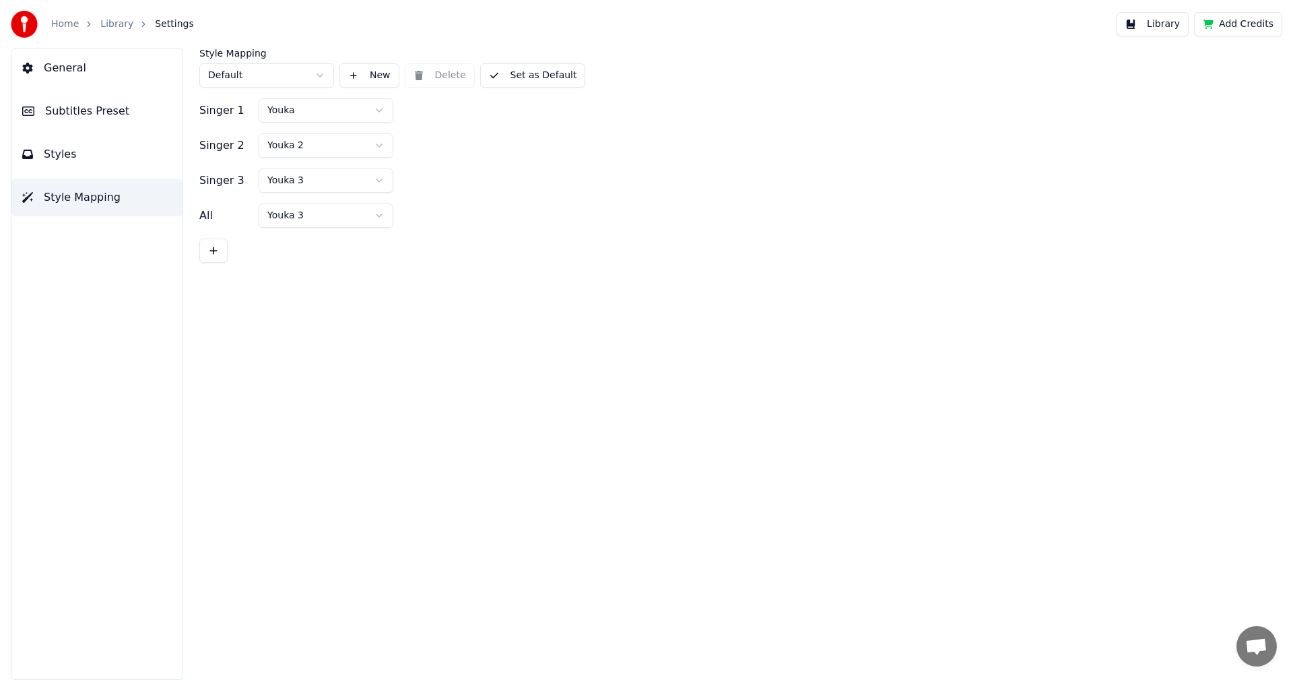
click at [146, 158] on button "Styles" at bounding box center [96, 154] width 171 height 38
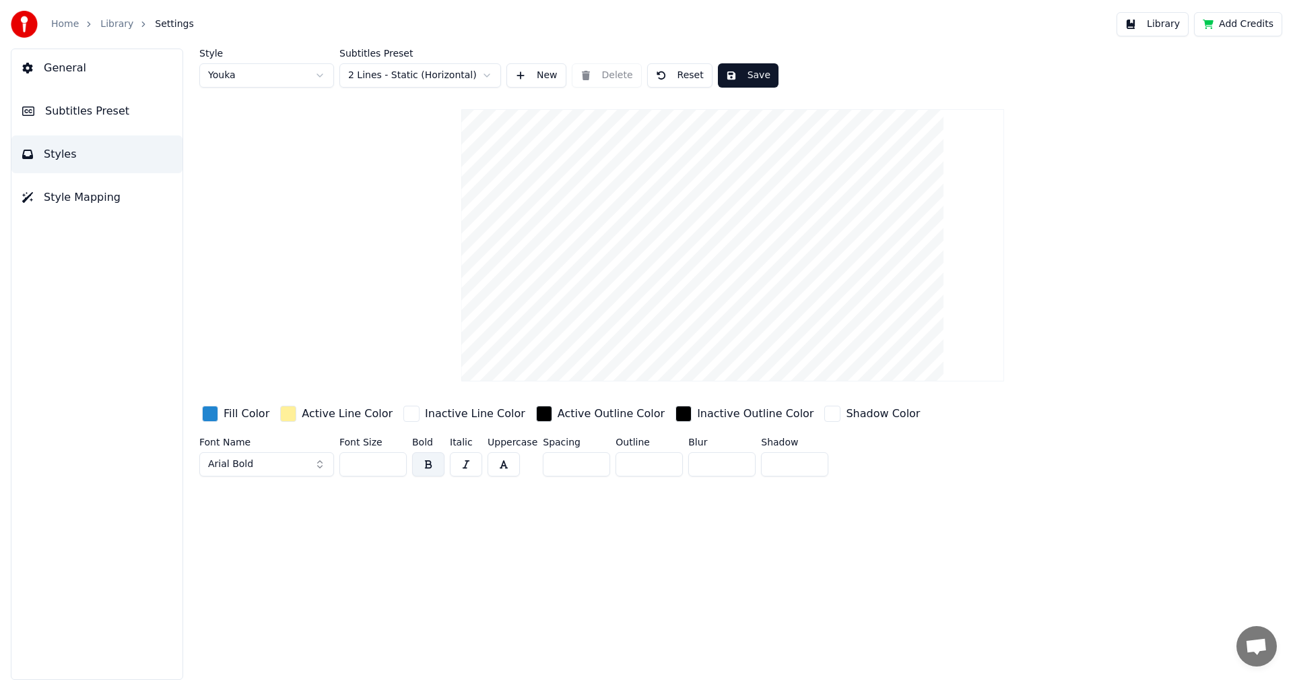
click at [313, 75] on html "Home Library Settings Library Add Credits General Subtitles Preset Styles Style…" at bounding box center [646, 340] width 1293 height 680
click at [443, 77] on html "Home Library Settings Library Add Credits General Subtitles Preset Styles Style…" at bounding box center [646, 340] width 1293 height 680
click at [443, 76] on html "Home Library Settings Library Add Credits General Subtitles Preset Styles Style…" at bounding box center [646, 340] width 1293 height 680
click at [428, 79] on html "Home Library Settings Library Add Credits General Subtitles Preset Styles Style…" at bounding box center [646, 340] width 1293 height 680
click at [431, 79] on html "Home Library Settings Library Add Credits General Subtitles Preset Styles Style…" at bounding box center [646, 340] width 1293 height 680
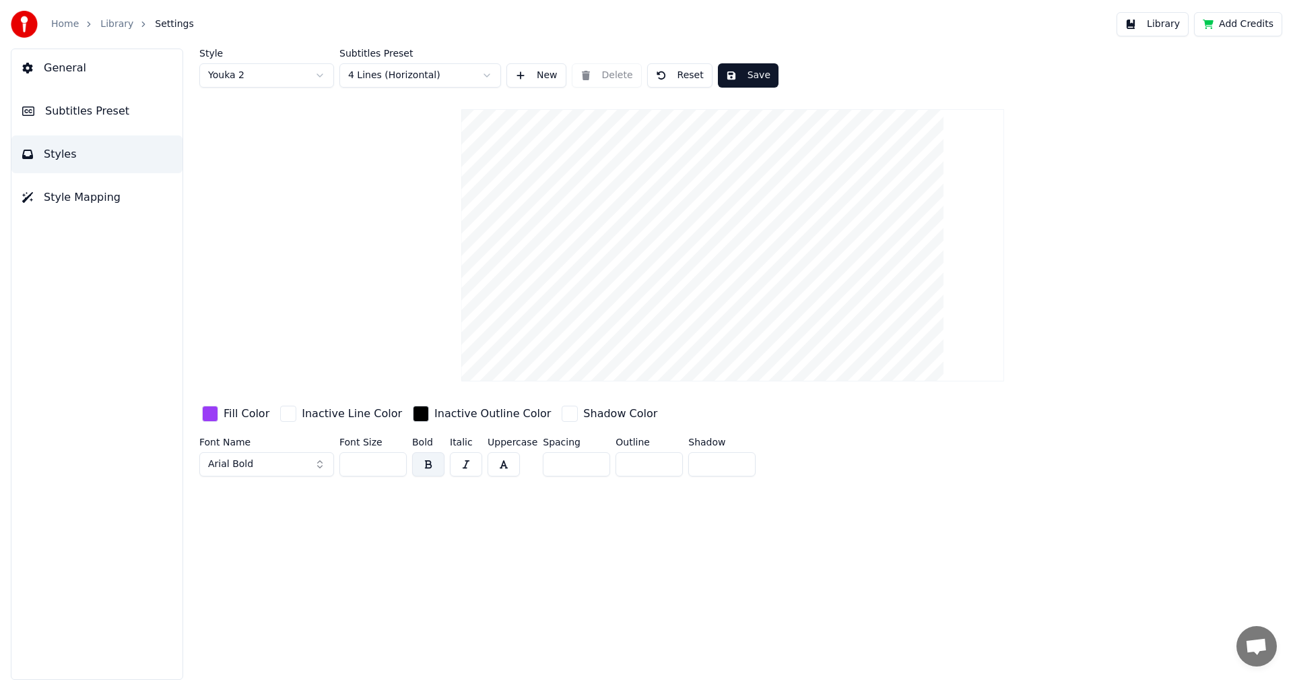
click at [434, 79] on html "Home Library Settings Library Add Credits General Subtitles Preset Styles Style…" at bounding box center [646, 340] width 1293 height 680
click at [278, 81] on html "Home Library Settings Library Add Credits General Subtitles Preset Styles Style…" at bounding box center [646, 340] width 1293 height 680
click at [263, 76] on html "Home Library Settings Library Add Credits General Subtitles Preset Styles Style…" at bounding box center [646, 340] width 1293 height 680
click at [276, 75] on html "Home Library Settings Library Add Credits General Subtitles Preset Styles Style…" at bounding box center [646, 340] width 1293 height 680
click at [105, 111] on html "Home Library Settings Library Add Credits General Subtitles Preset Styles Style…" at bounding box center [646, 340] width 1293 height 680
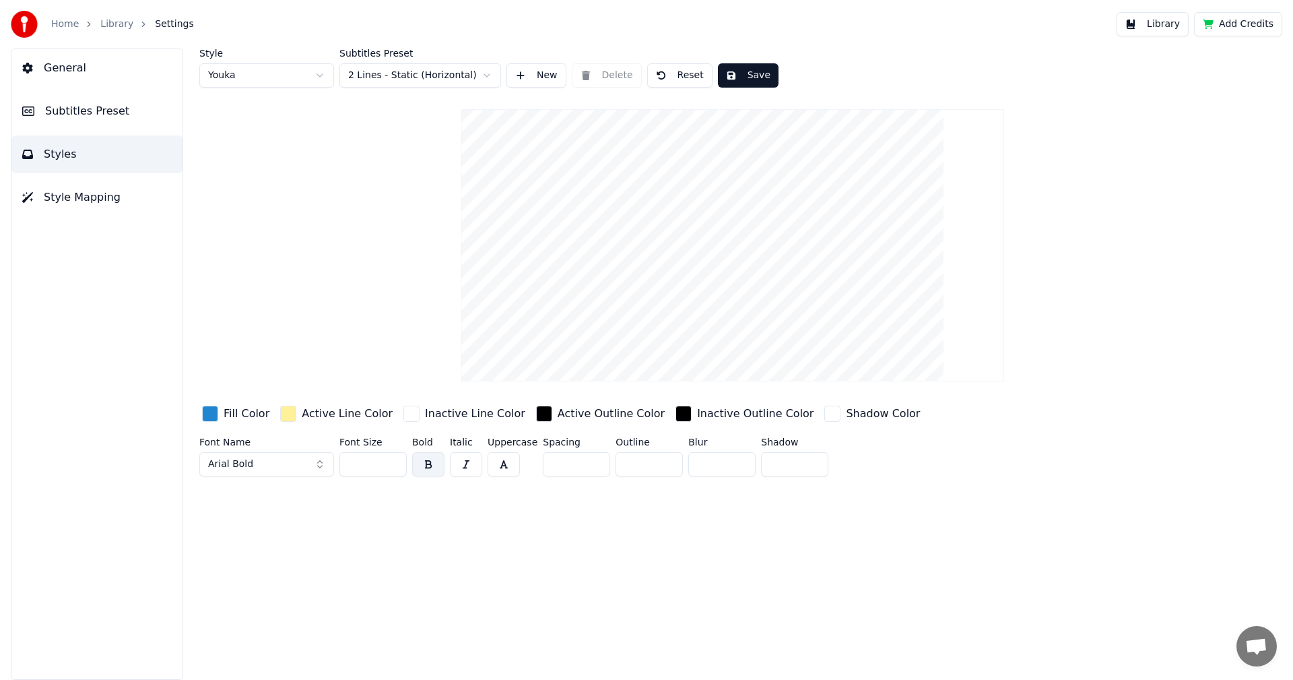
click at [105, 111] on span "Subtitles Preset" at bounding box center [87, 111] width 84 height 16
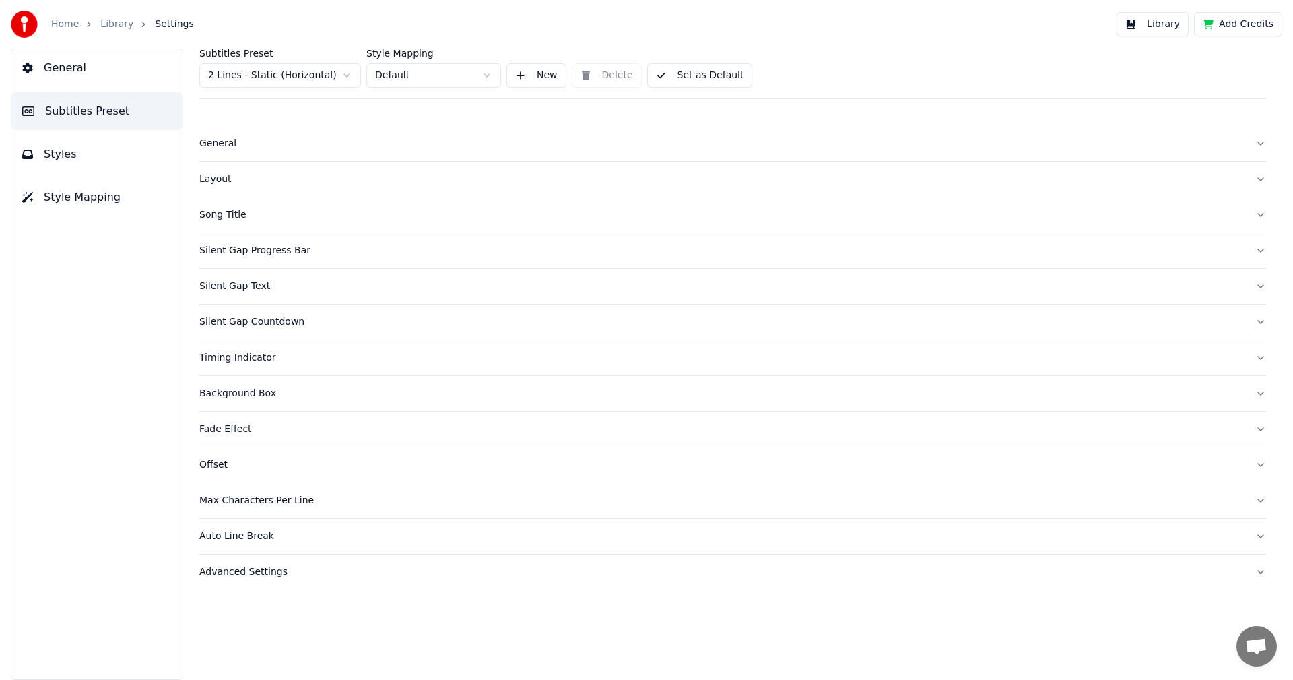
click at [240, 150] on div "General" at bounding box center [721, 143] width 1045 height 13
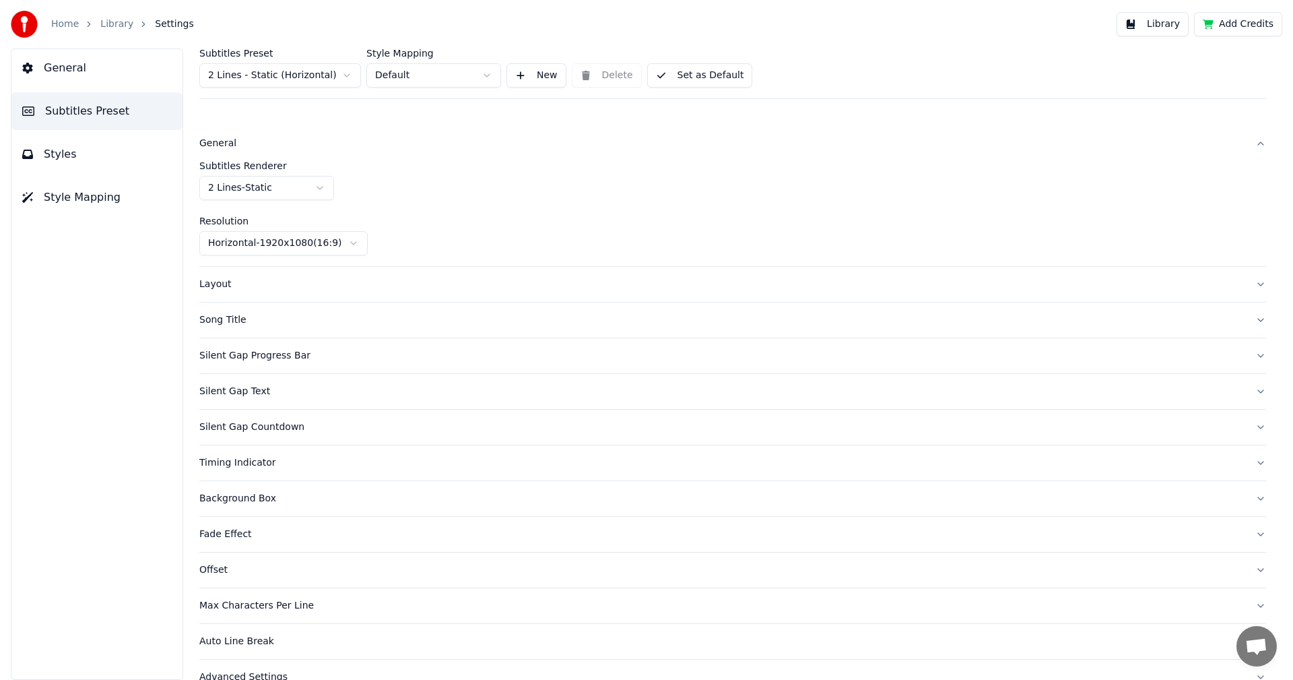
click at [412, 81] on html "Home Library Settings Library Add Credits General Subtitles Preset Styles Style…" at bounding box center [646, 340] width 1293 height 680
click at [414, 82] on html "Home Library Settings Library Add Credits General Subtitles Preset Styles Style…" at bounding box center [646, 340] width 1293 height 680
click at [304, 282] on div "Layout" at bounding box center [721, 284] width 1045 height 13
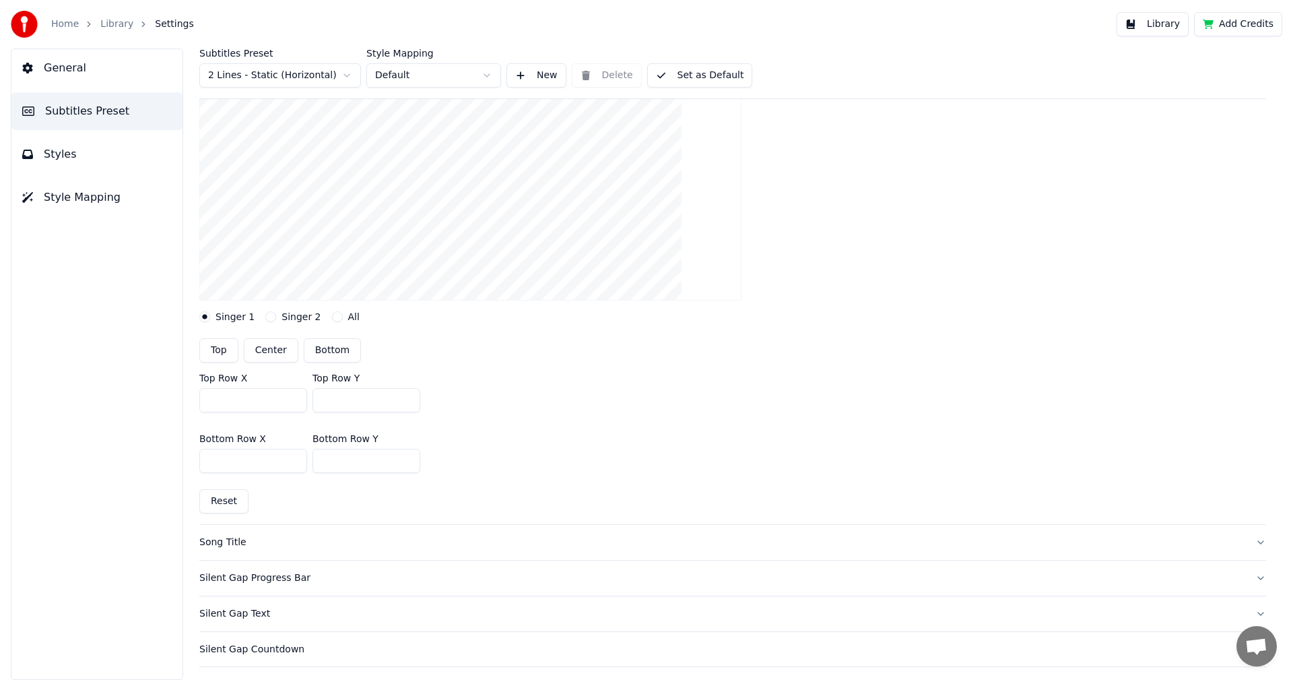
scroll to position [202, 0]
click at [269, 310] on button "Singer 2" at bounding box center [270, 312] width 11 height 11
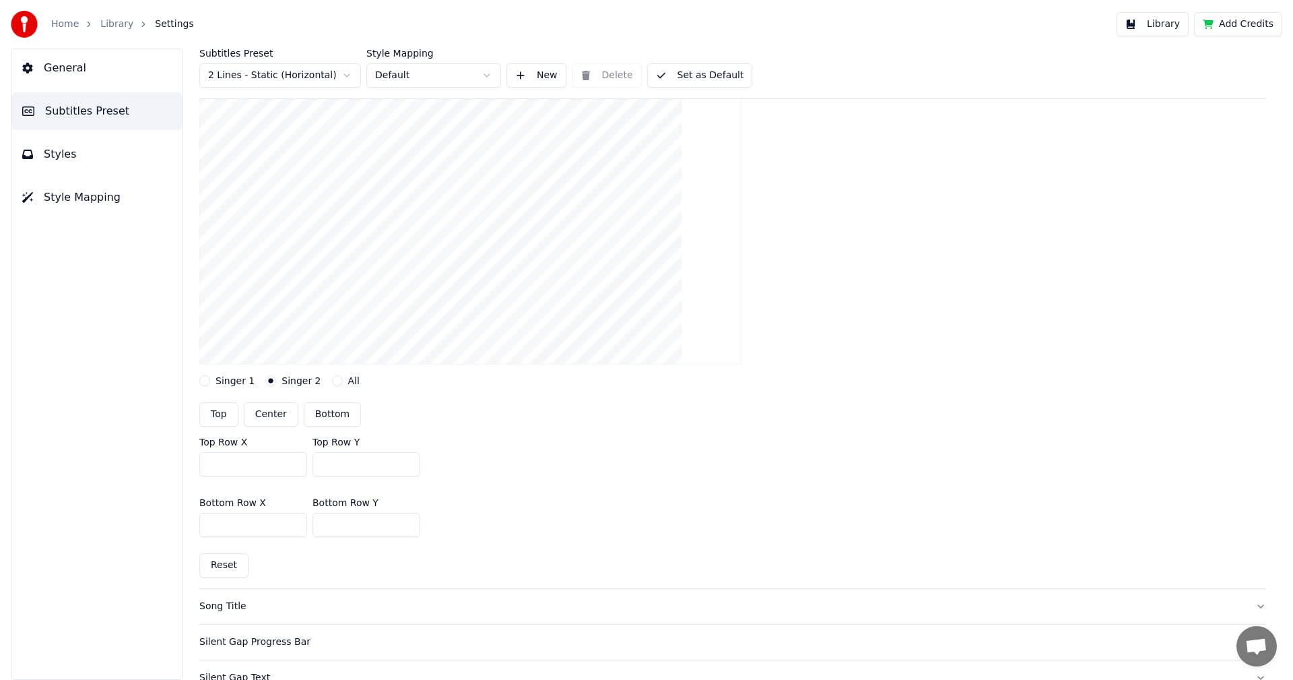
scroll to position [67, 0]
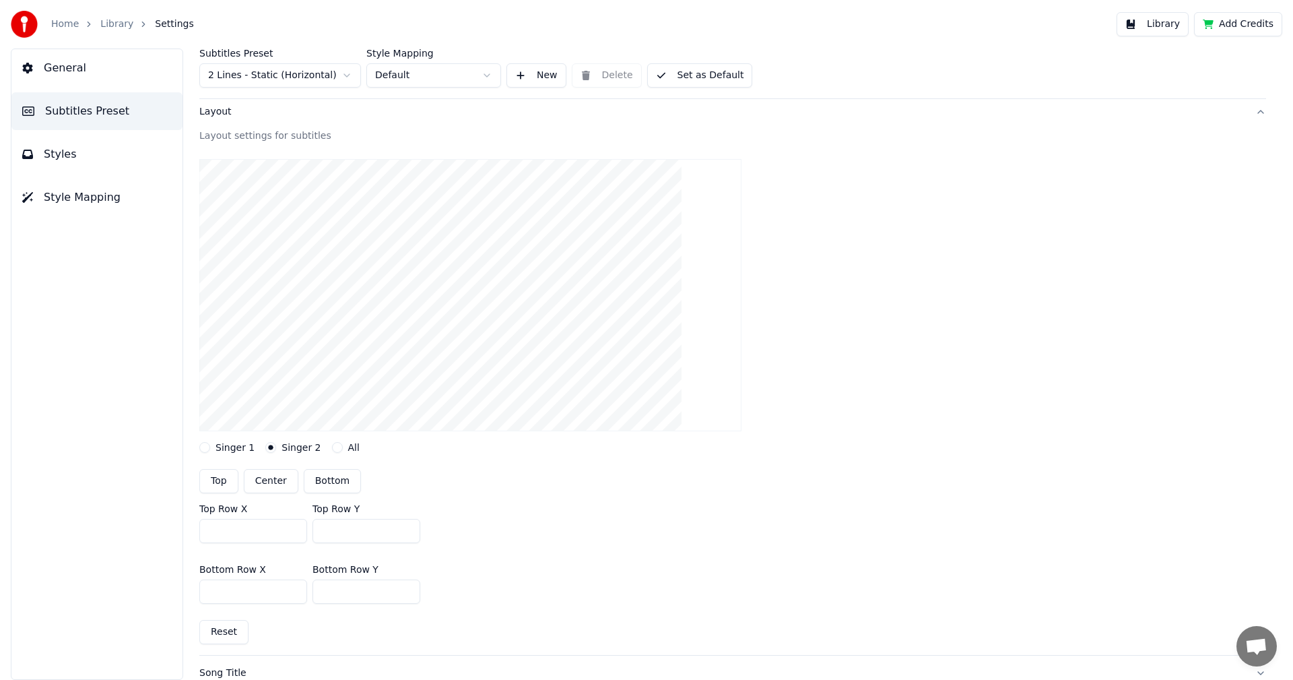
click at [224, 447] on label "Singer 1" at bounding box center [235, 447] width 39 height 9
click at [210, 447] on button "Singer 1" at bounding box center [204, 447] width 11 height 11
click at [270, 445] on button "Singer 2" at bounding box center [270, 447] width 11 height 11
click at [228, 445] on label "Singer 1" at bounding box center [235, 447] width 39 height 9
click at [210, 445] on button "Singer 1" at bounding box center [204, 447] width 11 height 11
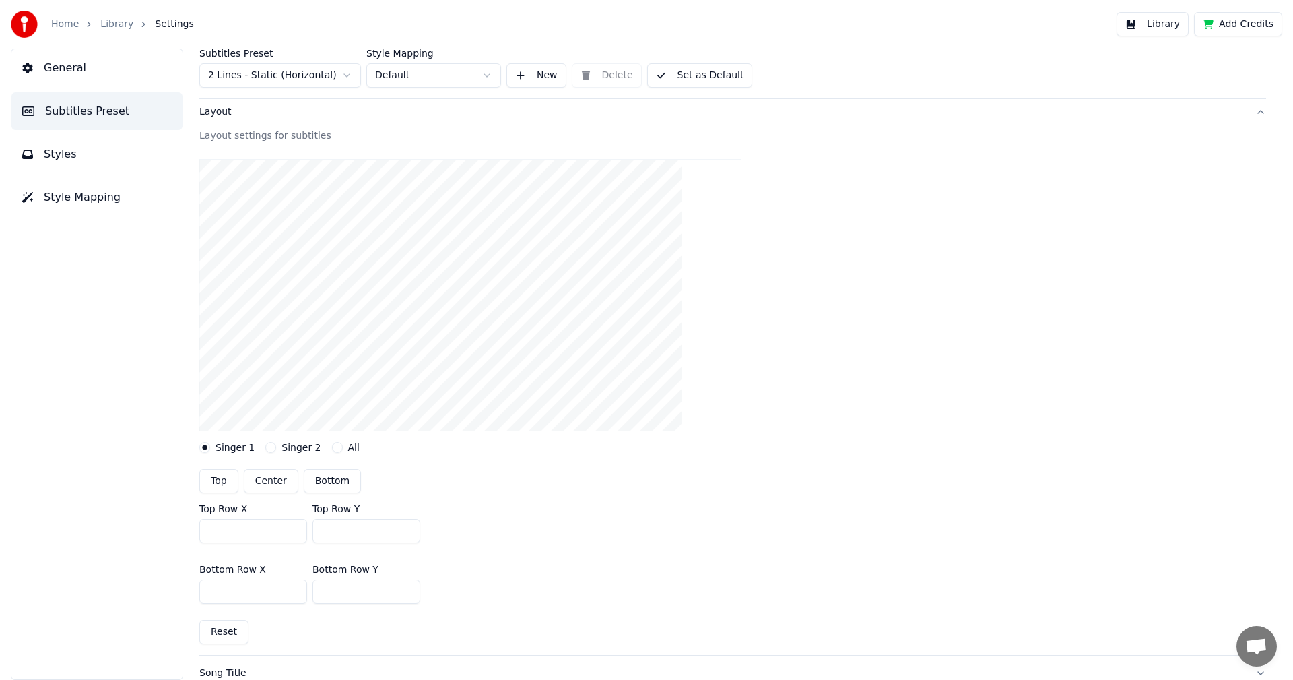
click at [271, 447] on div "Singer 2" at bounding box center [292, 447] width 55 height 11
click at [265, 447] on button "Singer 2" at bounding box center [270, 447] width 11 height 11
click at [218, 446] on label "Singer 1" at bounding box center [235, 447] width 39 height 9
click at [210, 446] on button "Singer 1" at bounding box center [204, 447] width 11 height 11
click at [267, 446] on button "Singer 2" at bounding box center [270, 447] width 11 height 11
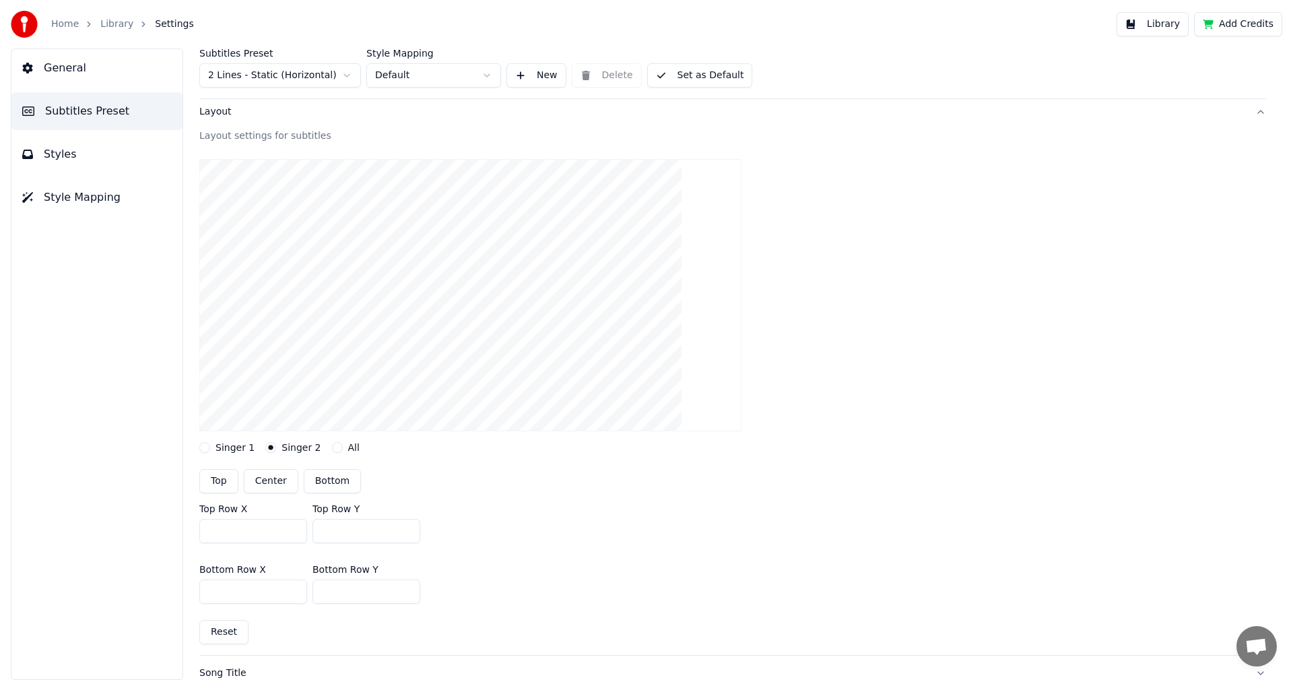
click at [216, 449] on label "Singer 1" at bounding box center [235, 447] width 39 height 9
click at [210, 449] on button "Singer 1" at bounding box center [204, 447] width 11 height 11
click at [267, 449] on button "Singer 2" at bounding box center [270, 447] width 11 height 11
click at [216, 449] on label "Singer 1" at bounding box center [235, 447] width 39 height 9
click at [210, 449] on button "Singer 1" at bounding box center [204, 447] width 11 height 11
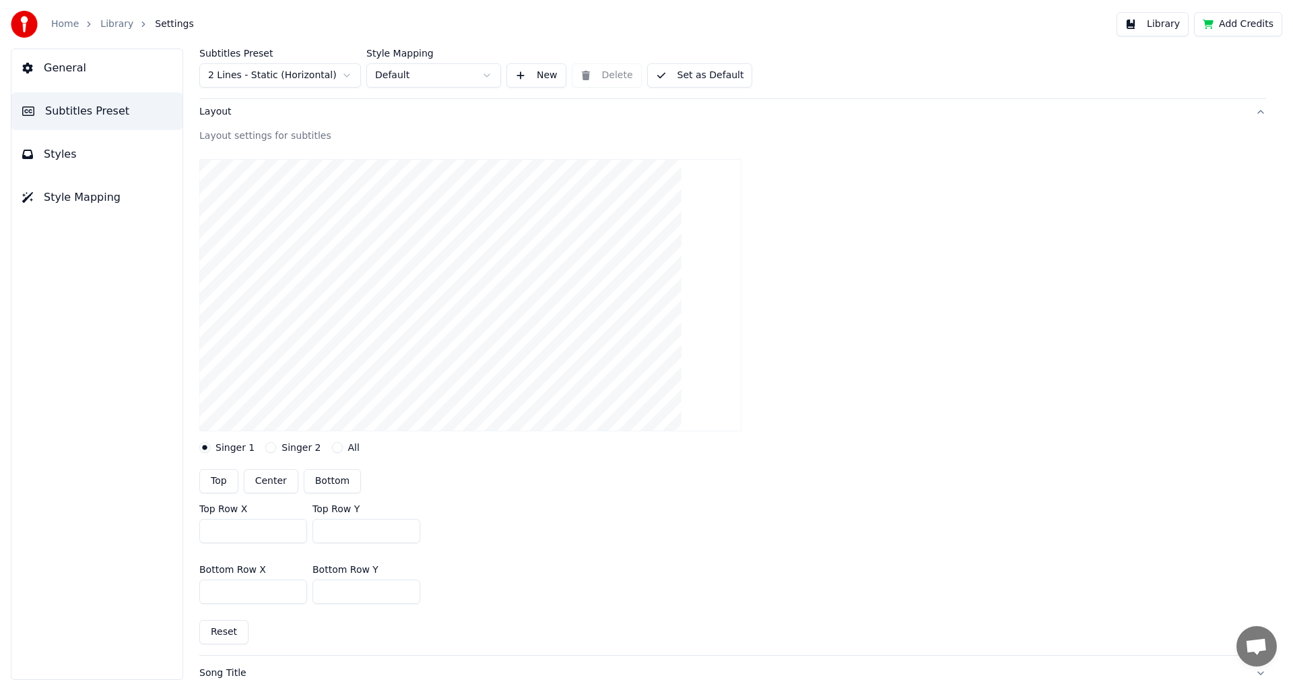
click at [265, 447] on button "Singer 2" at bounding box center [270, 447] width 11 height 11
drag, startPoint x: 359, startPoint y: 535, endPoint x: 297, endPoint y: 519, distance: 64.2
click at [300, 522] on div "Top Row X *** Top Row Y ***" at bounding box center [732, 523] width 1067 height 61
type input "***"
drag, startPoint x: 347, startPoint y: 590, endPoint x: 287, endPoint y: 588, distance: 60.0
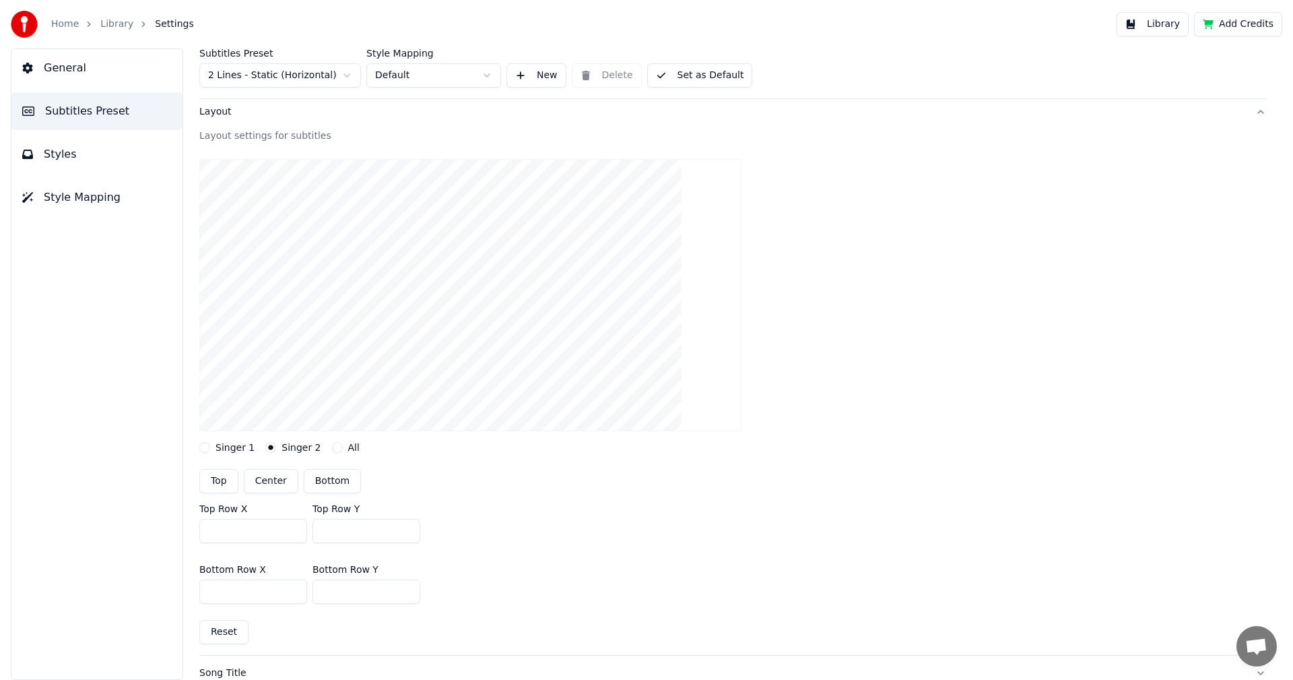
click at [287, 588] on div "Bottom Row X *** Bottom Row Y ***" at bounding box center [732, 584] width 1067 height 61
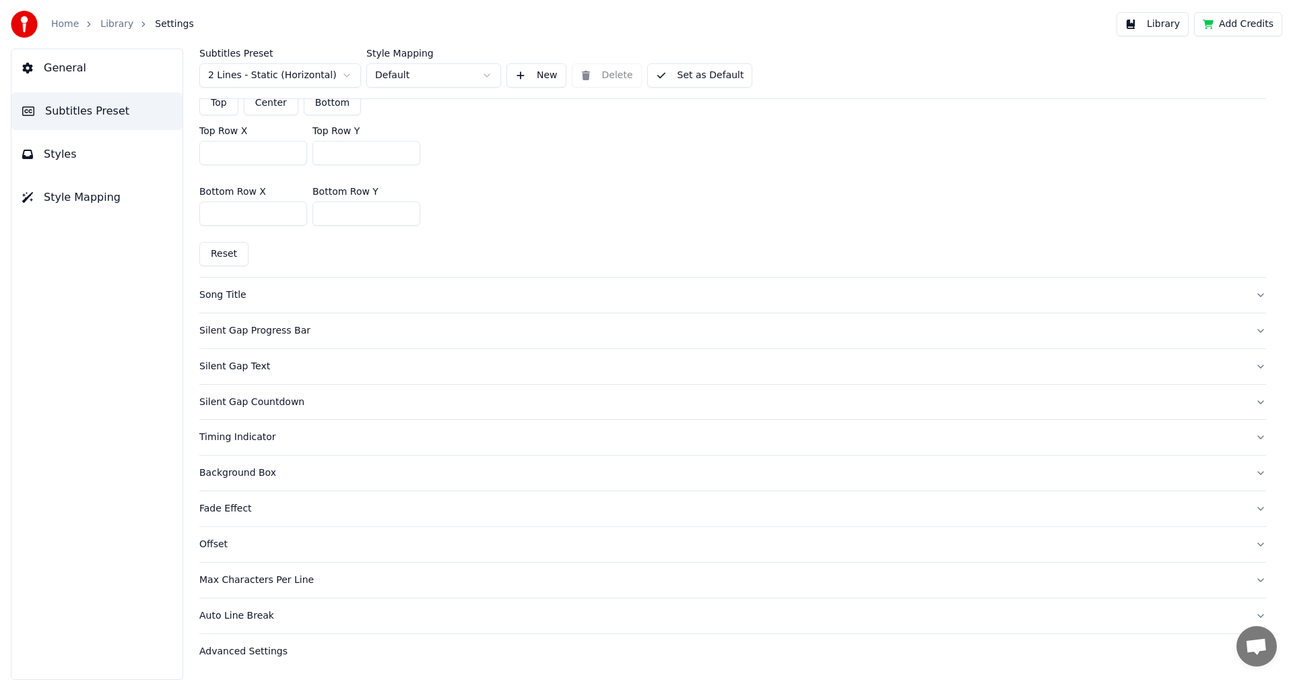
scroll to position [41, 0]
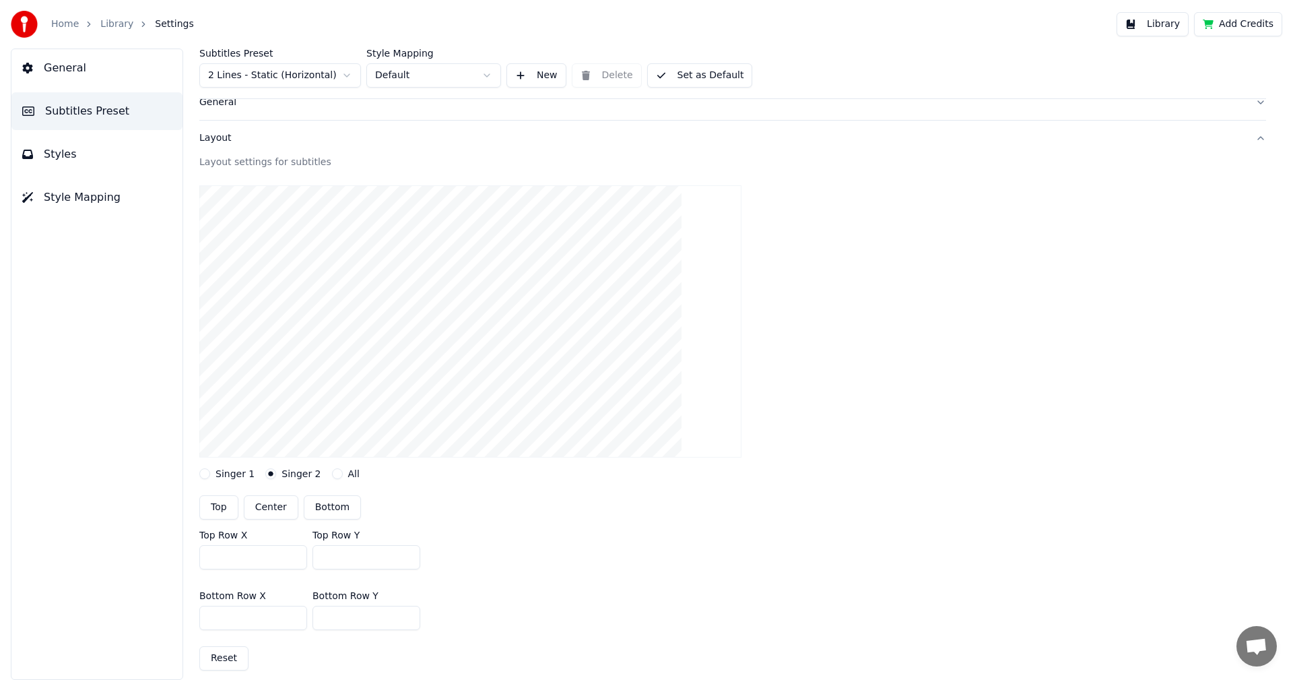
type input "***"
click at [280, 560] on input "***" at bounding box center [253, 557] width 108 height 24
click at [204, 474] on button "Singer 1" at bounding box center [204, 473] width 11 height 11
click at [106, 25] on link "Library" at bounding box center [116, 24] width 33 height 13
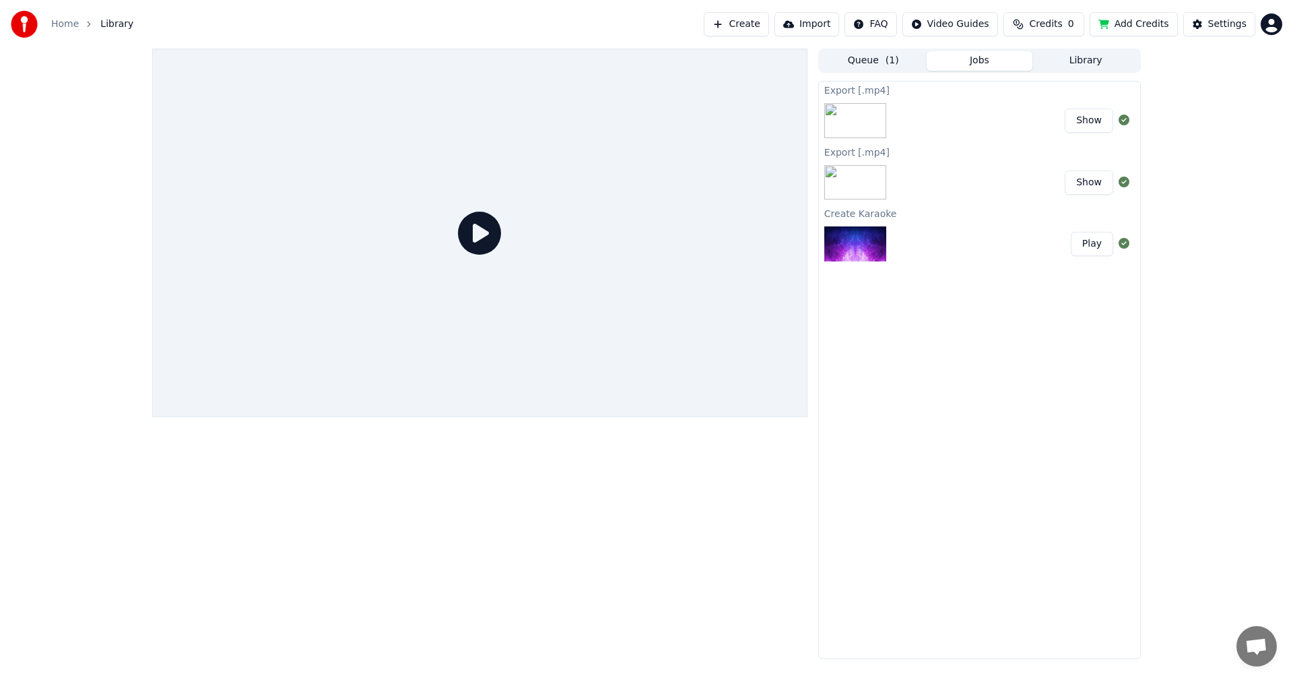
click at [1094, 66] on button "Library" at bounding box center [1086, 61] width 106 height 20
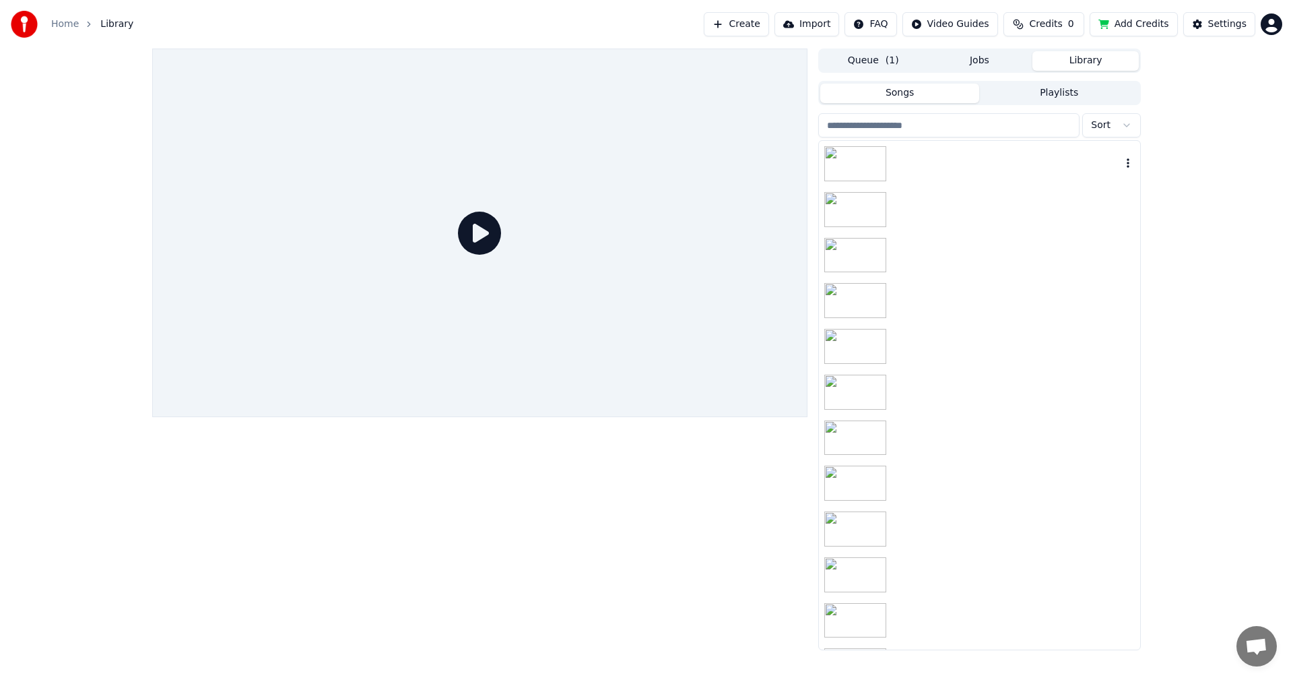
click at [964, 163] on div at bounding box center [979, 164] width 321 height 46
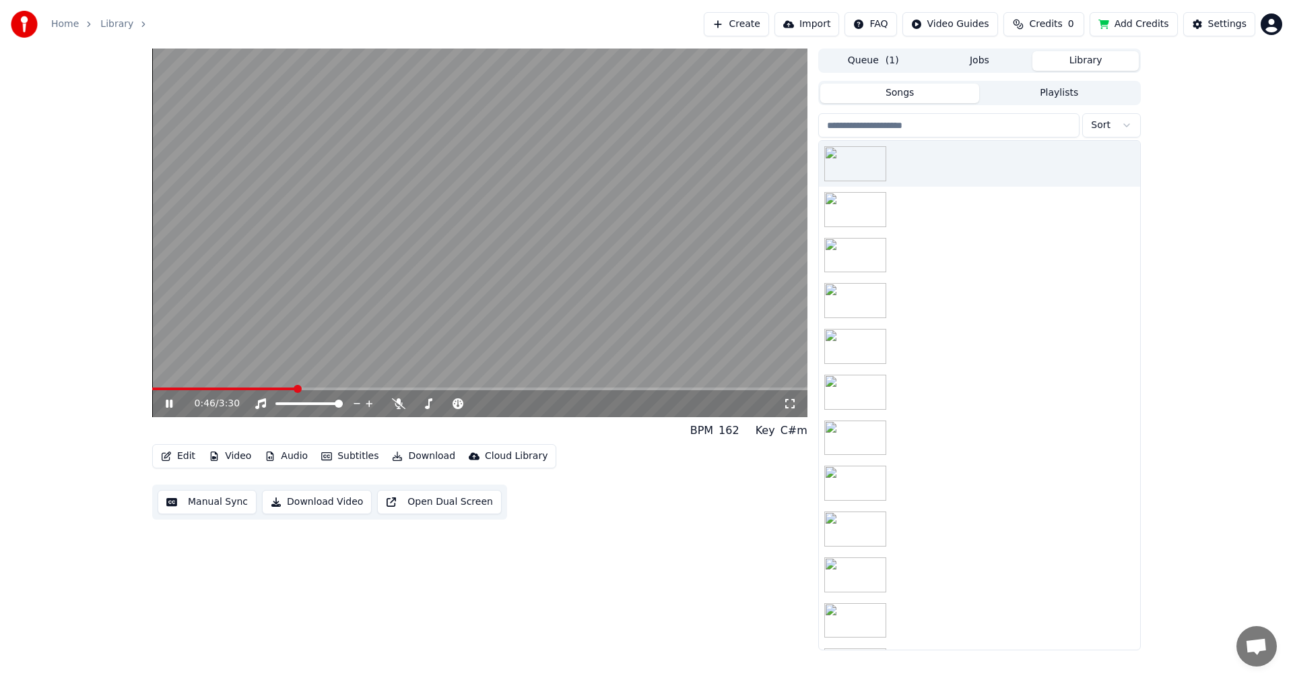
click at [294, 389] on span at bounding box center [479, 388] width 655 height 3
click at [324, 389] on span at bounding box center [479, 388] width 655 height 3
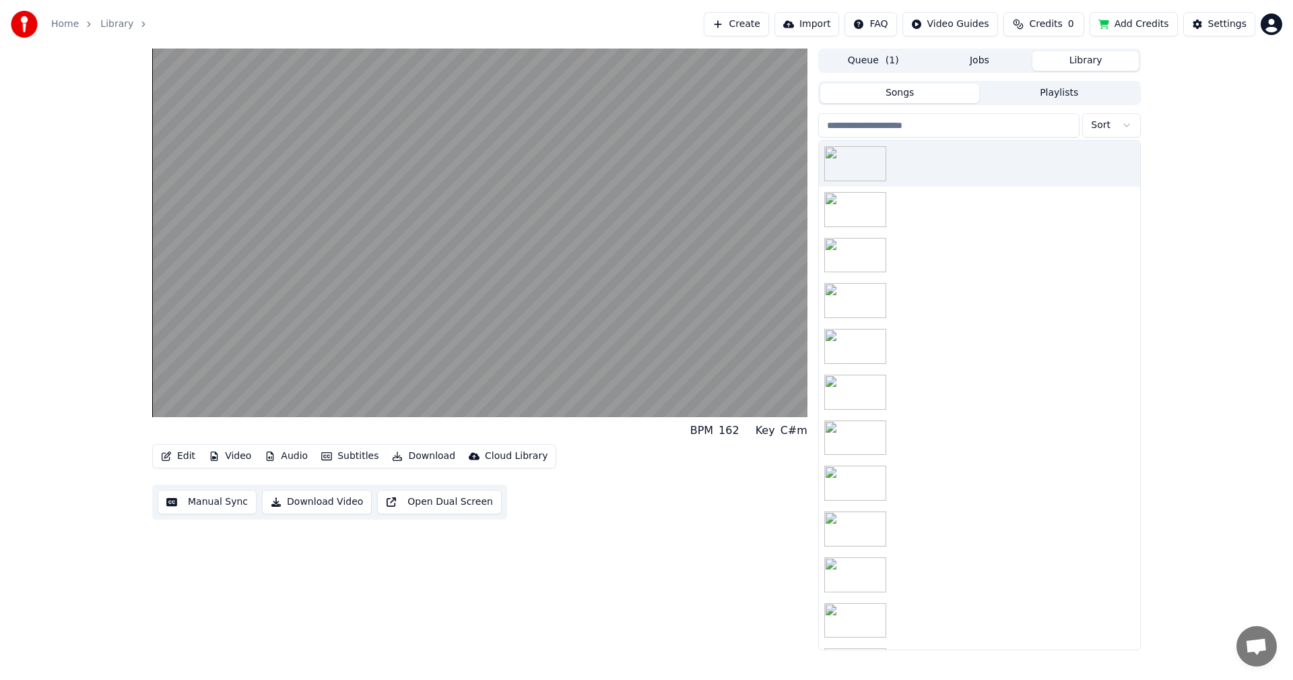
click at [105, 471] on div "BPM 162 Key C#m Edit Video Audio Subtitles Download Cloud Library Manual Sync D…" at bounding box center [646, 348] width 1293 height 601
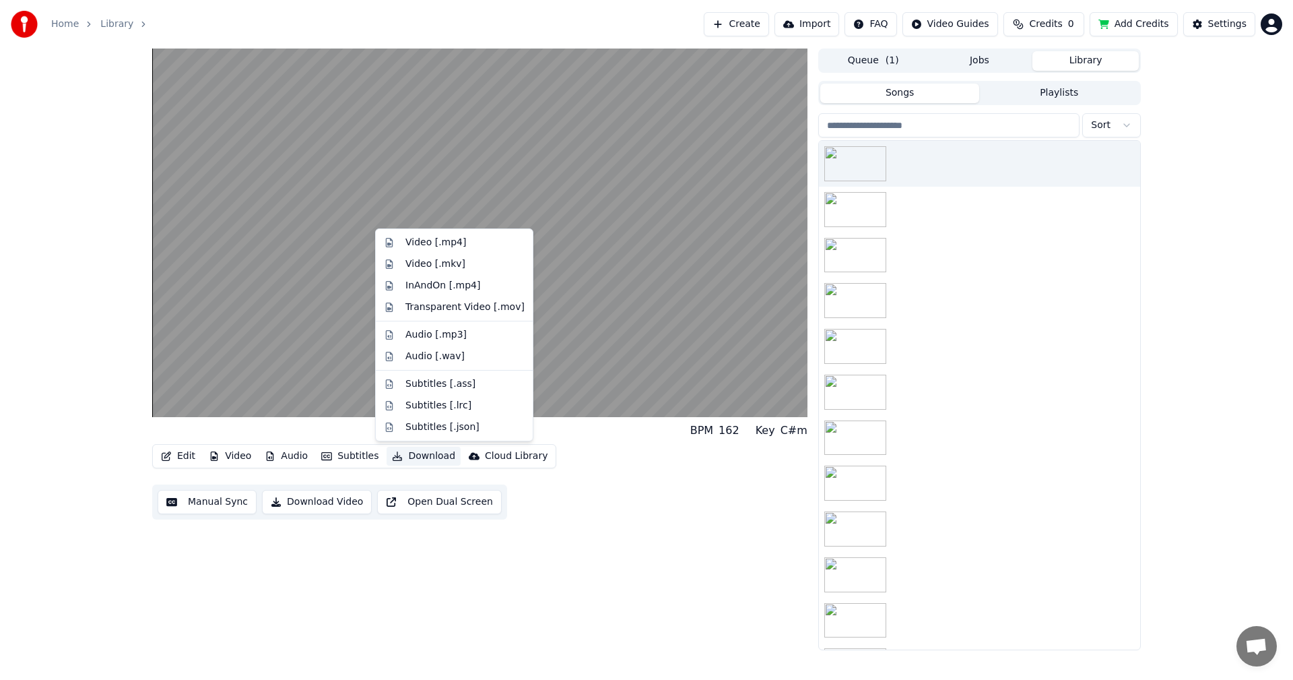
click at [398, 451] on button "Download" at bounding box center [424, 456] width 74 height 19
click at [430, 246] on div "Video [.mp4]" at bounding box center [435, 242] width 61 height 13
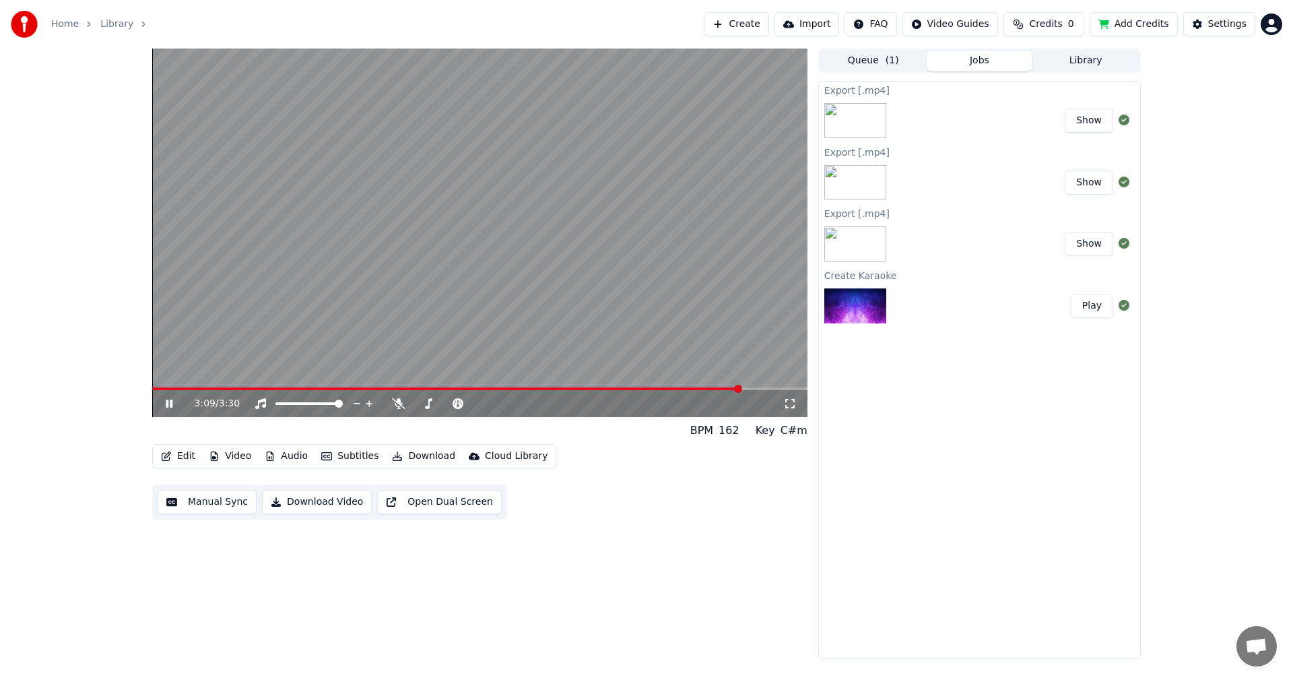
click at [165, 409] on icon at bounding box center [179, 403] width 32 height 11
